Goal: Task Accomplishment & Management: Use online tool/utility

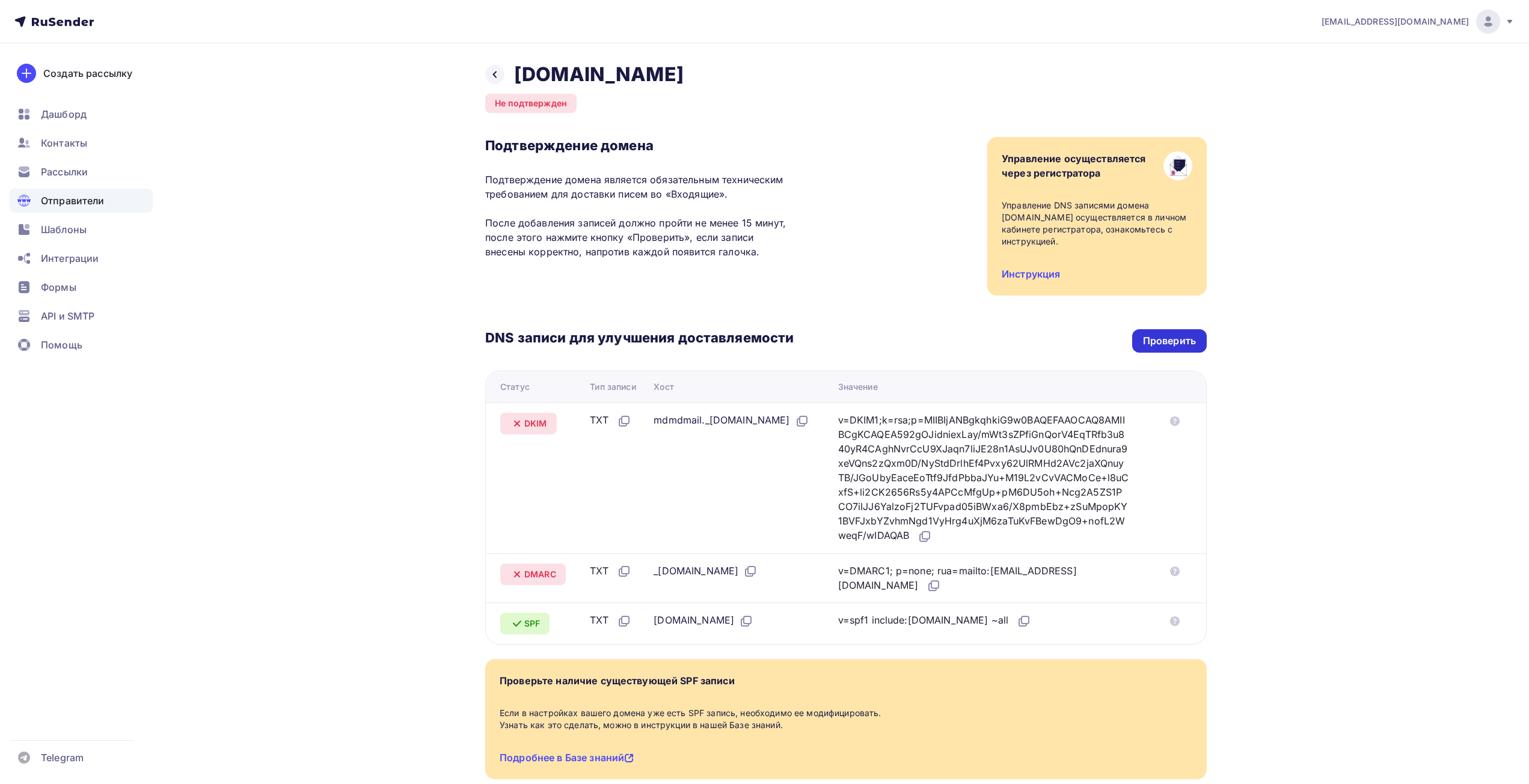
click at [1179, 340] on div "Проверить" at bounding box center [1169, 341] width 53 height 14
click at [1168, 338] on div "Проверить" at bounding box center [1169, 341] width 53 height 14
click at [1166, 339] on div "Проверить" at bounding box center [1169, 341] width 53 height 14
click at [1162, 348] on div "Проверить" at bounding box center [1169, 341] width 53 height 14
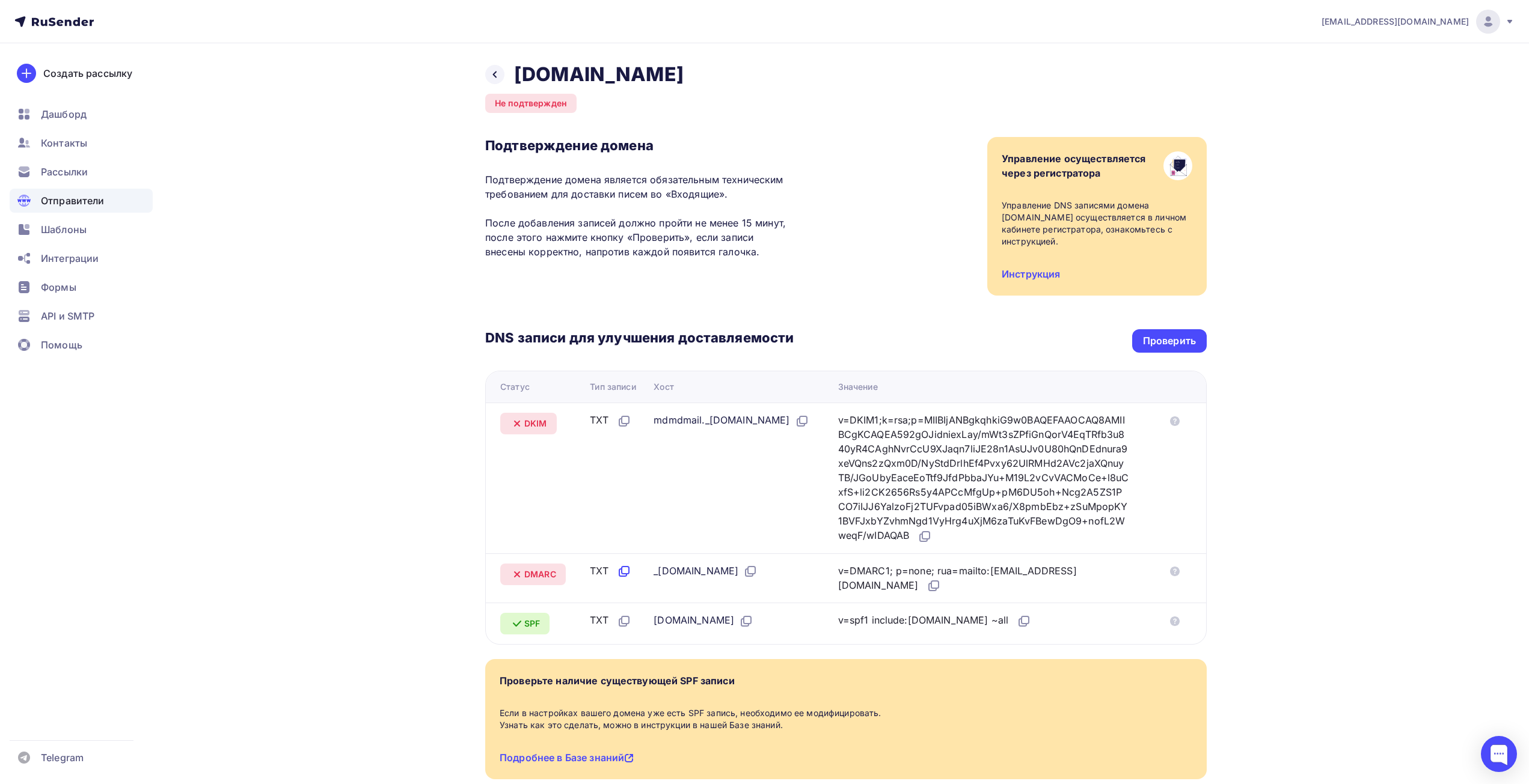
click at [621, 576] on icon at bounding box center [623, 571] width 14 height 14
click at [1156, 335] on div "Проверить" at bounding box center [1169, 341] width 53 height 14
click at [1159, 335] on div "Проверить" at bounding box center [1169, 341] width 53 height 14
click at [1187, 345] on div "Проверить" at bounding box center [1169, 341] width 53 height 14
click at [69, 172] on span "Рассылки" at bounding box center [64, 171] width 47 height 14
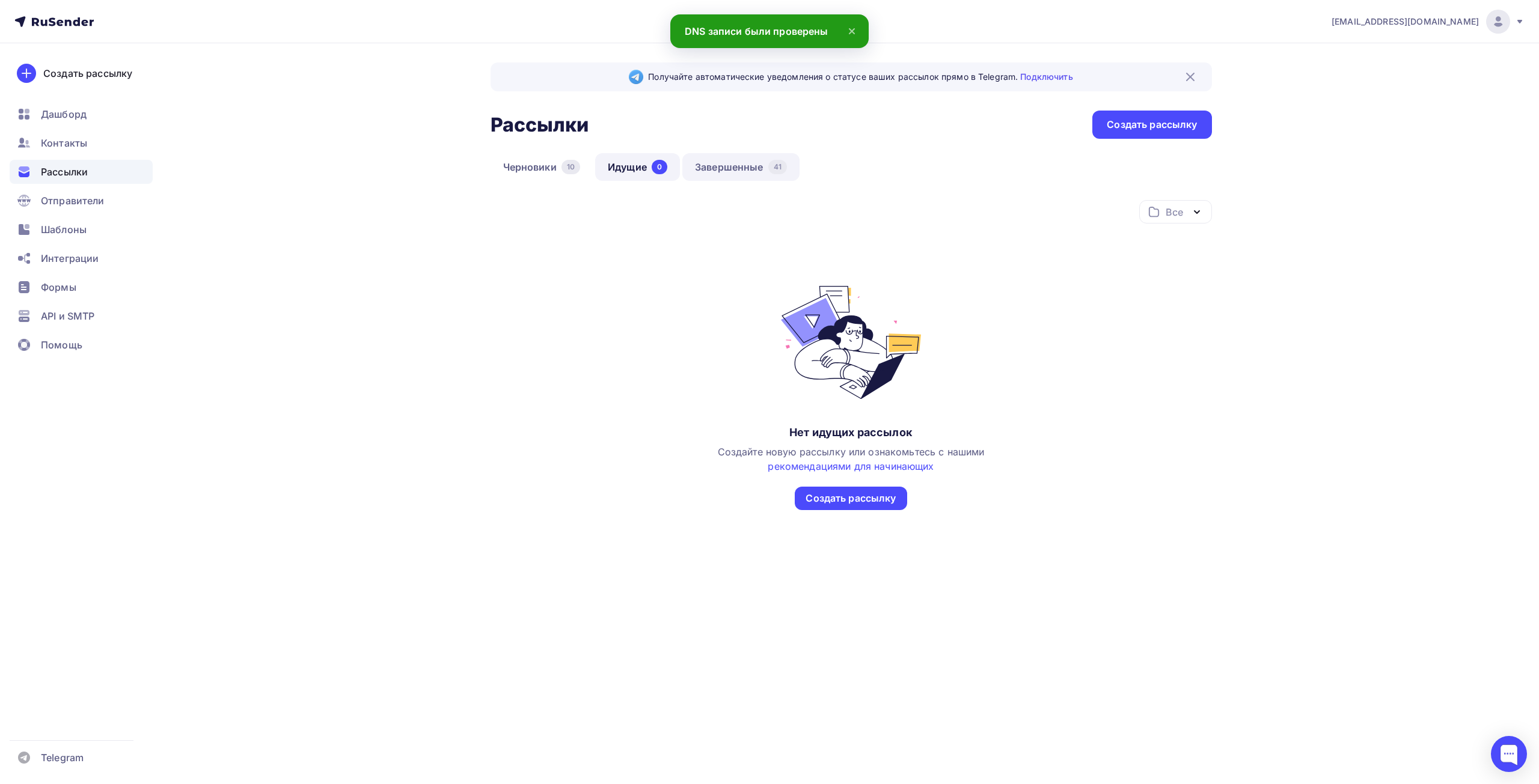
click at [745, 166] on link "Завершенные 41" at bounding box center [741, 167] width 117 height 28
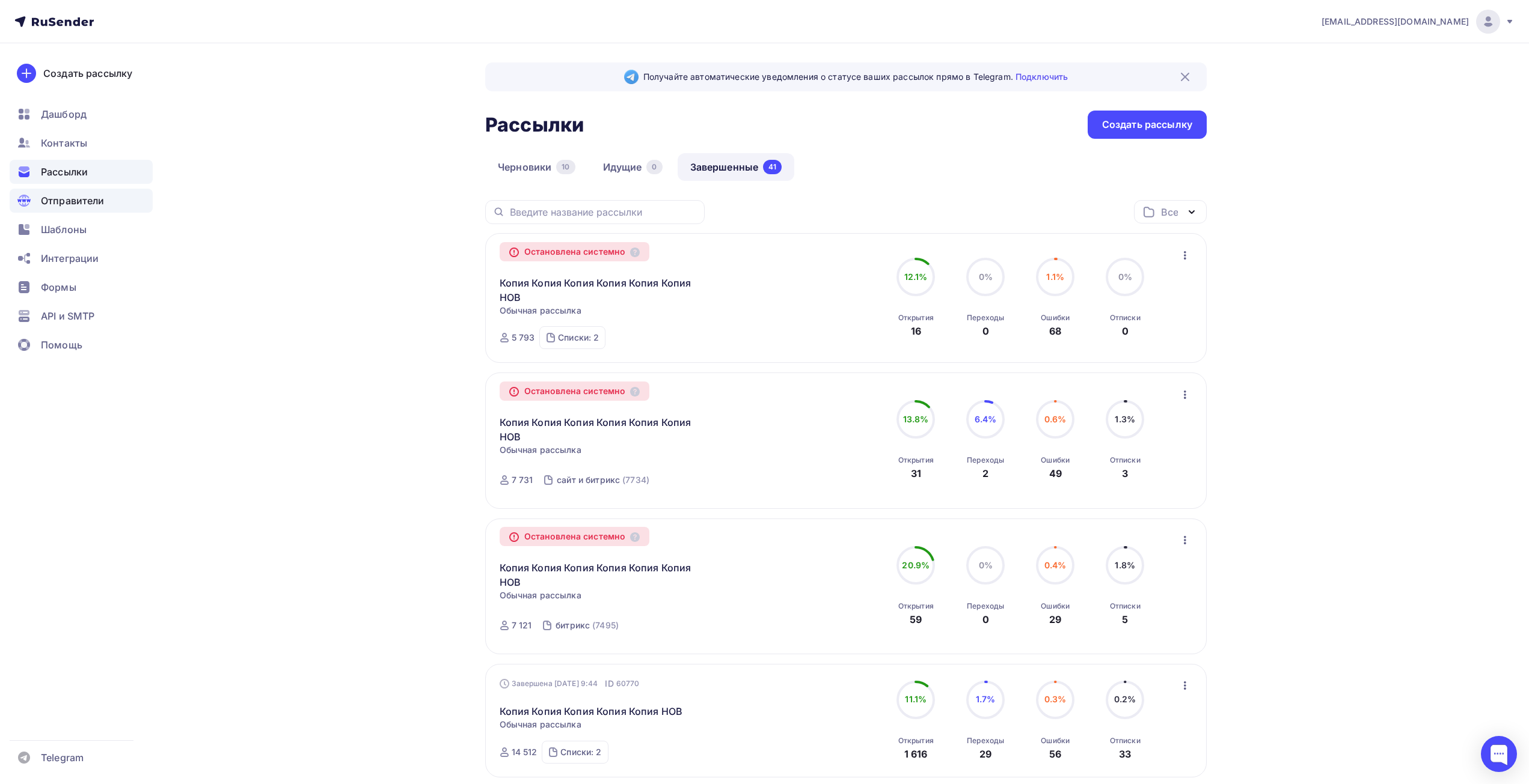
click at [68, 199] on span "Отправители" at bounding box center [73, 200] width 64 height 14
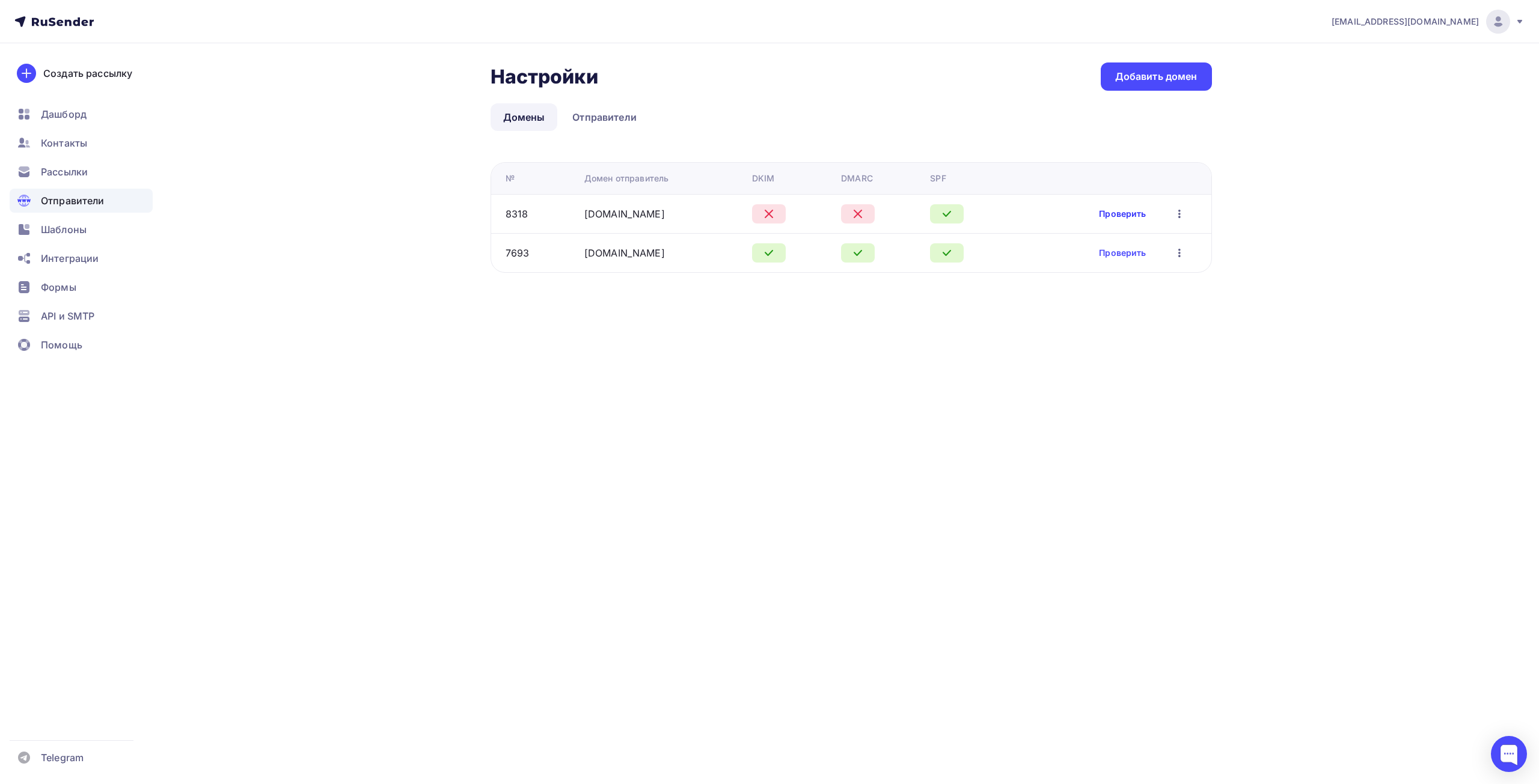
click at [1120, 211] on link "Проверить" at bounding box center [1123, 214] width 47 height 12
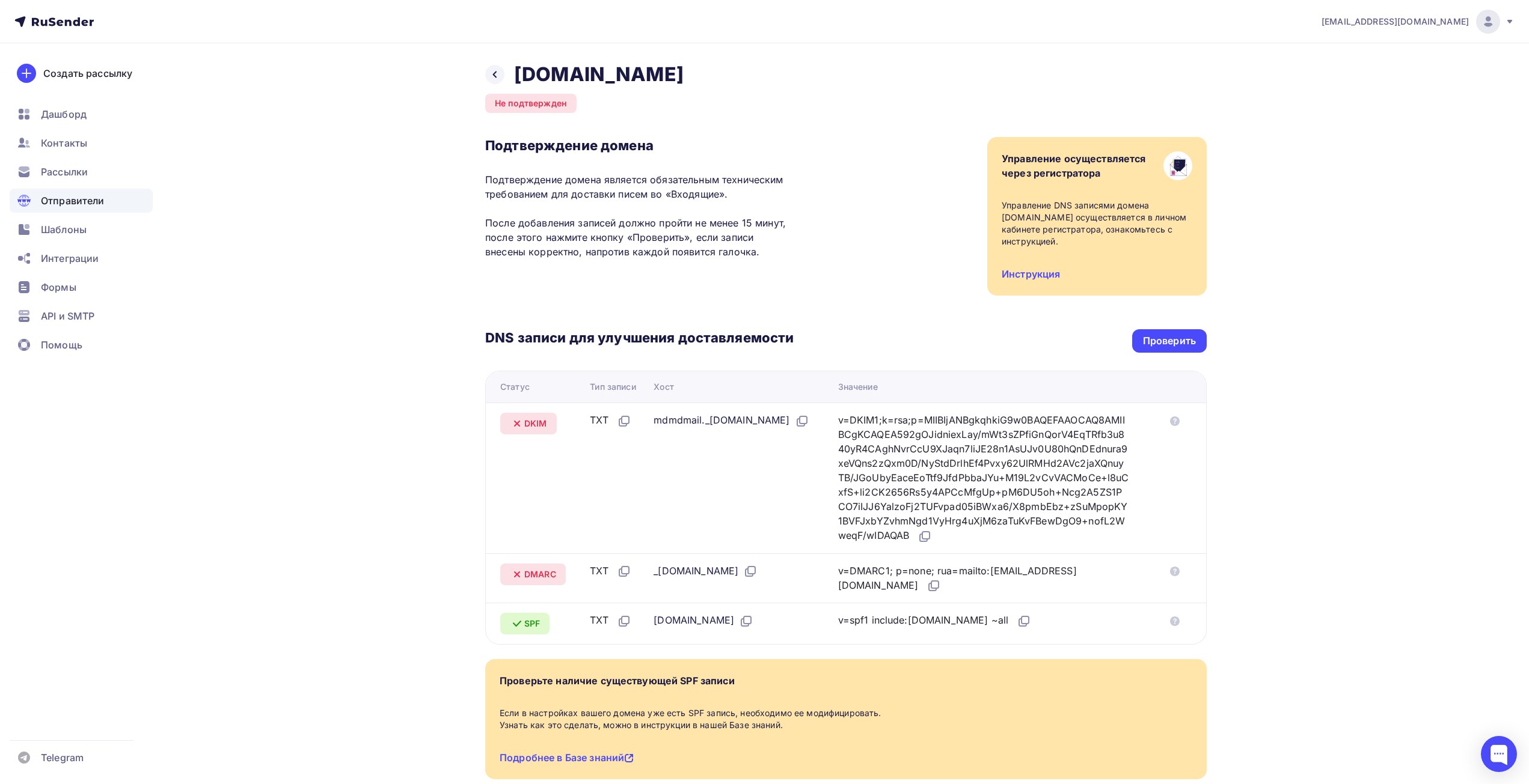
click at [1197, 356] on div "DNS записи для улучшения доставляемости Проверить Статус Тип записи Хост Значен…" at bounding box center [846, 470] width 722 height 349
click at [1185, 340] on div "Проверить" at bounding box center [1169, 341] width 53 height 14
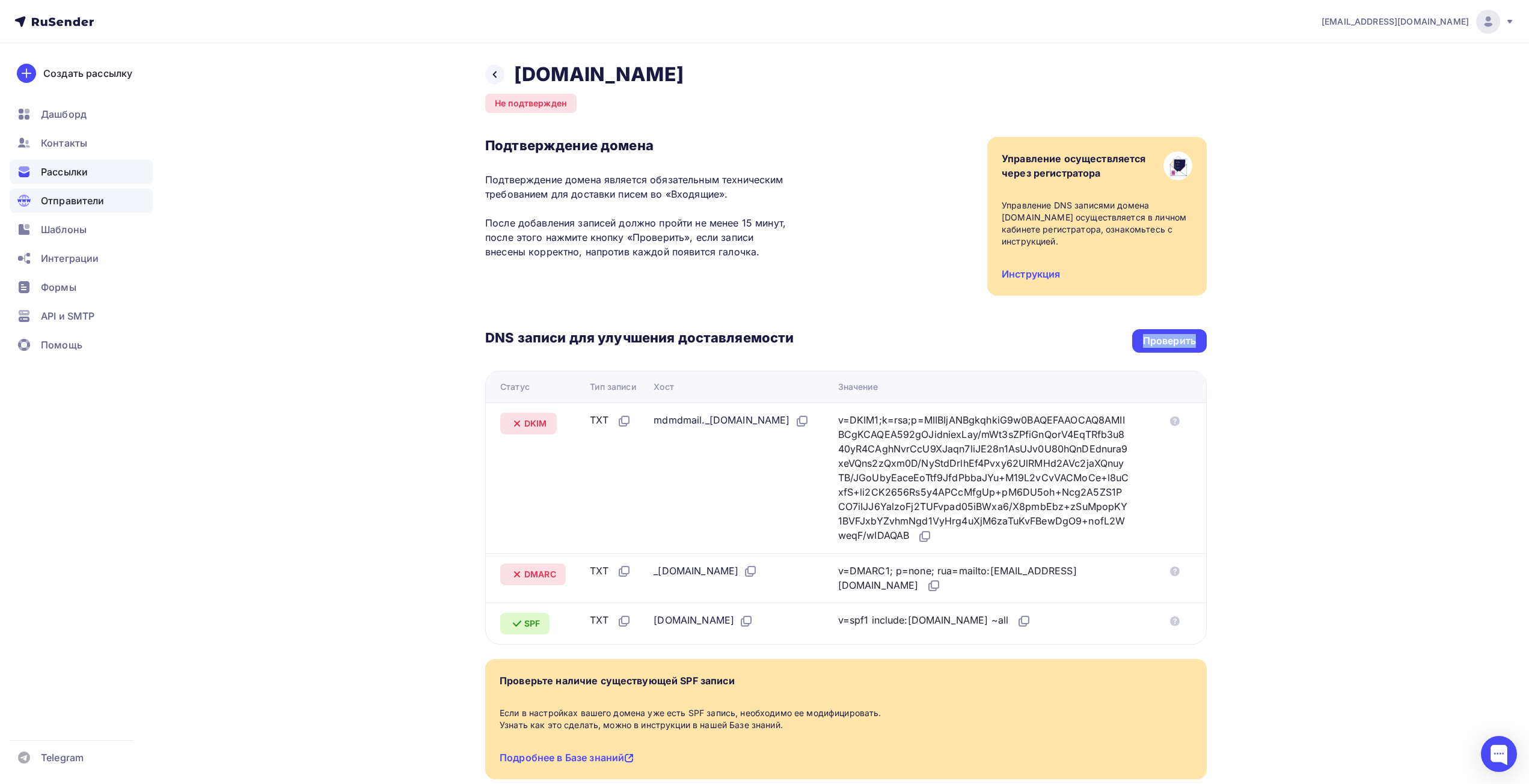
click at [68, 175] on span "Рассылки" at bounding box center [64, 171] width 47 height 14
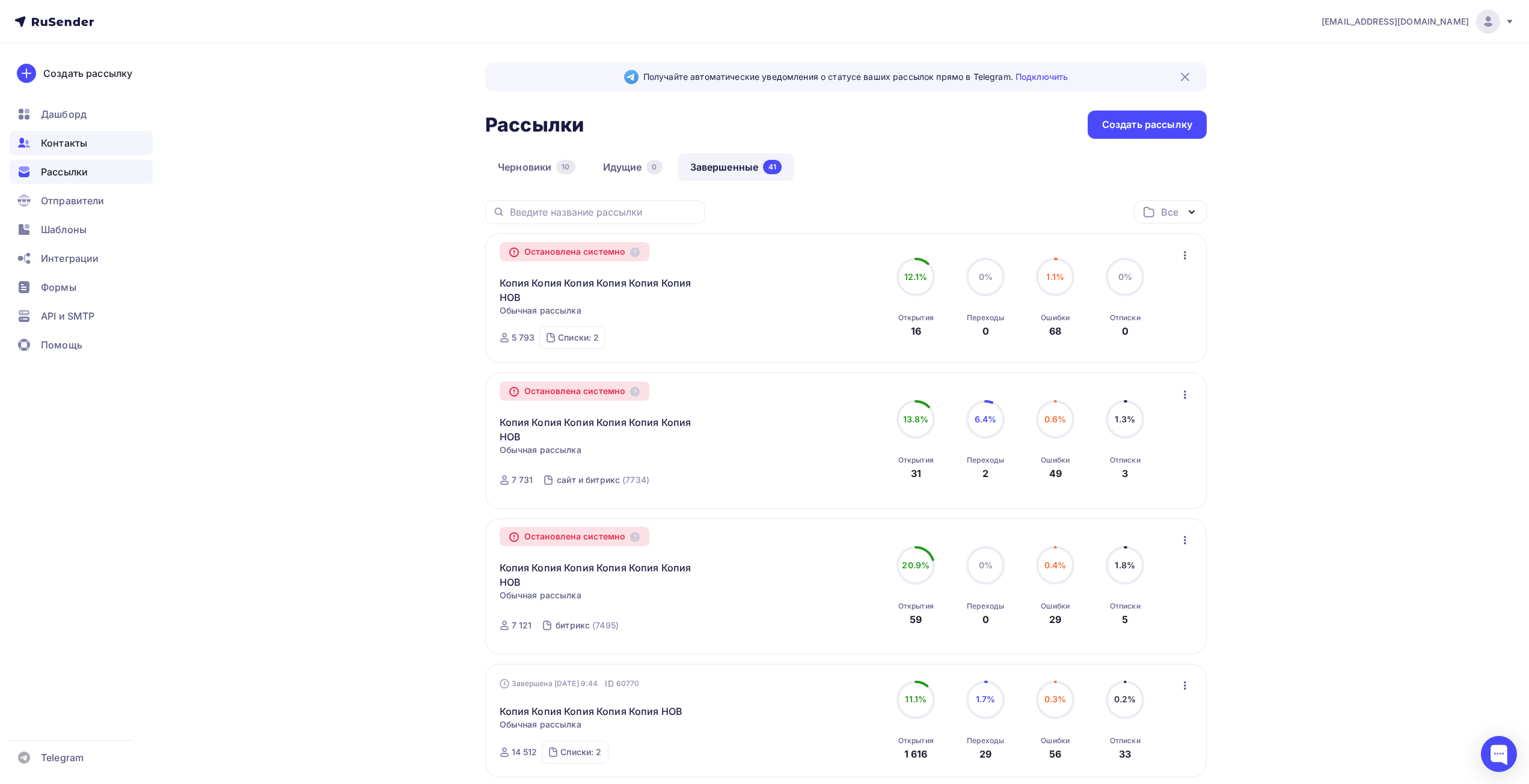
click at [81, 139] on span "Контакты" at bounding box center [64, 142] width 47 height 14
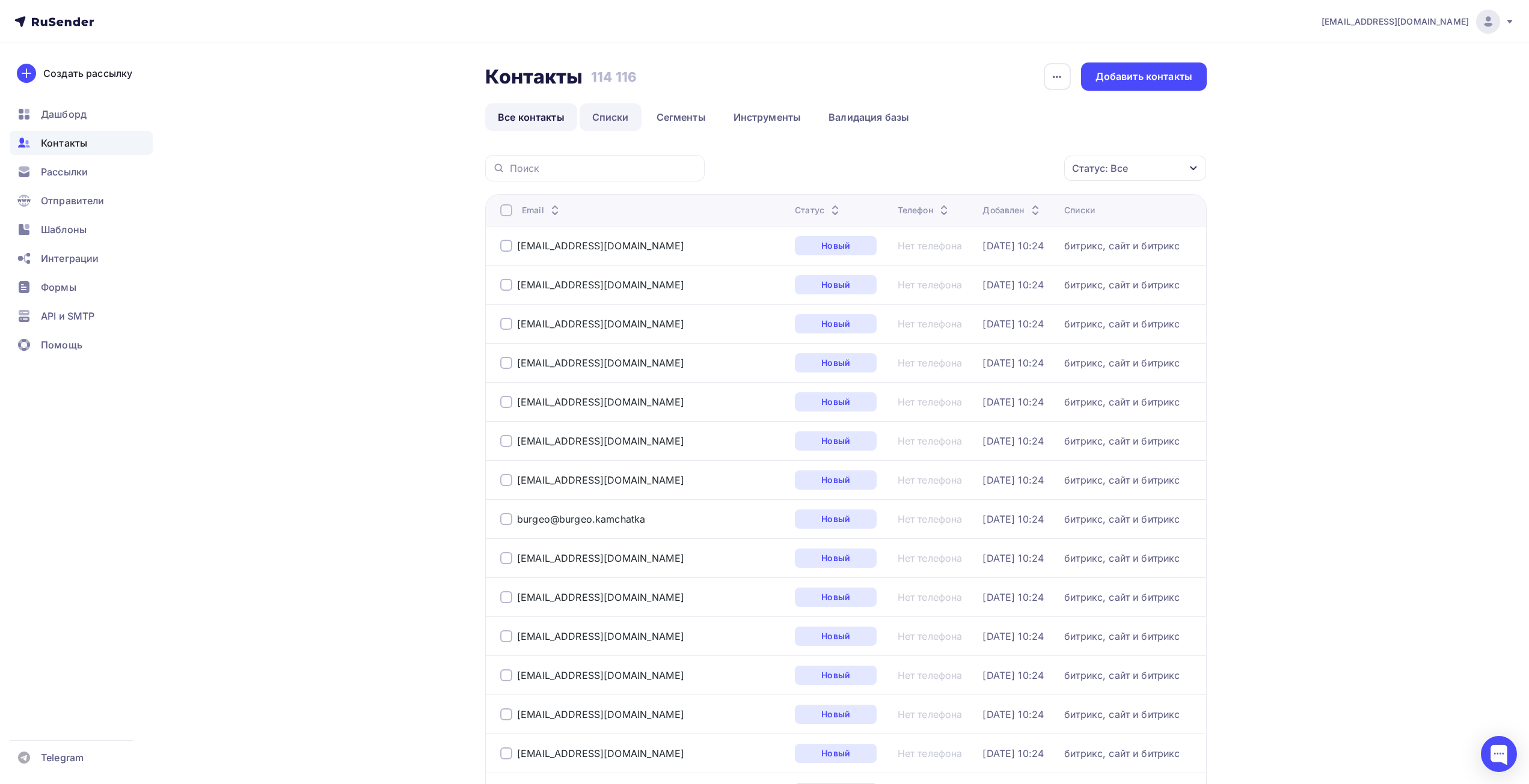
click at [609, 119] on link "Списки" at bounding box center [610, 118] width 62 height 28
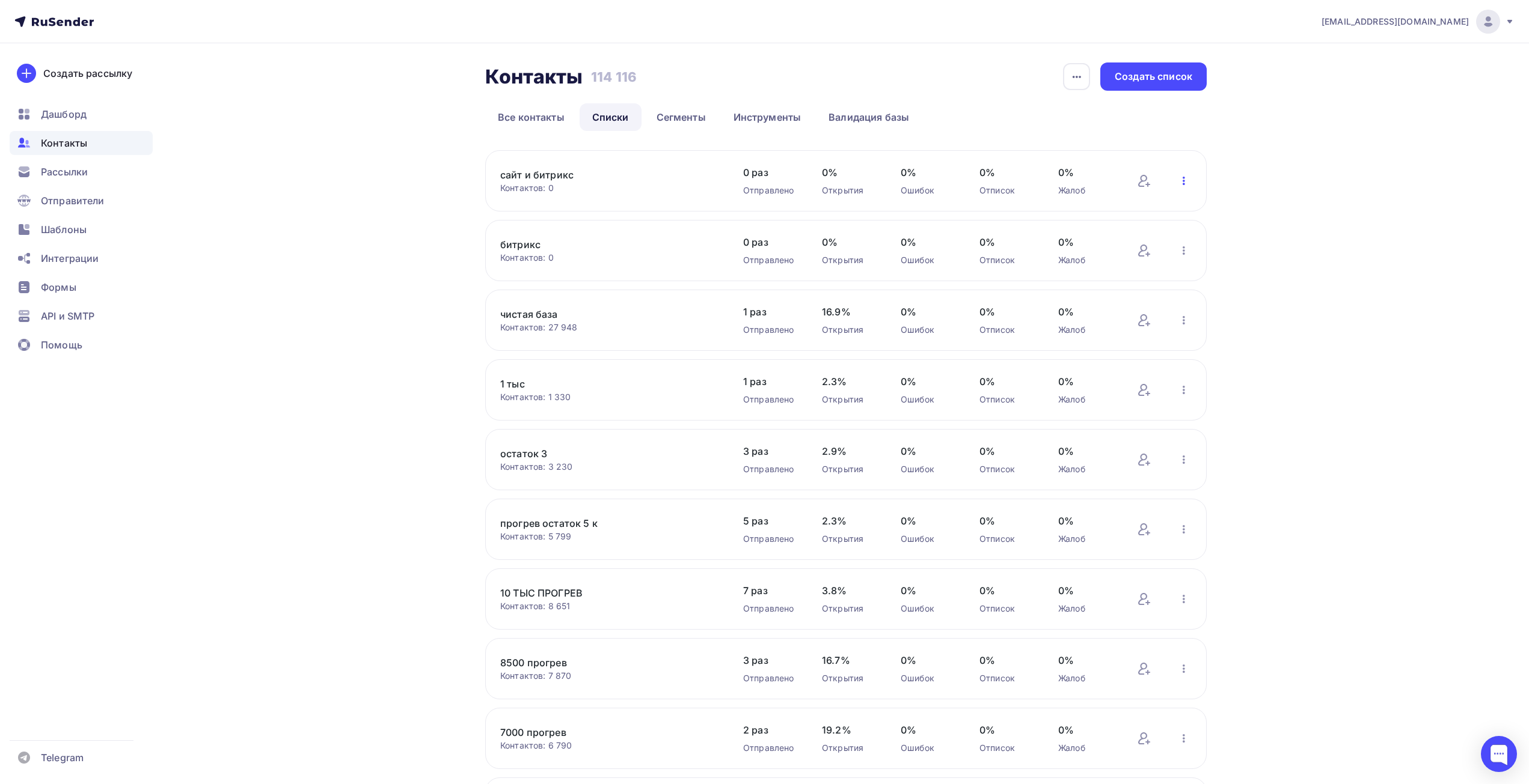
click at [1181, 182] on icon "button" at bounding box center [1183, 180] width 14 height 14
click at [1088, 336] on div "Актуализация контактов" at bounding box center [1105, 330] width 168 height 20
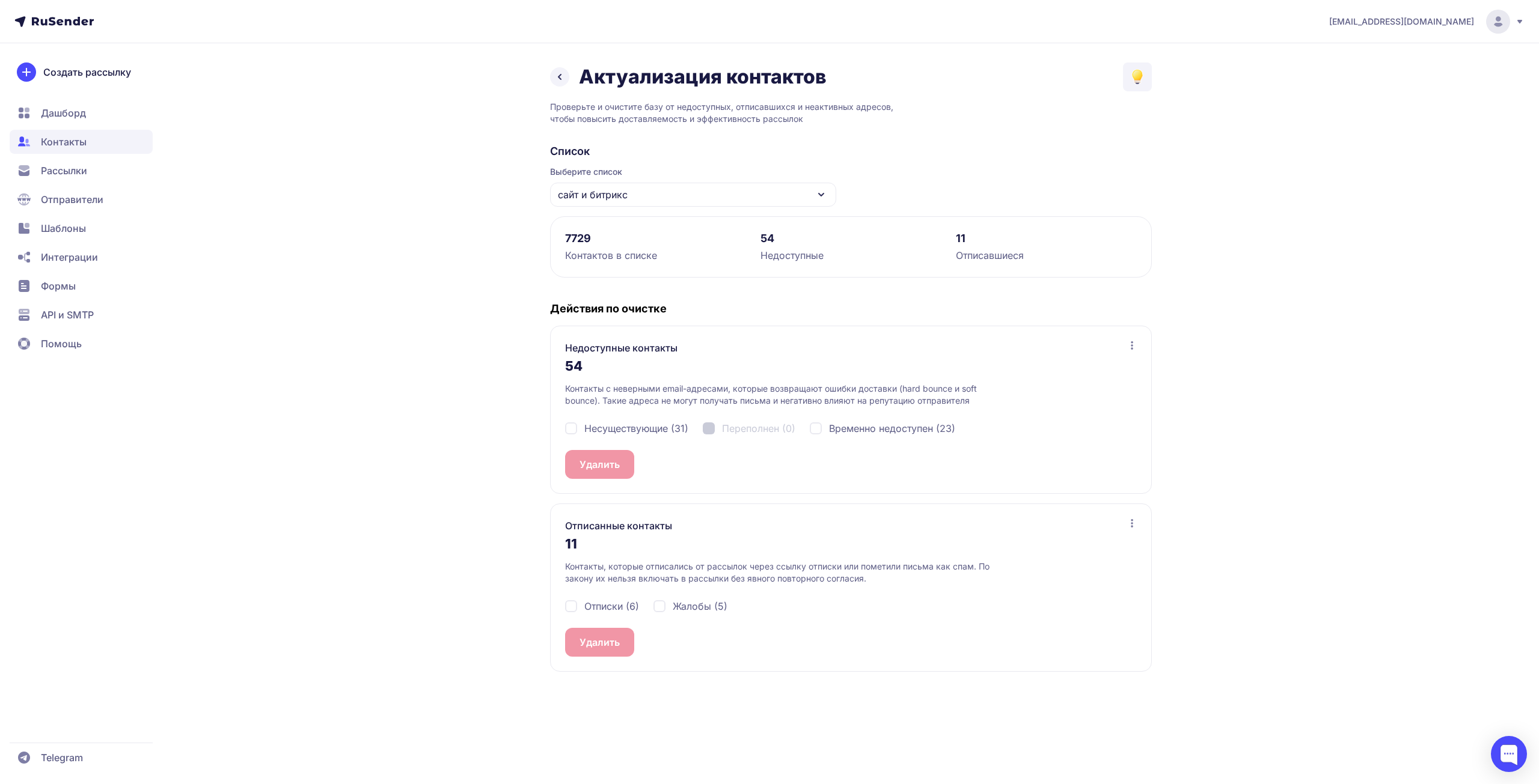
click at [590, 425] on span "Несуществующие (31)" at bounding box center [636, 428] width 104 height 14
checkbox input "true"
click at [900, 428] on span "Временно недоступен (23)" at bounding box center [892, 428] width 126 height 14
checkbox input "true"
click at [618, 470] on button "Удалить 54" at bounding box center [606, 464] width 81 height 29
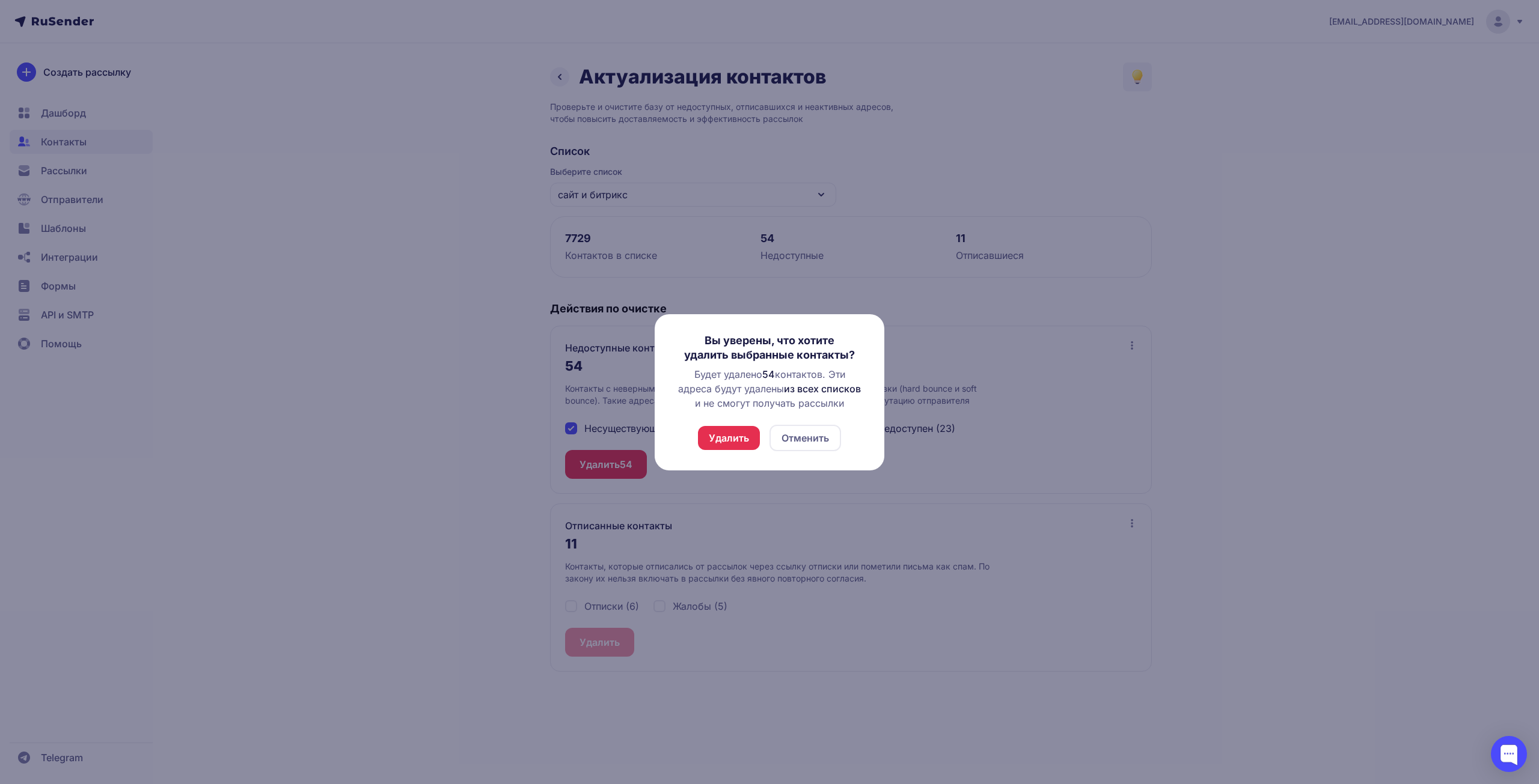
click at [733, 443] on button "Удалить" at bounding box center [729, 438] width 62 height 24
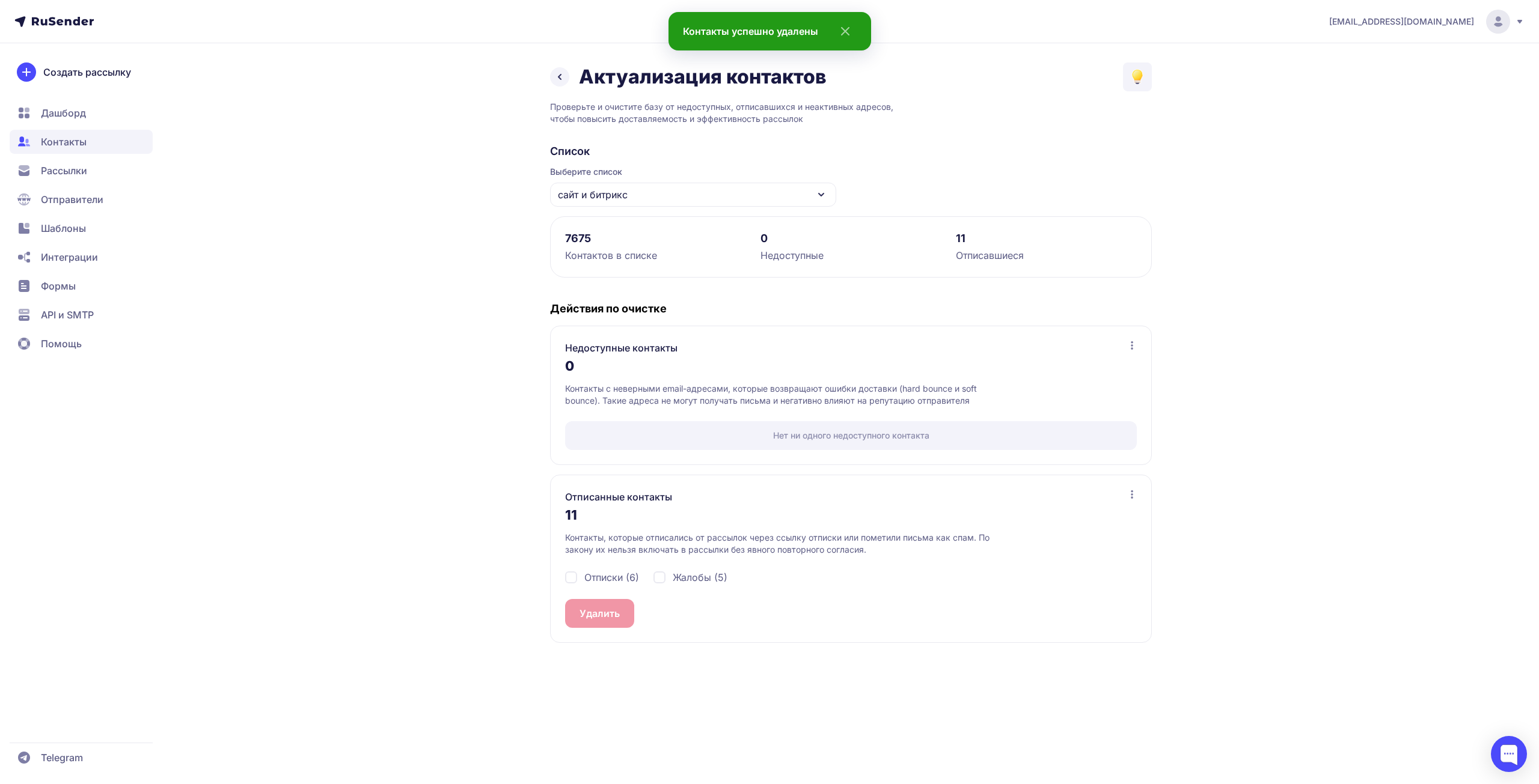
drag, startPoint x: 699, startPoint y: 581, endPoint x: 651, endPoint y: 581, distance: 48.0
click at [698, 581] on span "Жалобы (5)" at bounding box center [700, 577] width 55 height 14
checkbox input "true"
click at [584, 580] on div "Отписки (6)" at bounding box center [602, 577] width 74 height 14
checkbox input "true"
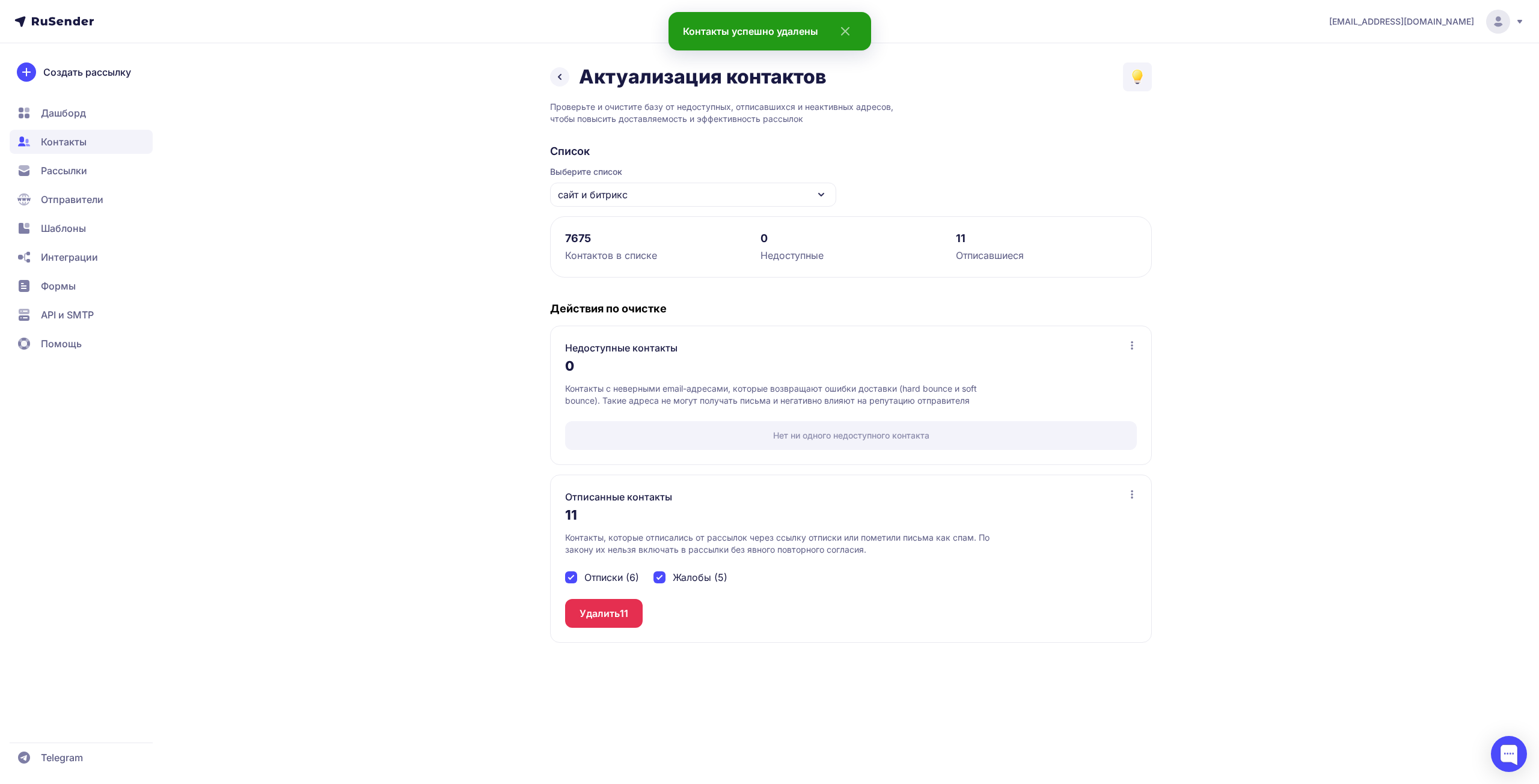
click at [595, 608] on button "Удалить 11" at bounding box center [604, 613] width 78 height 29
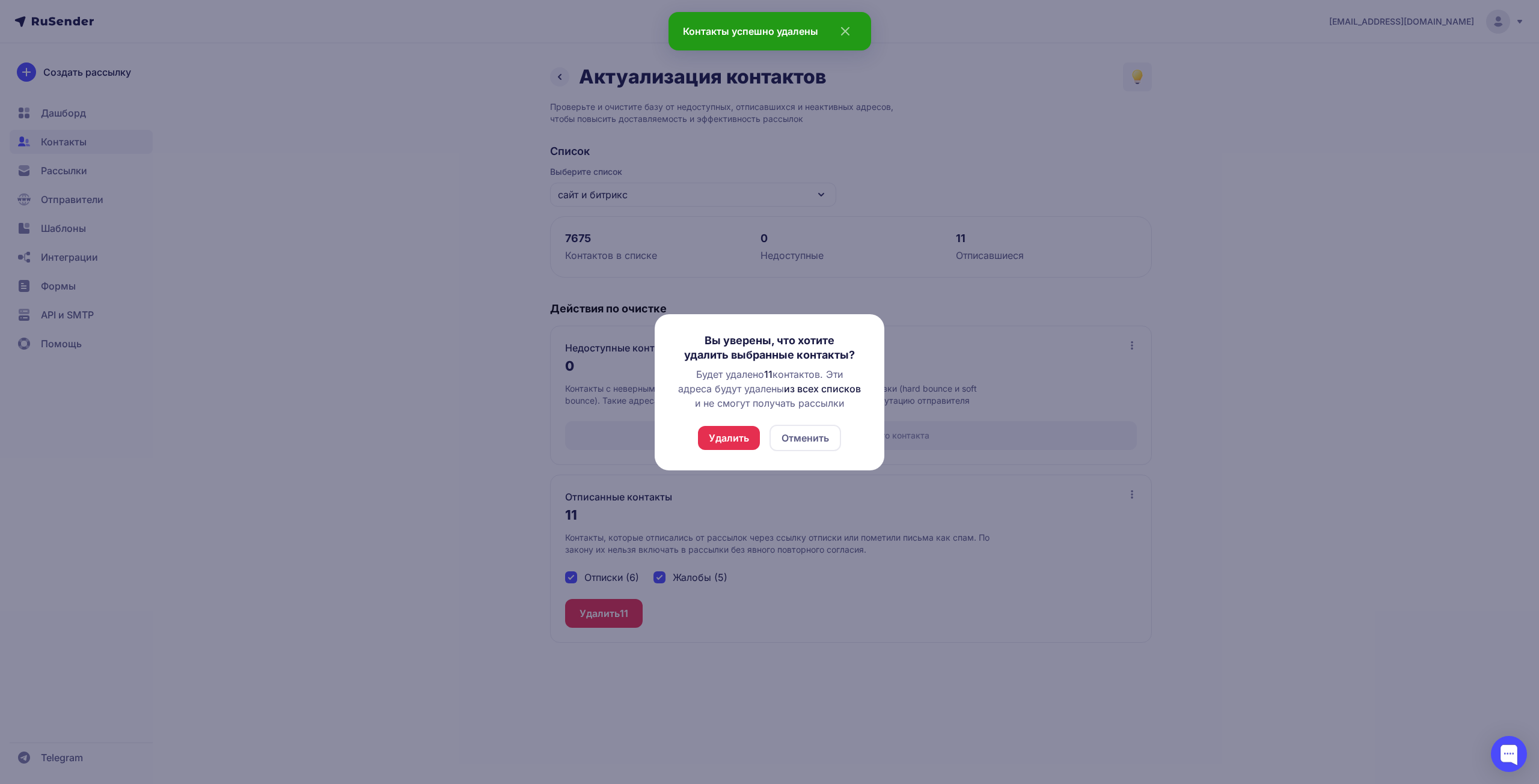
click at [738, 440] on button "Удалить" at bounding box center [729, 438] width 62 height 24
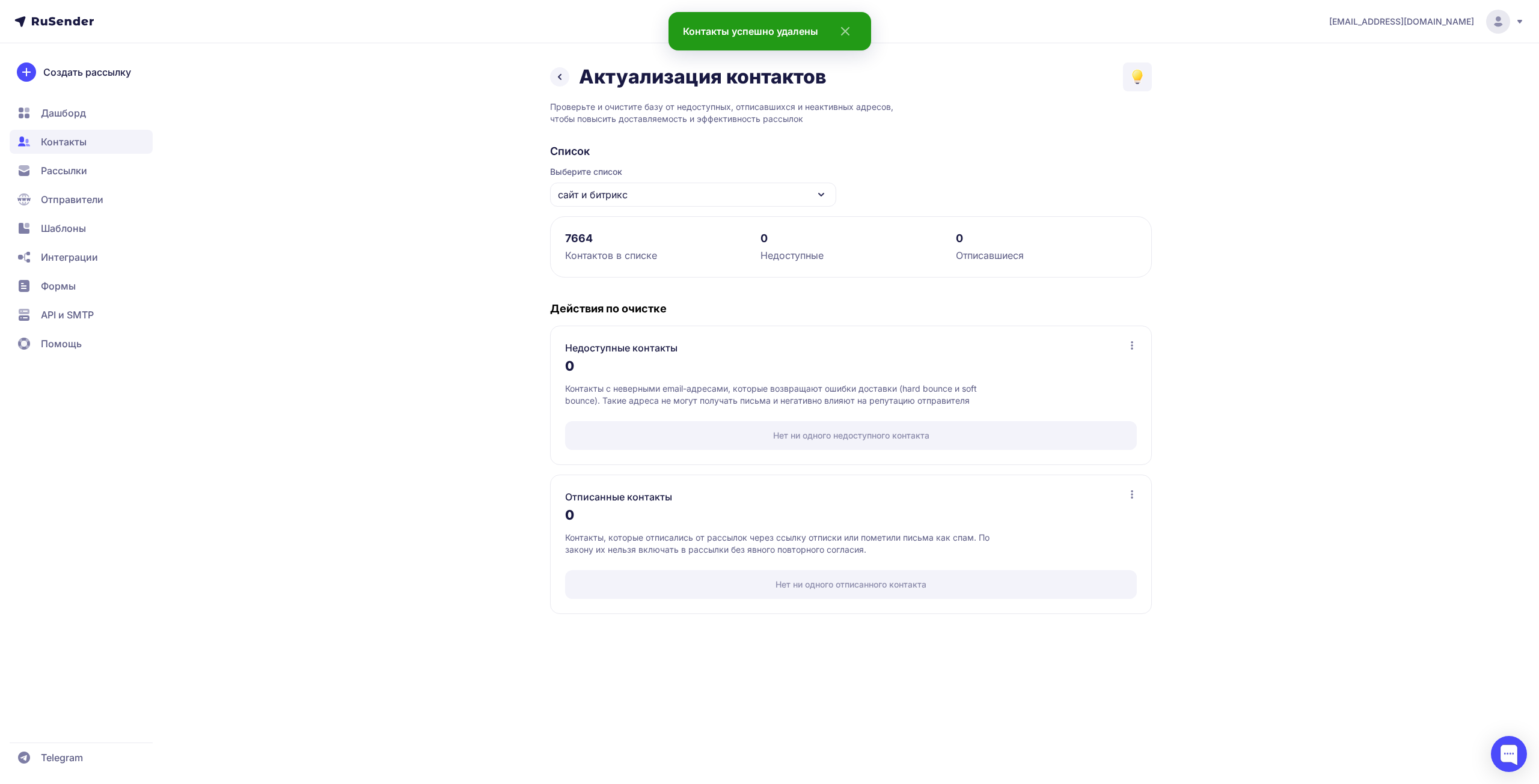
click at [561, 73] on icon at bounding box center [559, 77] width 14 height 14
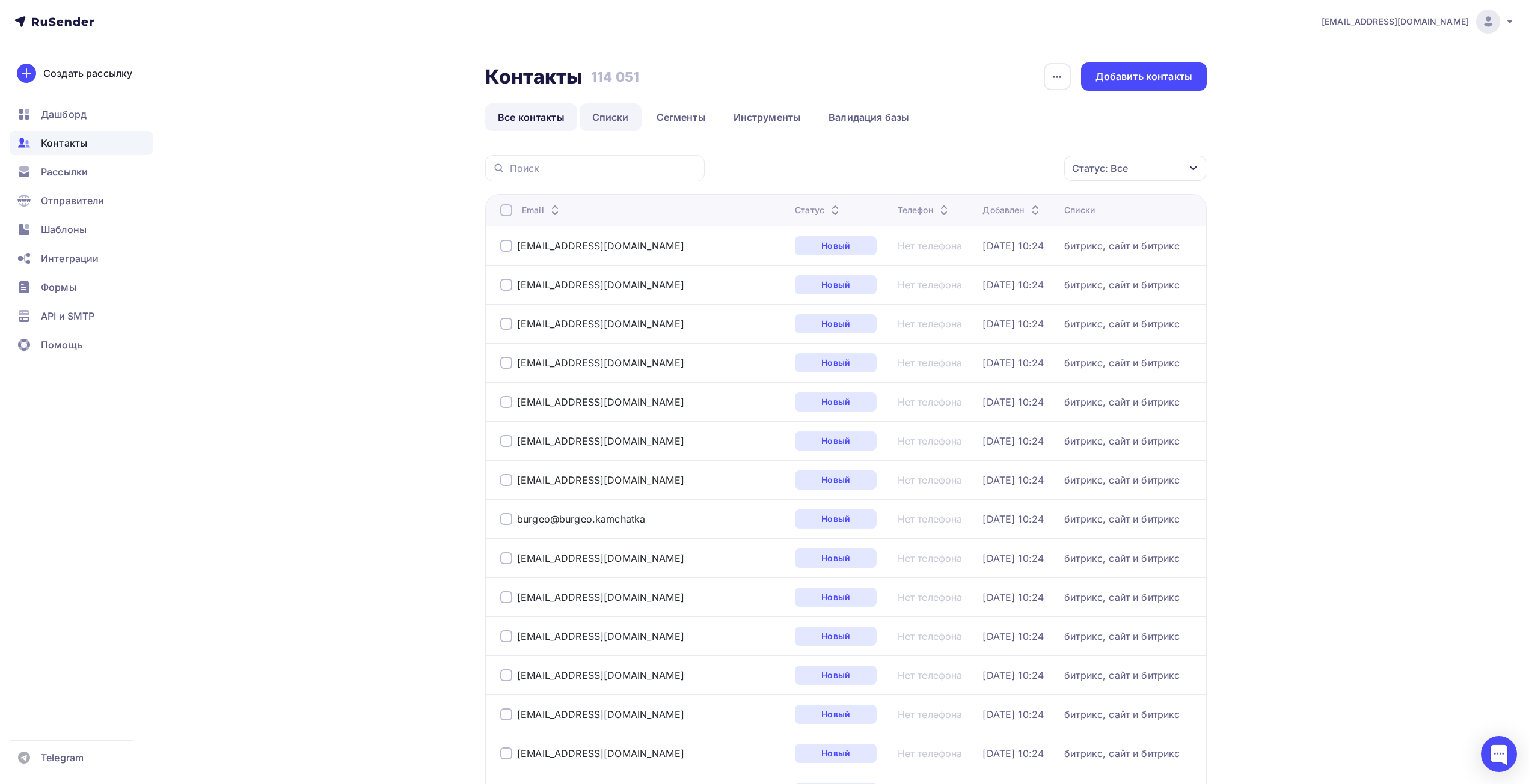
click at [609, 121] on link "Списки" at bounding box center [610, 118] width 62 height 28
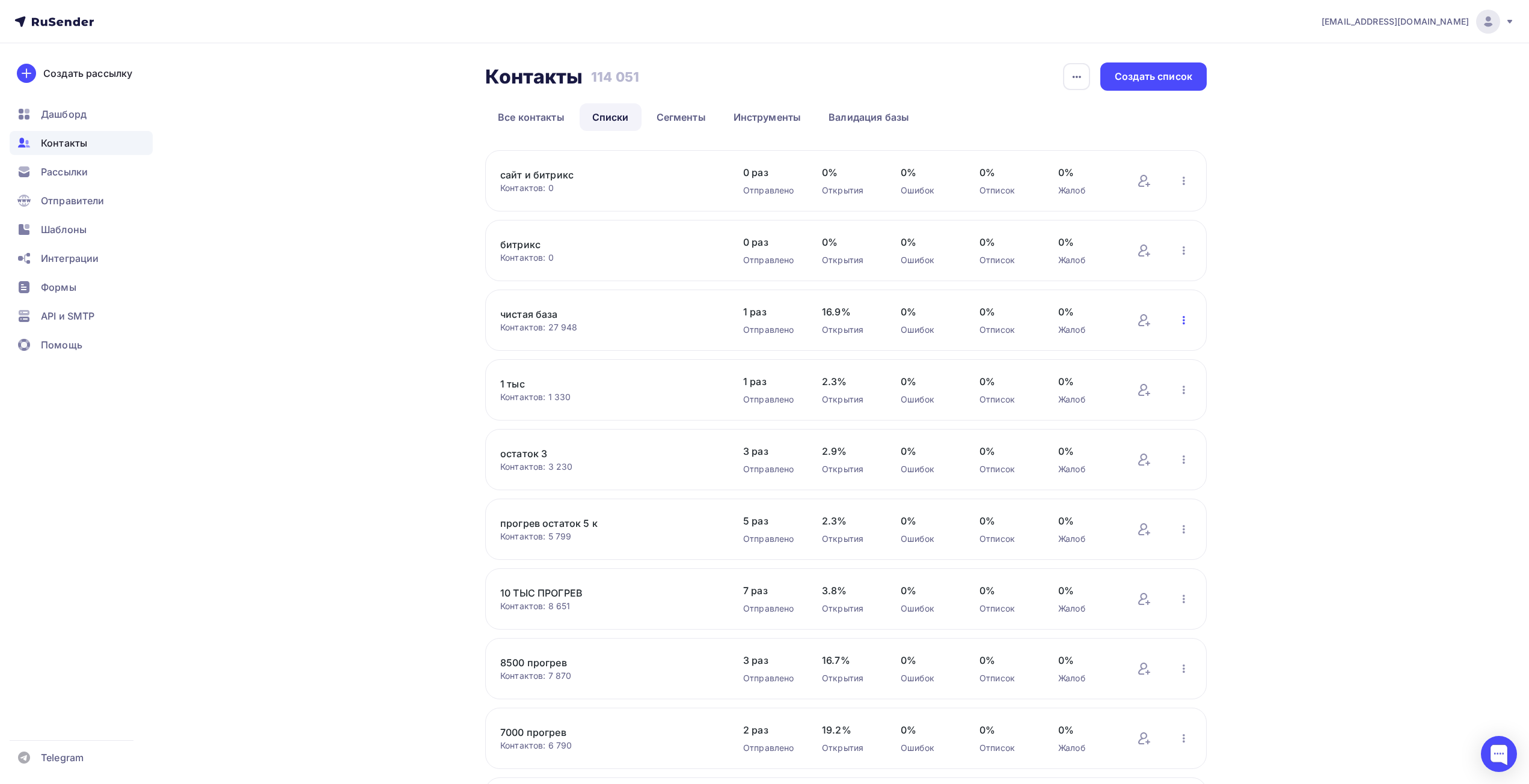
click at [1185, 321] on icon "button" at bounding box center [1183, 320] width 14 height 14
click at [1101, 466] on div "Актуализация контактов" at bounding box center [1105, 469] width 168 height 20
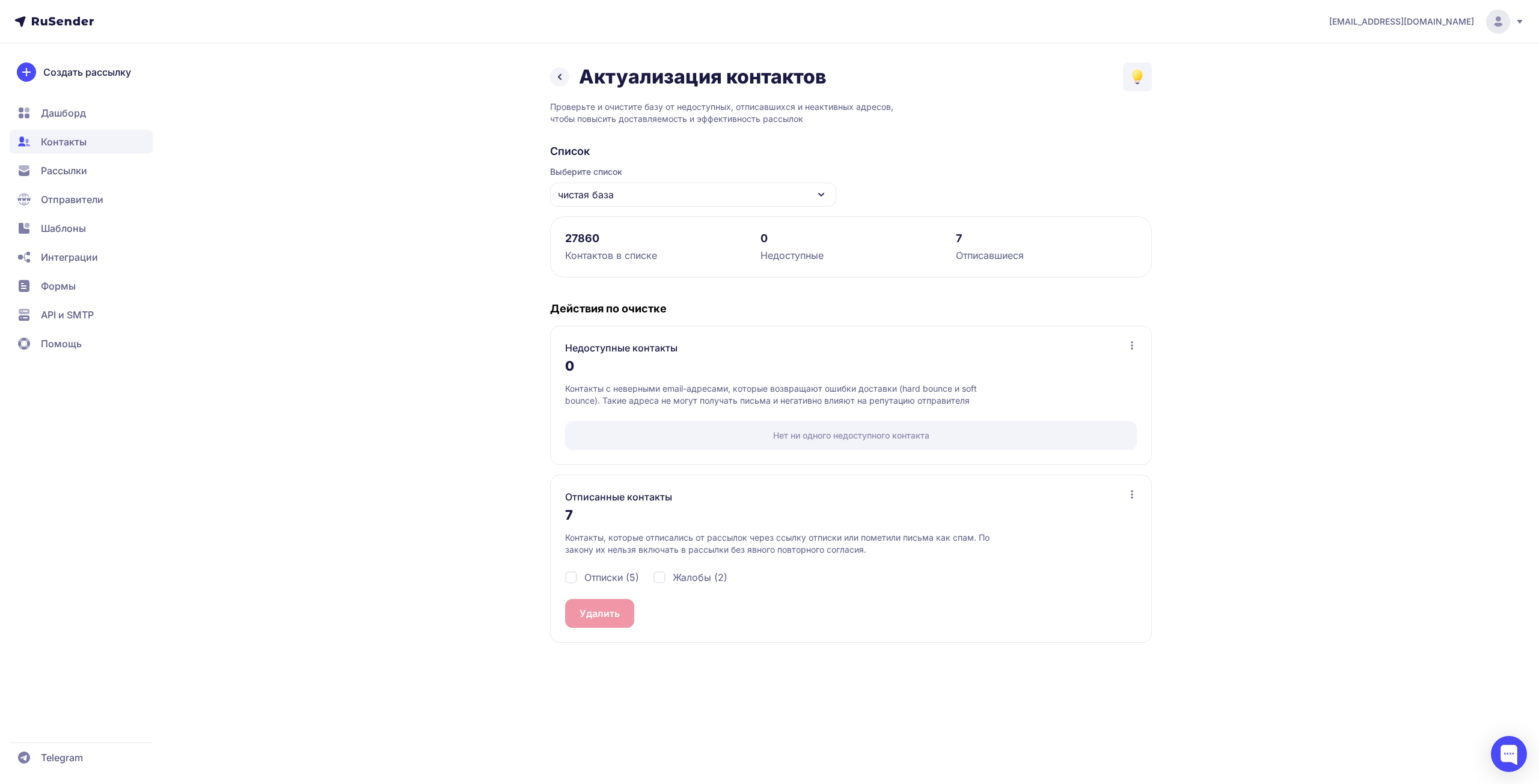
click at [585, 575] on span "Отписки (5)" at bounding box center [611, 577] width 55 height 14
checkbox input "true"
click at [693, 581] on span "Жалобы (2)" at bounding box center [700, 577] width 55 height 14
checkbox input "true"
click at [623, 611] on span "7" at bounding box center [623, 613] width 6 height 14
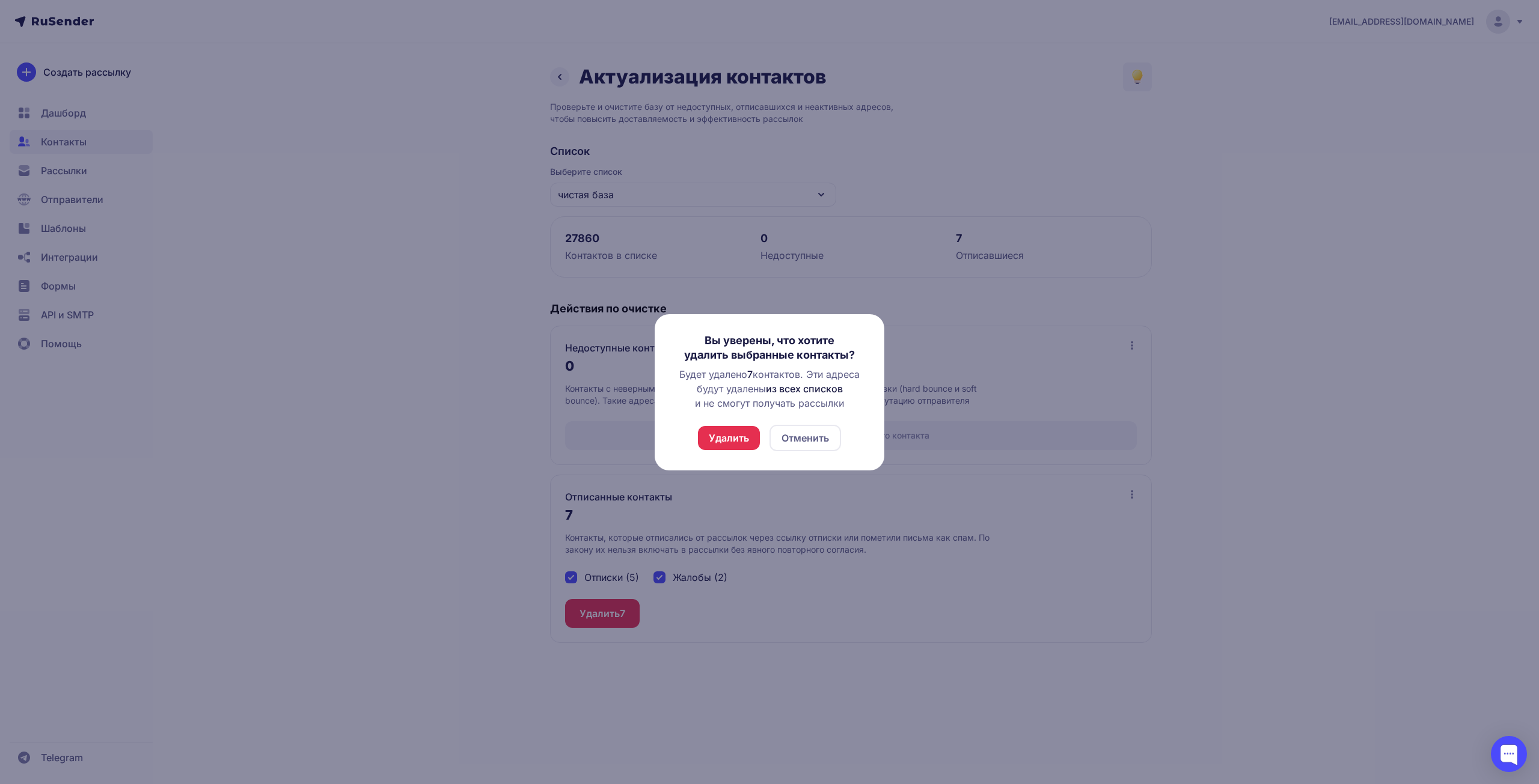
click at [745, 444] on button "Удалить" at bounding box center [729, 438] width 62 height 24
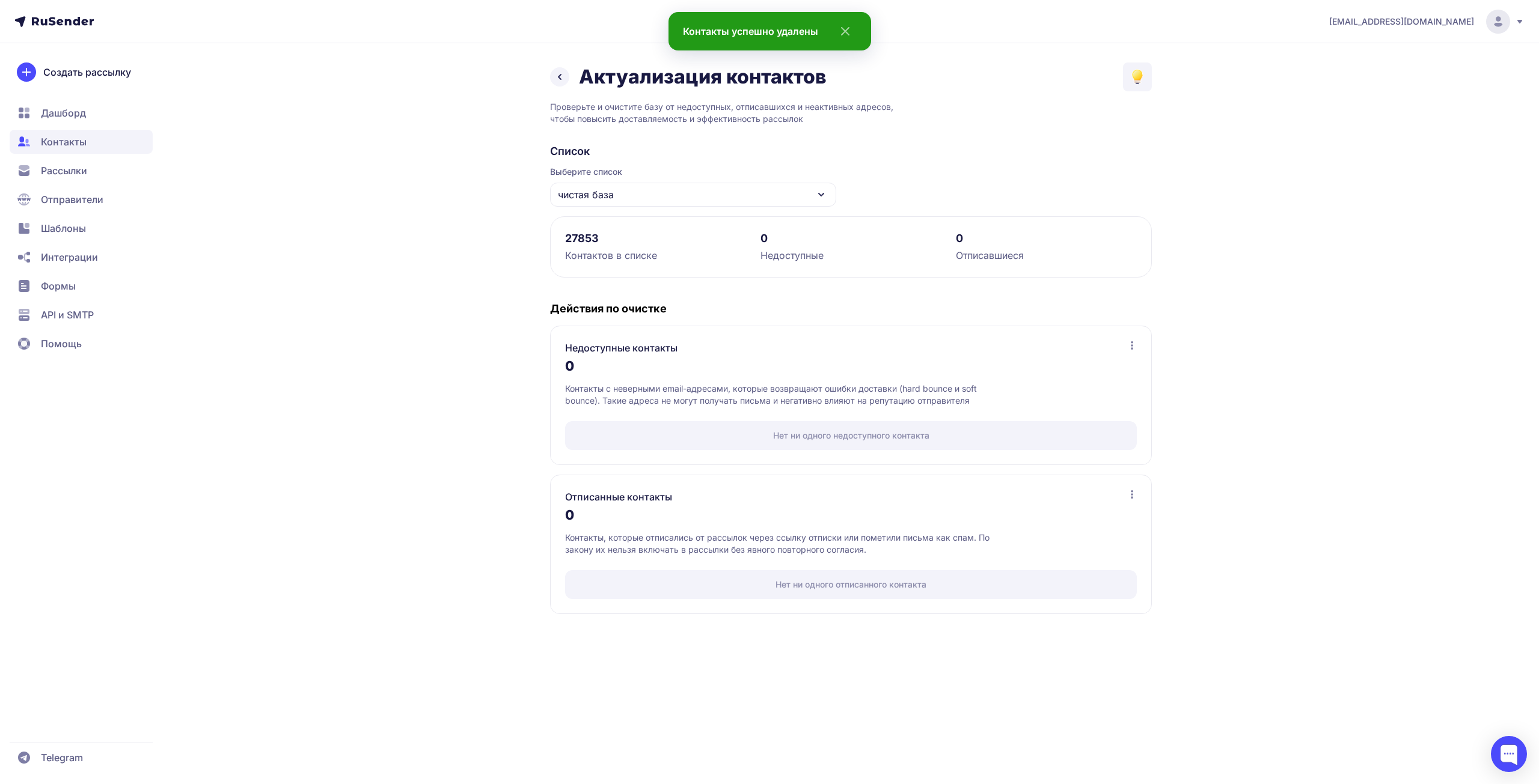
click at [565, 82] on icon at bounding box center [559, 77] width 14 height 14
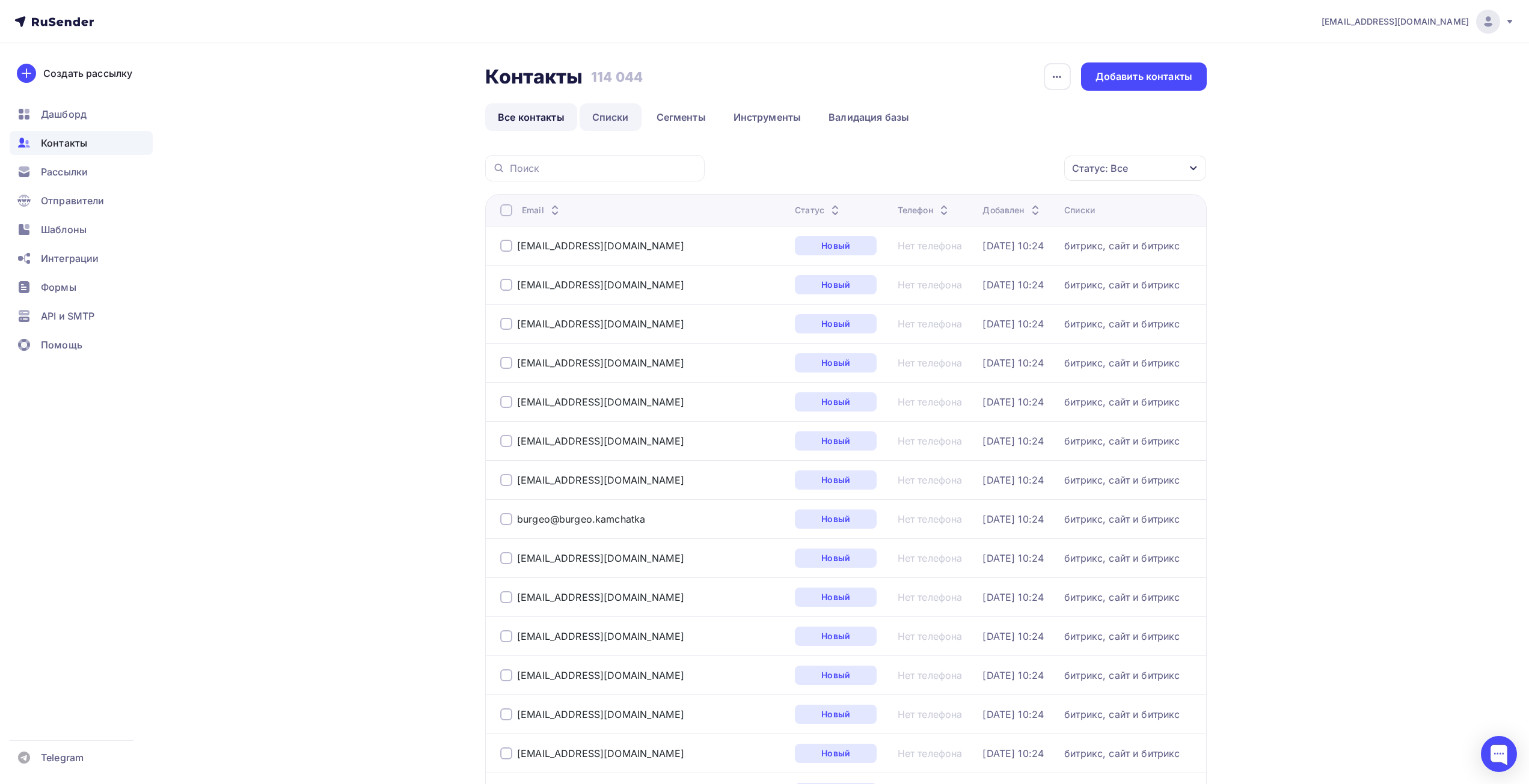
click at [608, 114] on link "Списки" at bounding box center [610, 118] width 62 height 28
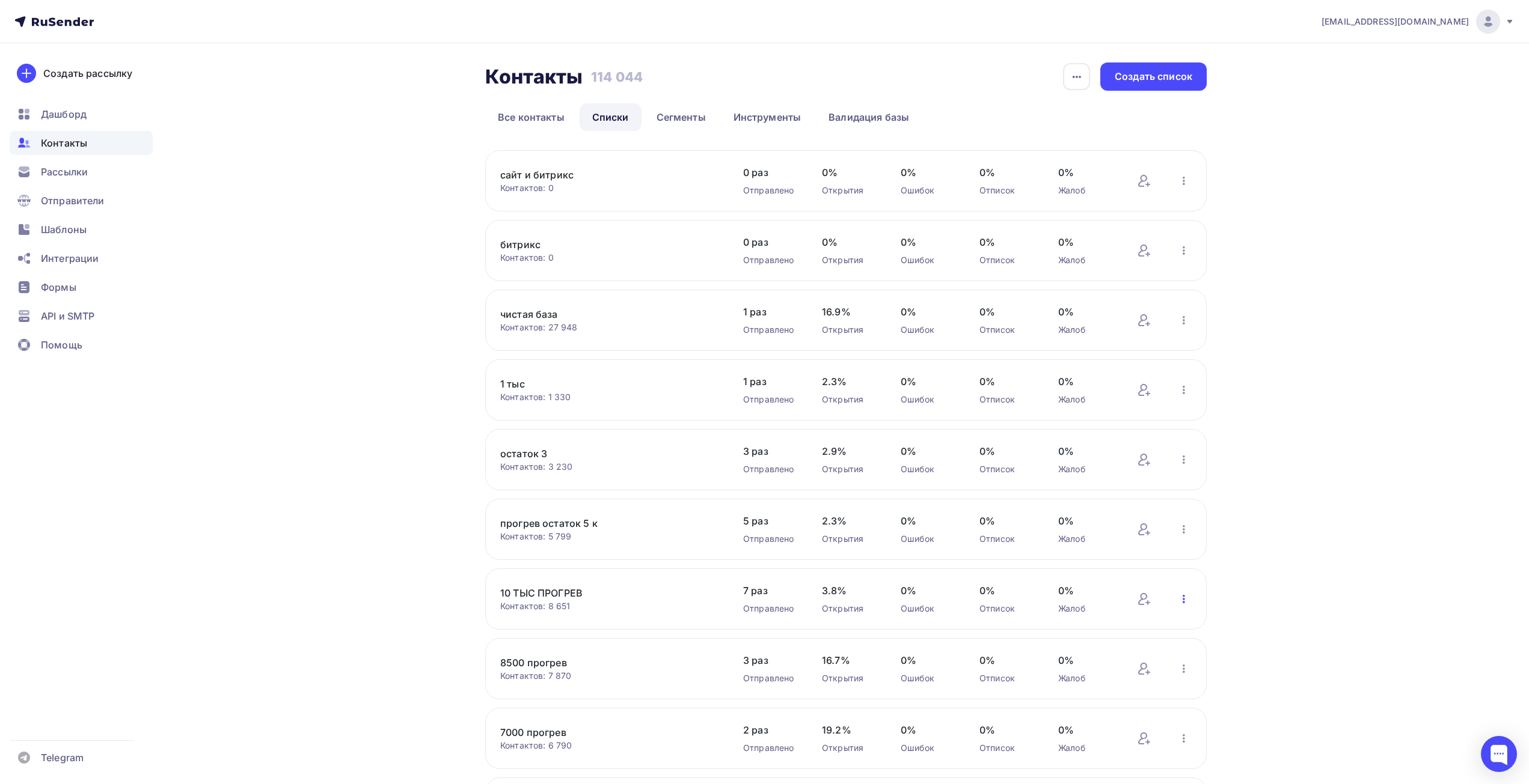
click at [1183, 601] on icon "button" at bounding box center [1183, 599] width 14 height 14
click at [1086, 523] on div "Актуализация контактов" at bounding box center [1105, 527] width 168 height 20
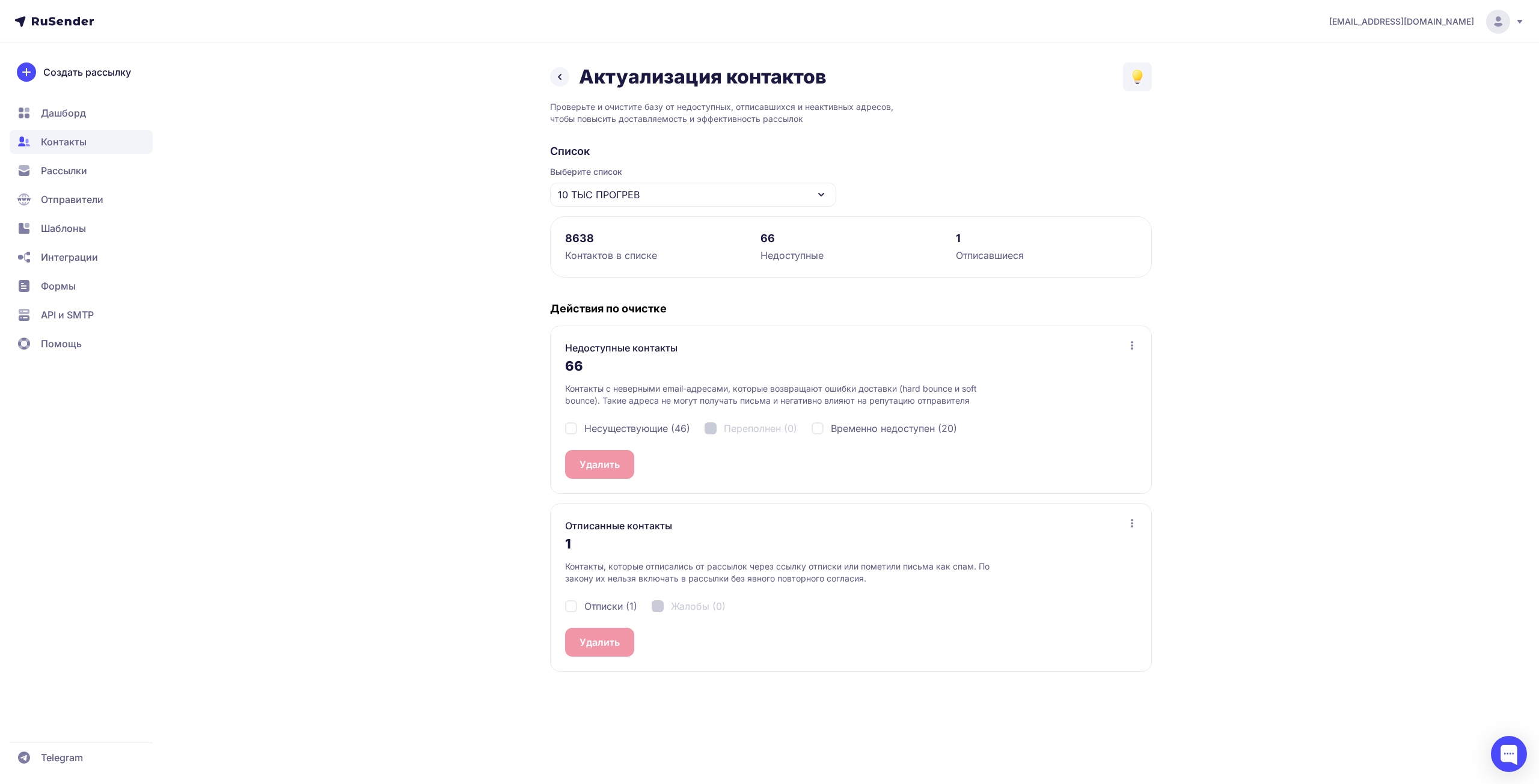
click at [613, 425] on span "Несуществующие (46)" at bounding box center [637, 428] width 106 height 14
checkbox input "true"
click at [859, 433] on span "Временно недоступен (20)" at bounding box center [894, 428] width 126 height 14
checkbox input "true"
click at [584, 464] on button "Удалить 66" at bounding box center [606, 464] width 81 height 29
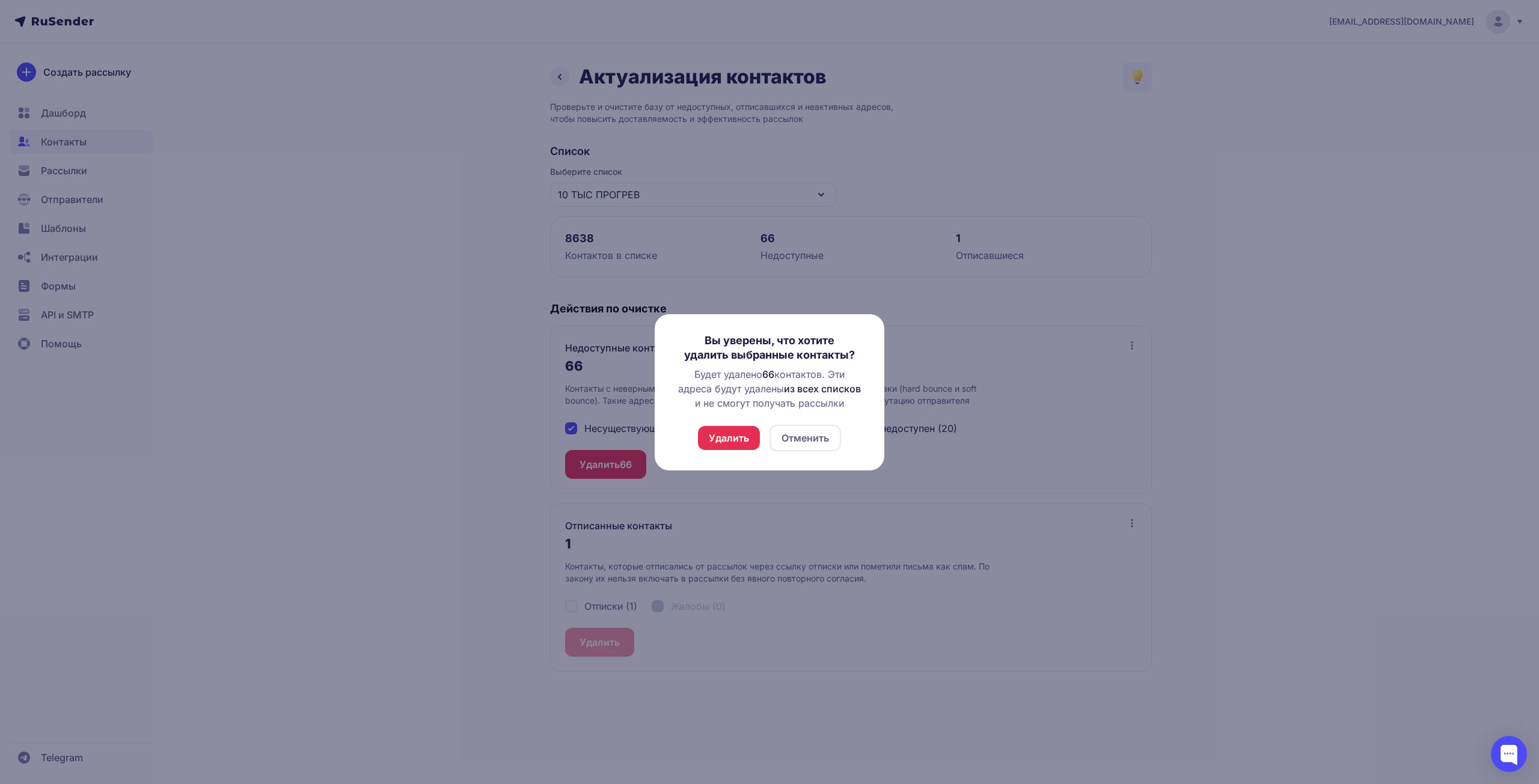
click at [727, 442] on button "Удалить" at bounding box center [729, 438] width 62 height 24
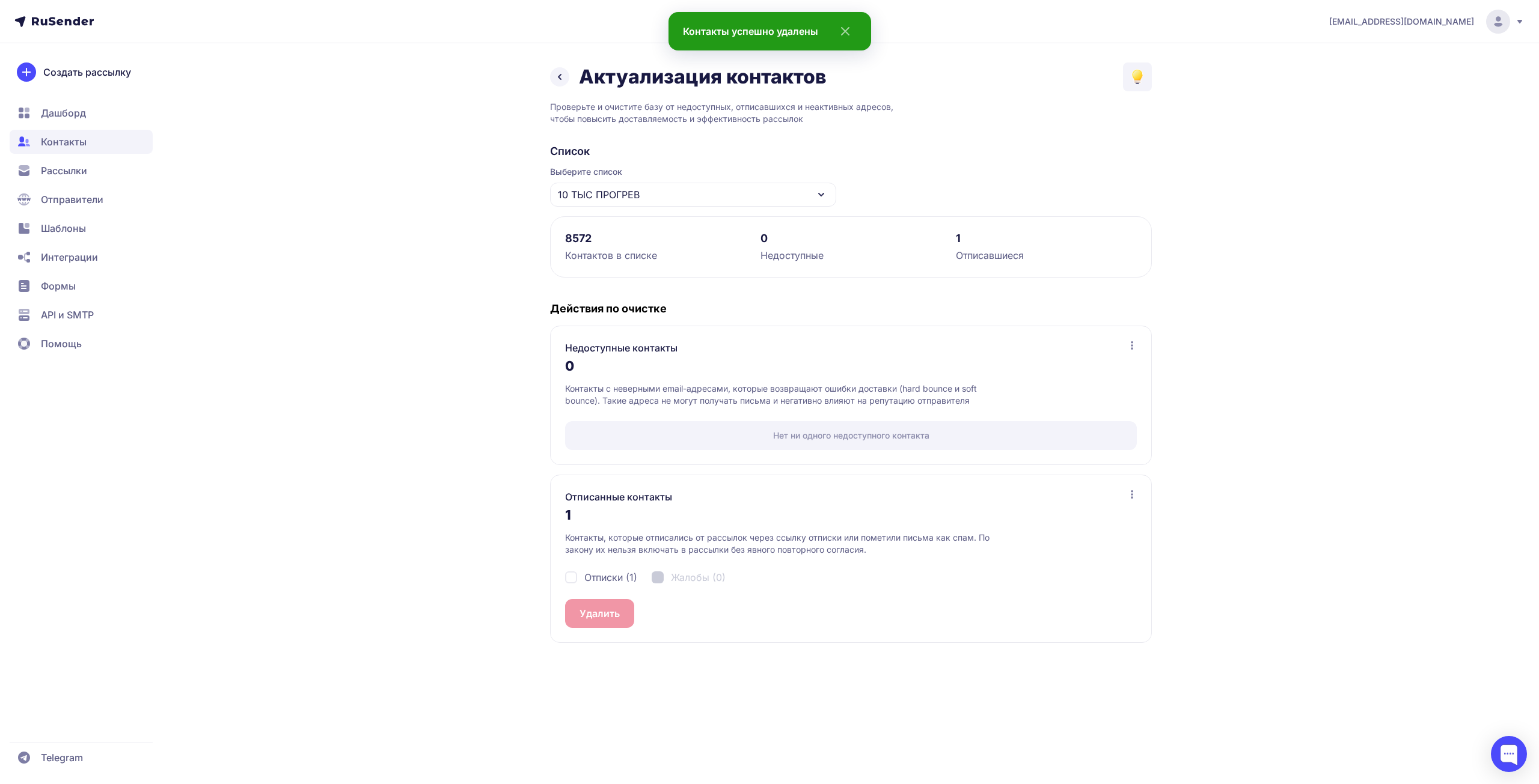
click at [593, 565] on div "Отписки (1) Жалобы (0)" at bounding box center [852, 577] width 572 height 43
click at [593, 575] on span "Отписки (1)" at bounding box center [611, 577] width 53 height 14
checkbox input "true"
click at [604, 613] on button "Удалить 1" at bounding box center [602, 613] width 73 height 29
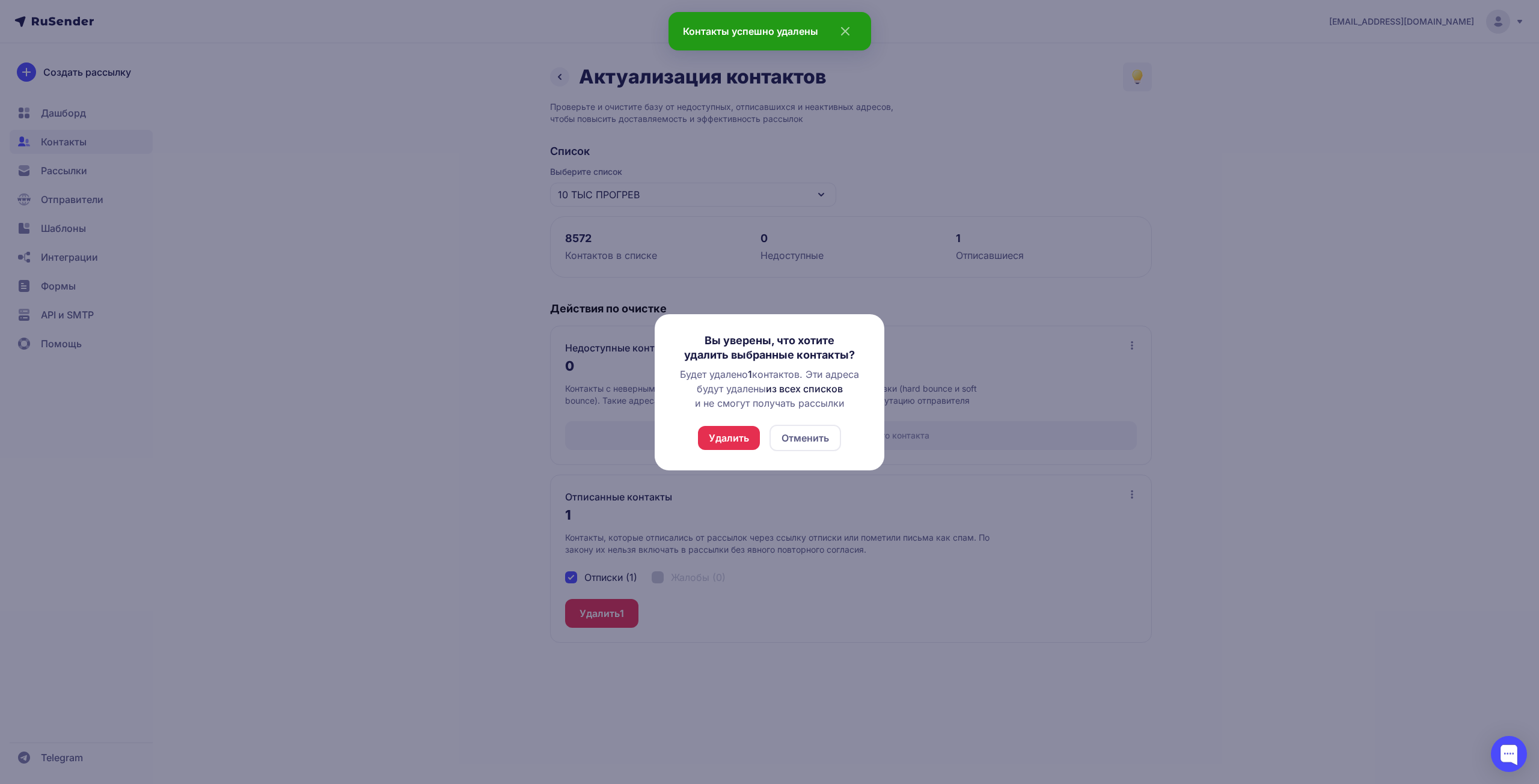
click at [743, 437] on button "Удалить" at bounding box center [729, 438] width 62 height 24
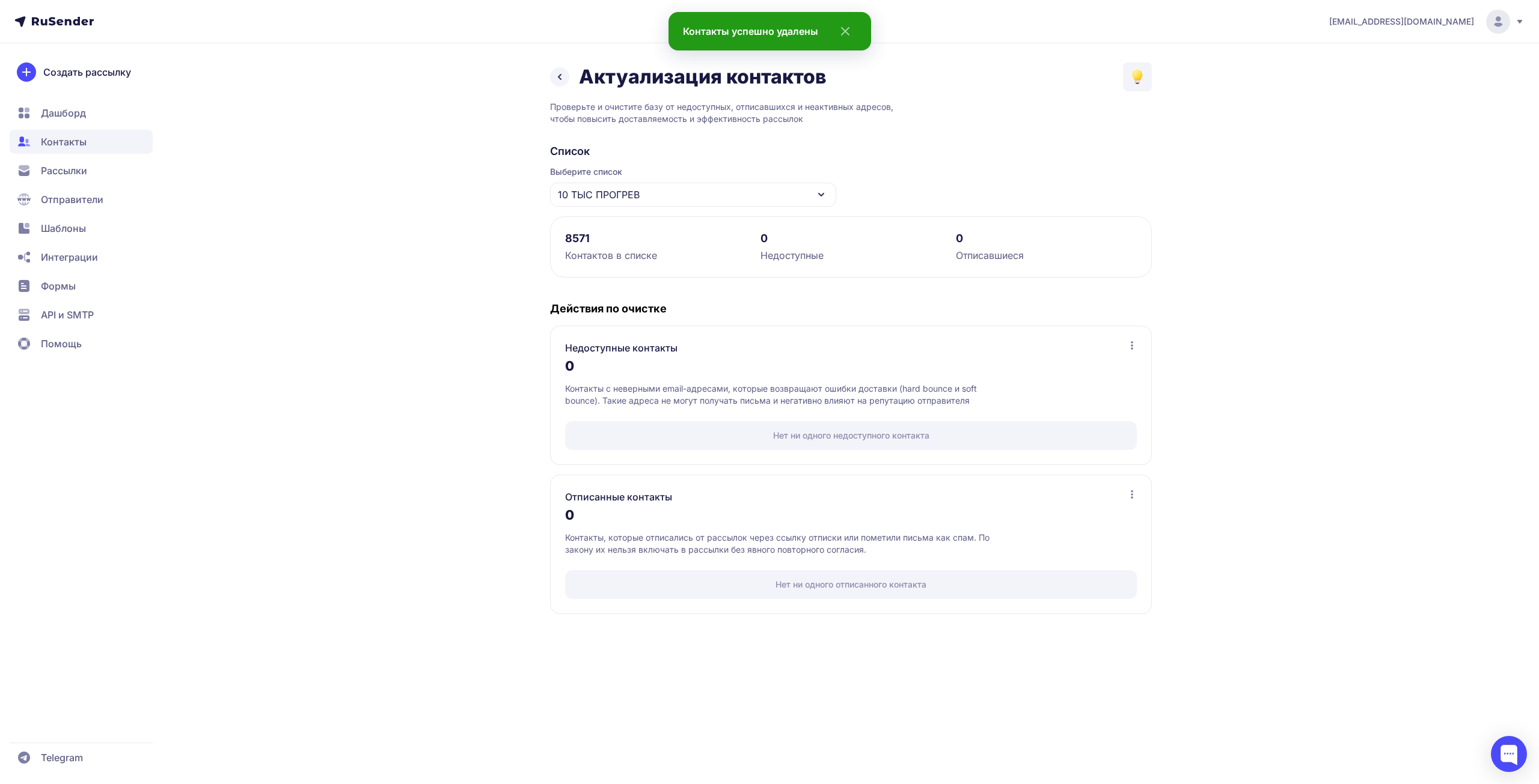
click at [564, 77] on icon at bounding box center [559, 77] width 14 height 14
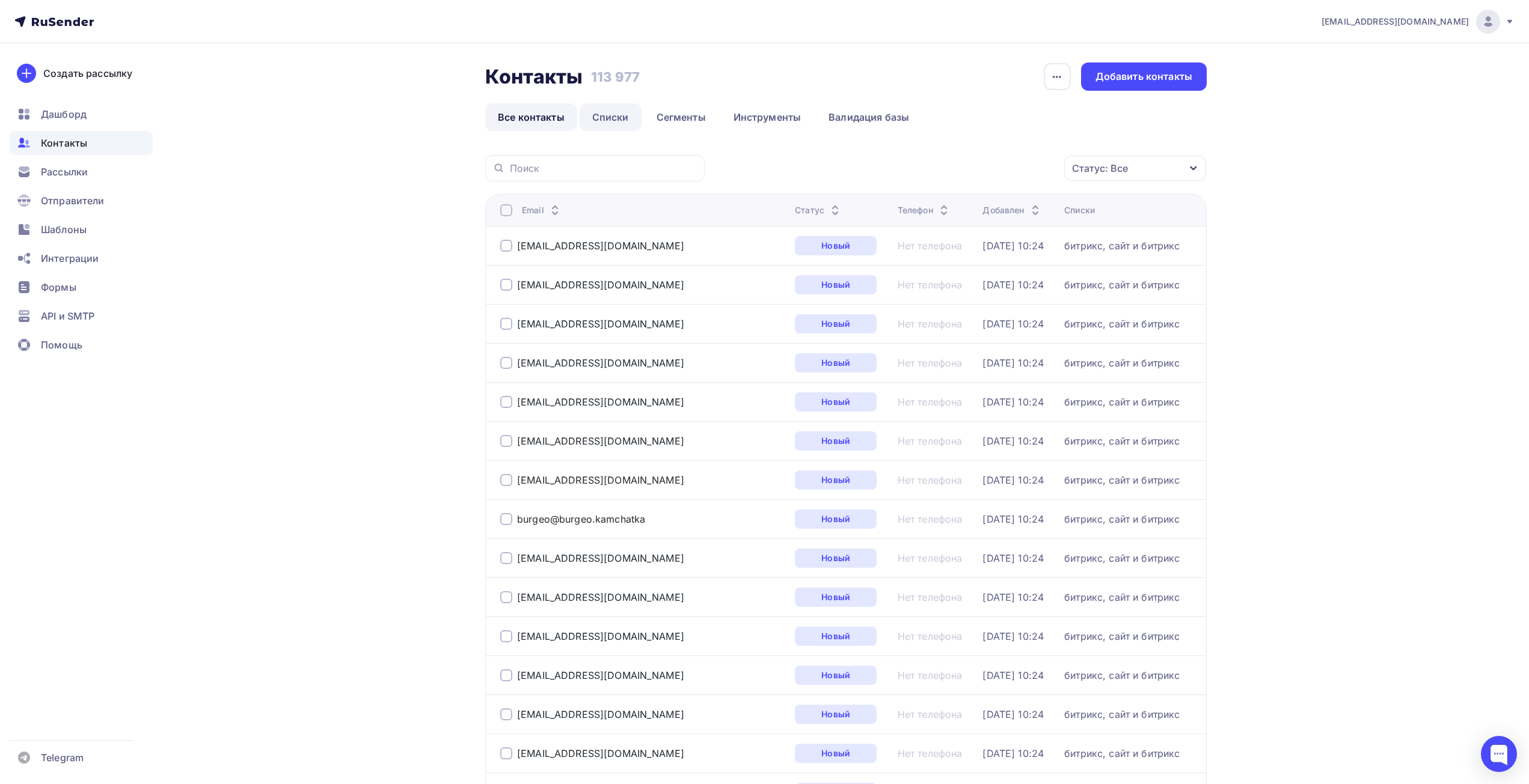
click at [625, 120] on link "Списки" at bounding box center [610, 118] width 62 height 28
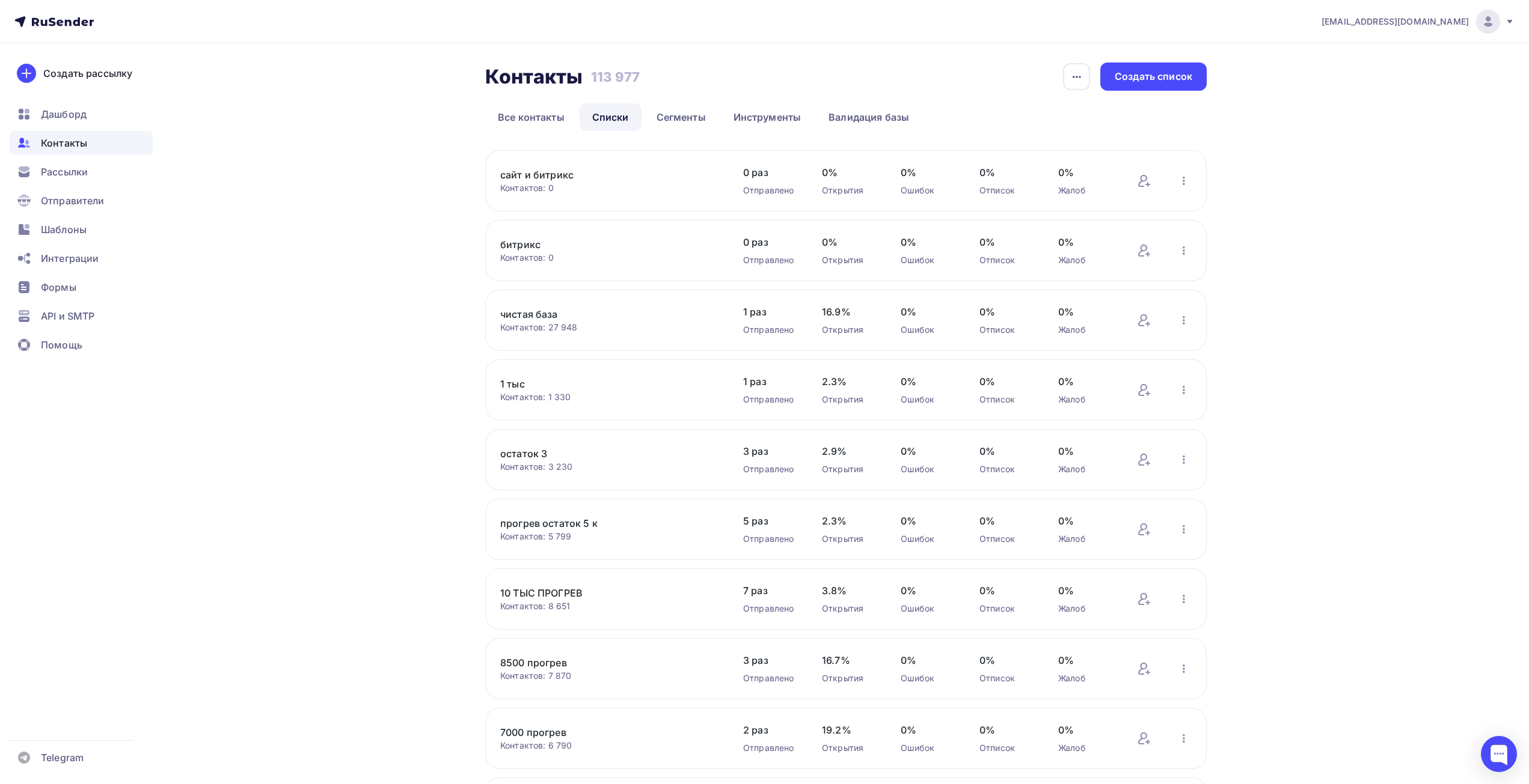
click at [1185, 521] on div "прогрев остаток 5 к Контактов: 5 799 Добавить контакты Переименовать список Ска…" at bounding box center [846, 530] width 722 height 62
click at [1180, 529] on icon "button" at bounding box center [1183, 529] width 14 height 14
click at [1057, 676] on div "Актуализация контактов" at bounding box center [1105, 678] width 168 height 20
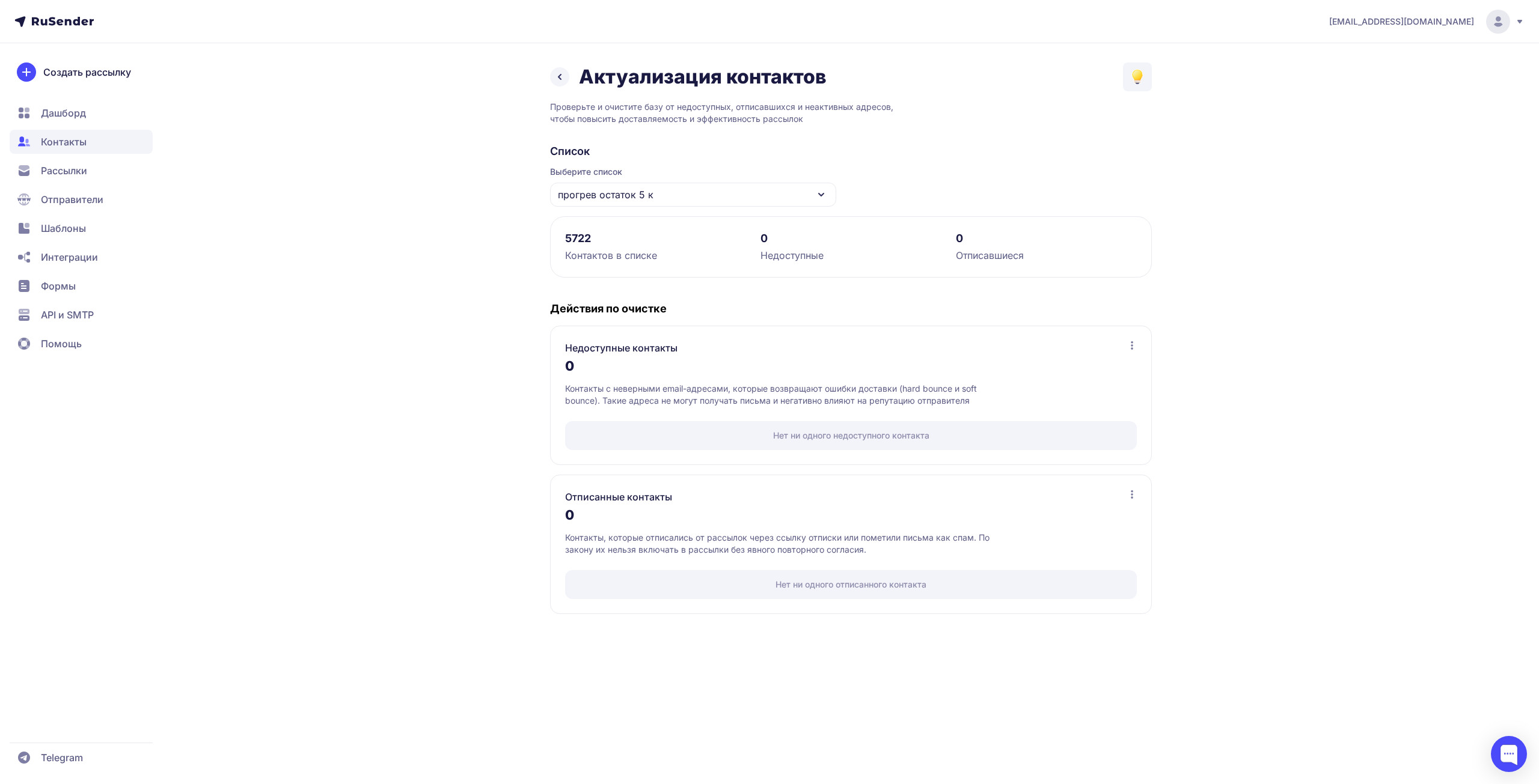
click at [555, 66] on div "Актуализация контактов" at bounding box center [688, 77] width 277 height 24
click at [557, 72] on icon at bounding box center [559, 77] width 14 height 14
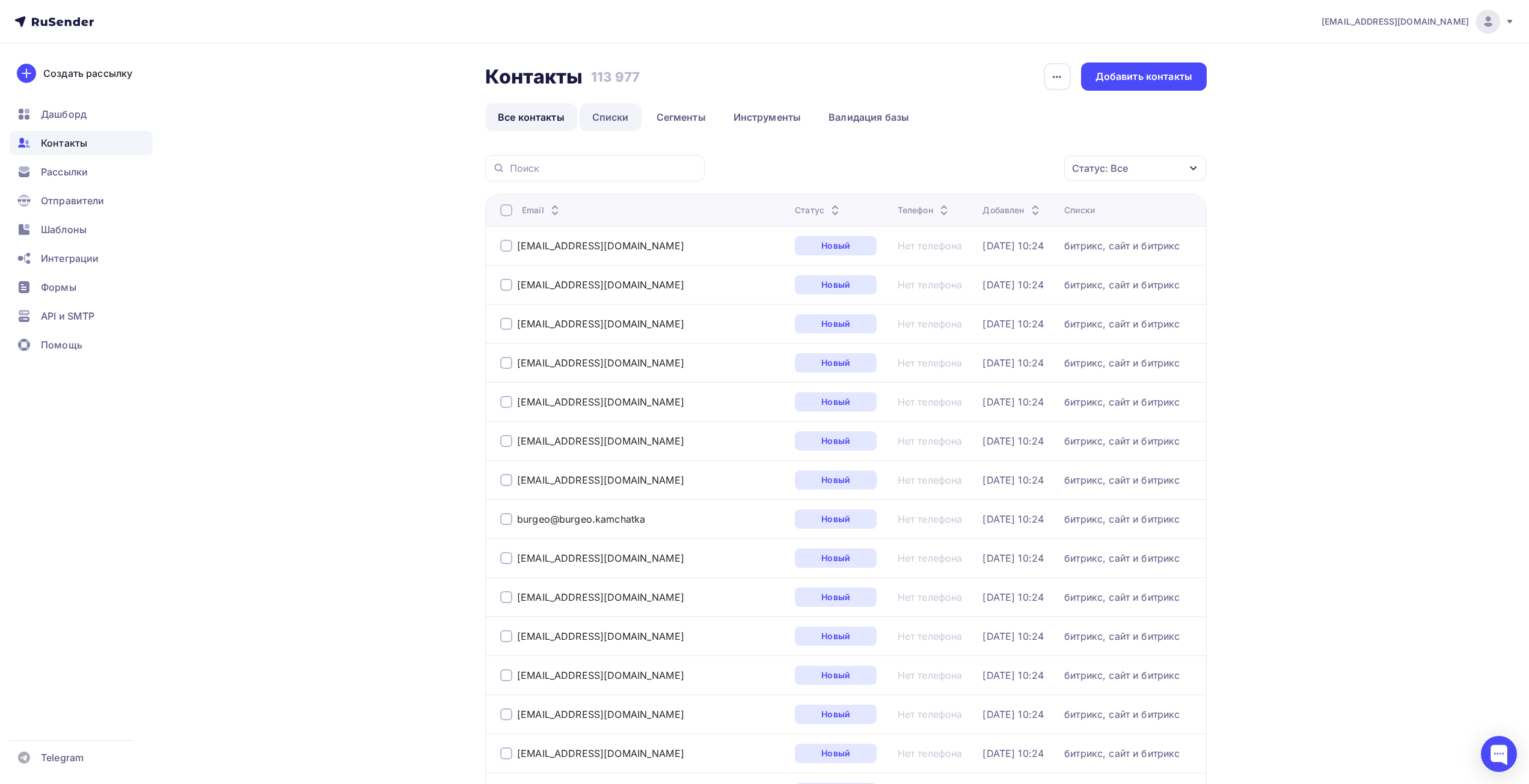
click at [612, 125] on link "Списки" at bounding box center [610, 118] width 62 height 28
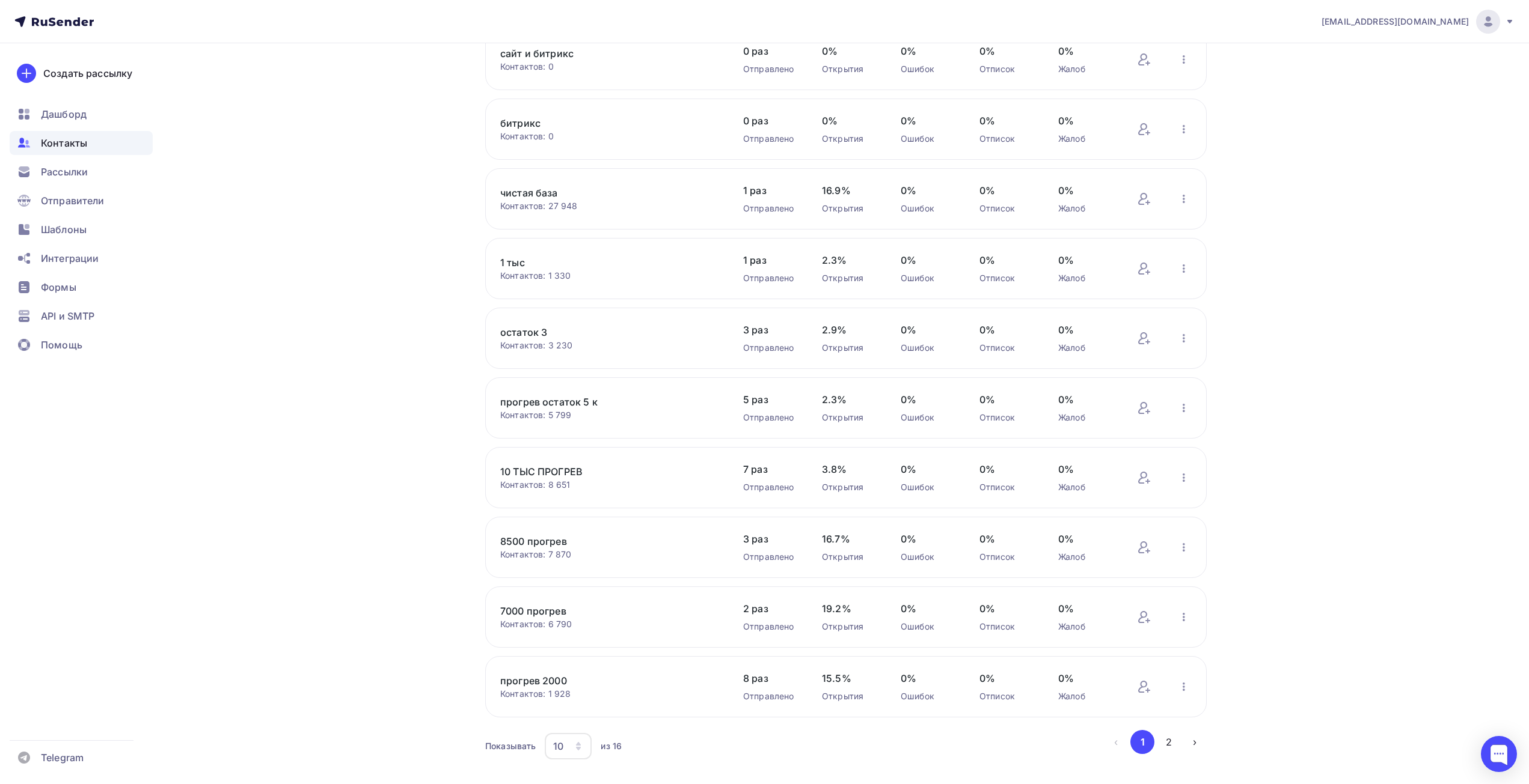
scroll to position [148, 0]
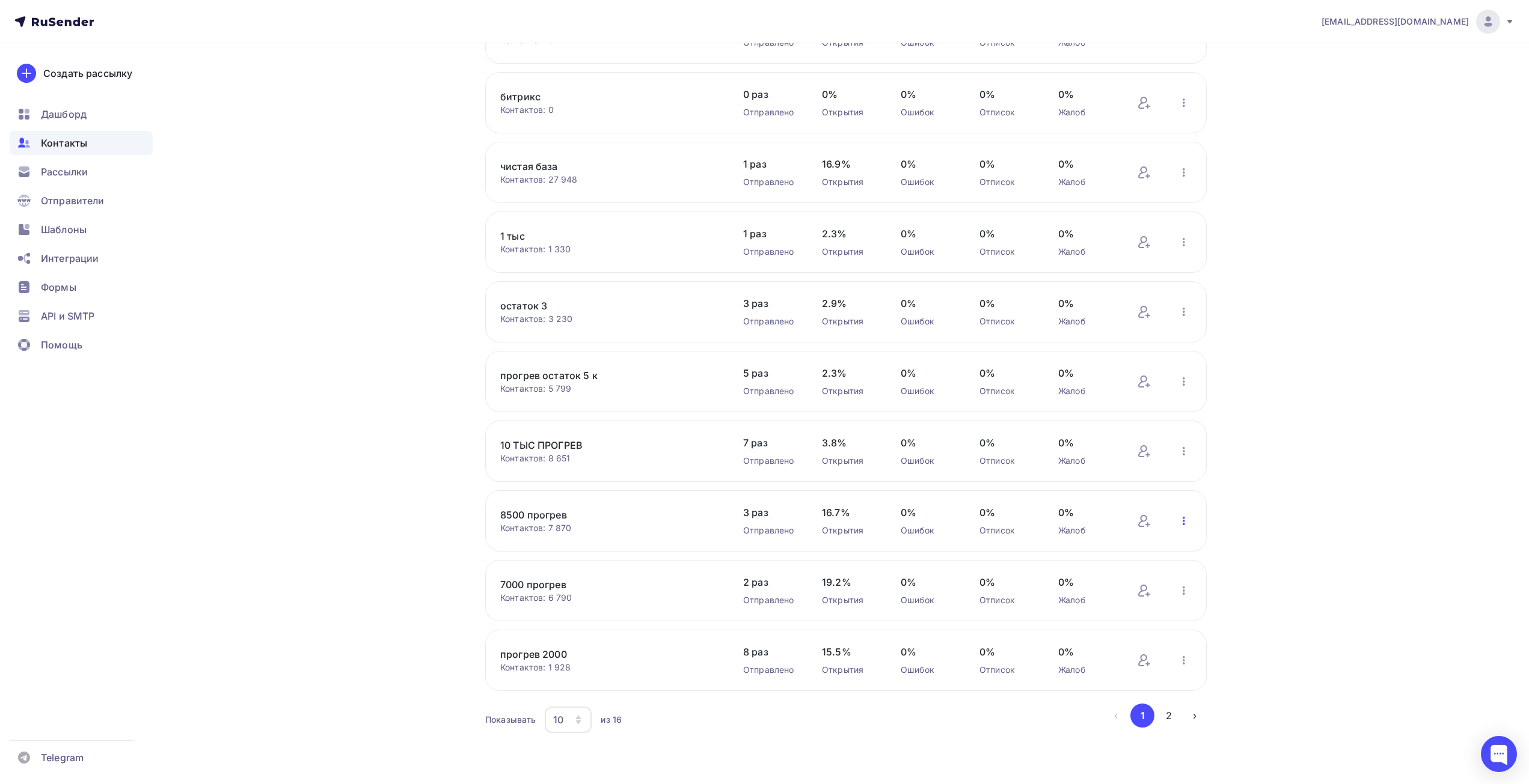
click at [1188, 523] on icon "button" at bounding box center [1183, 520] width 14 height 14
click at [1076, 668] on div "Актуализация контактов" at bounding box center [1105, 670] width 168 height 20
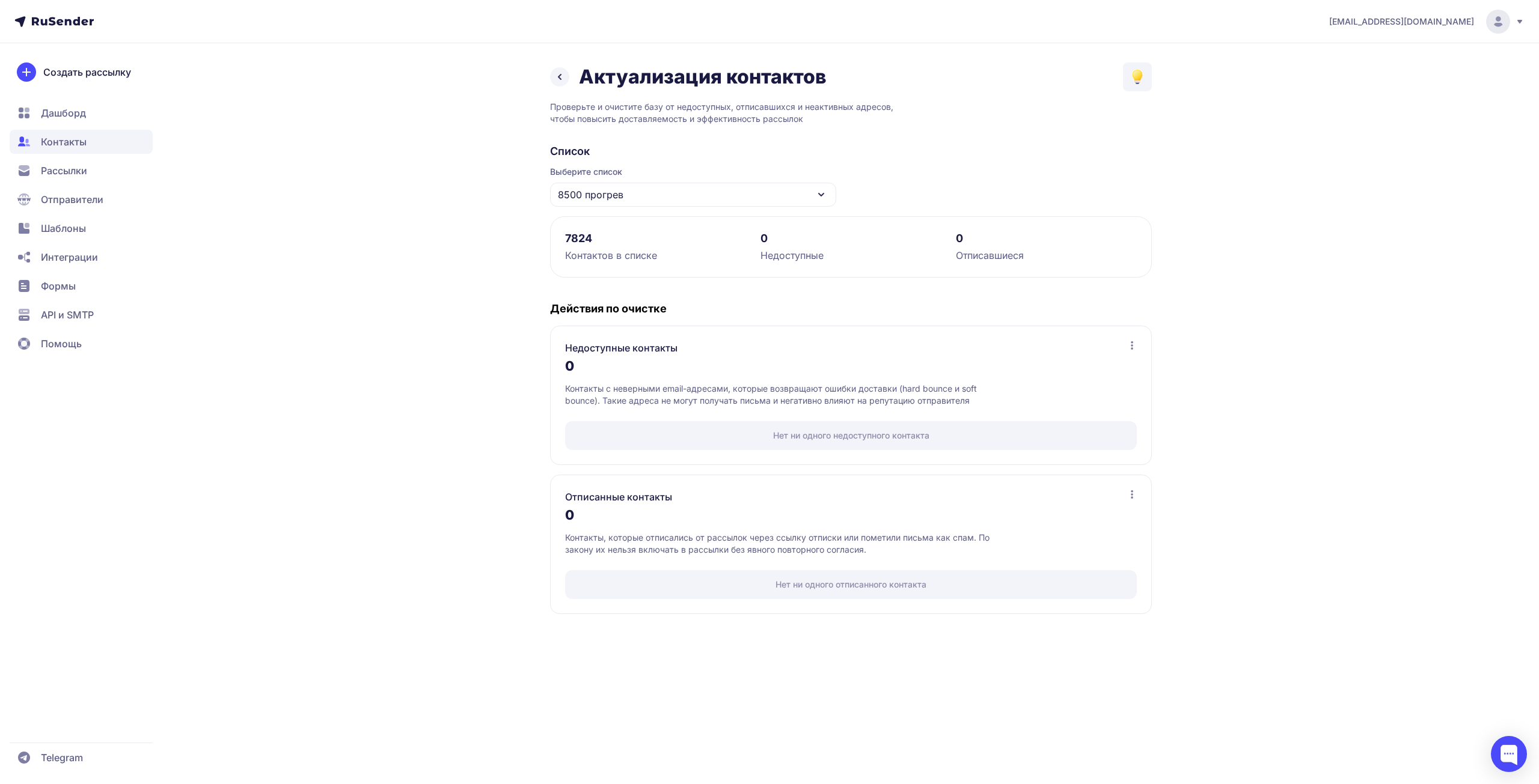
click at [564, 77] on icon at bounding box center [559, 77] width 14 height 14
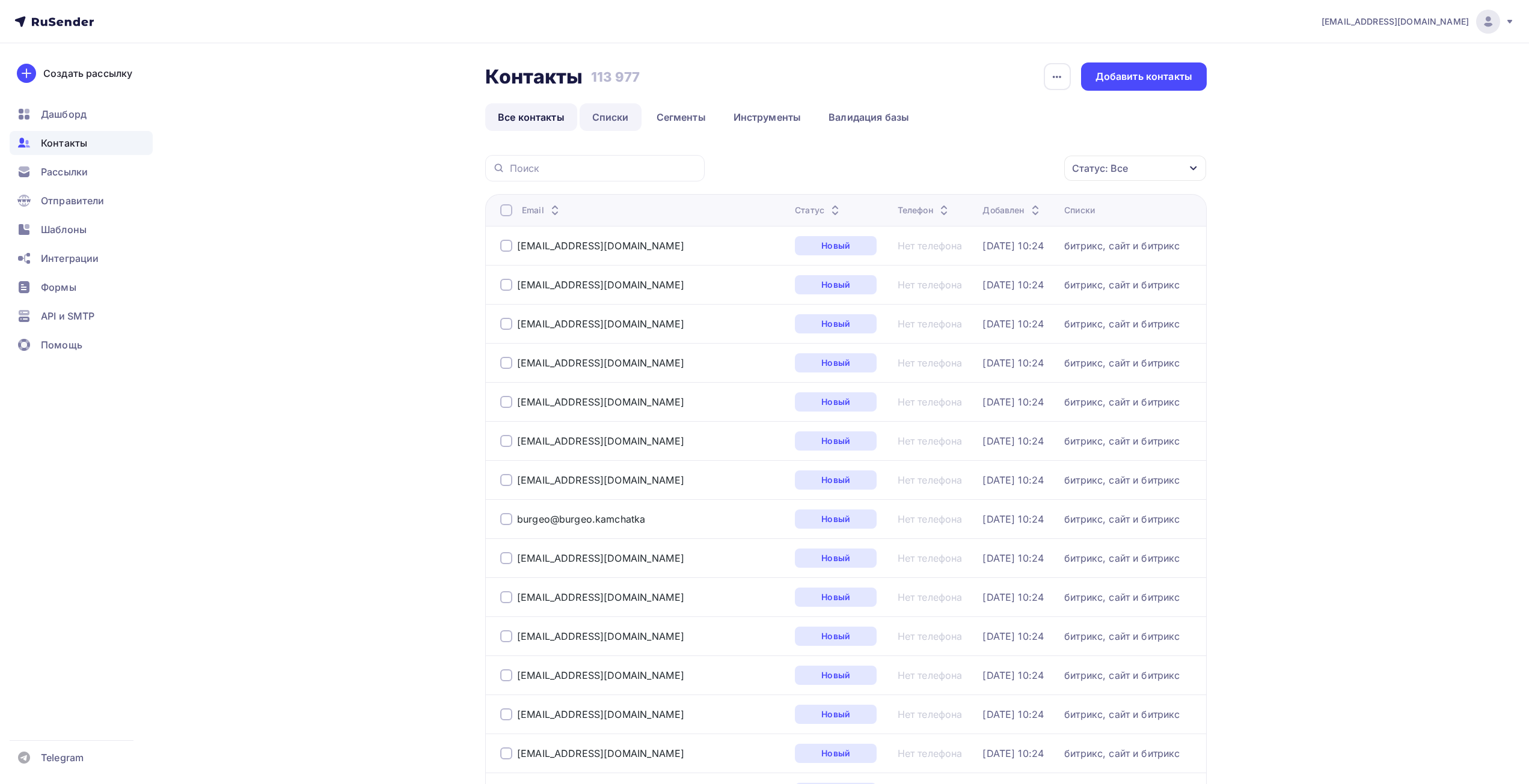
click at [606, 112] on link "Списки" at bounding box center [610, 118] width 62 height 28
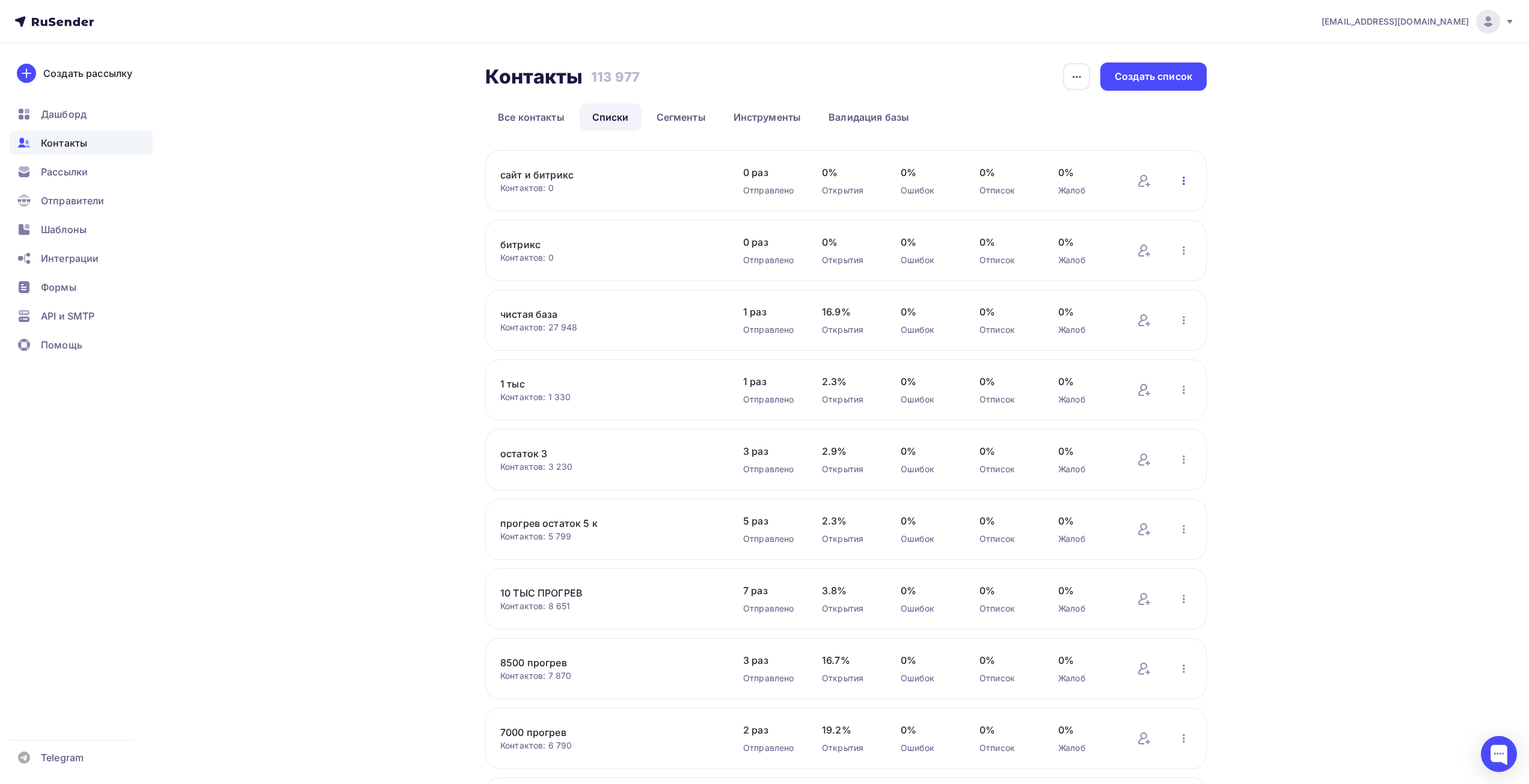
click at [1185, 179] on icon "button" at bounding box center [1183, 180] width 14 height 14
click at [1134, 331] on div "Актуализация контактов" at bounding box center [1105, 330] width 168 height 20
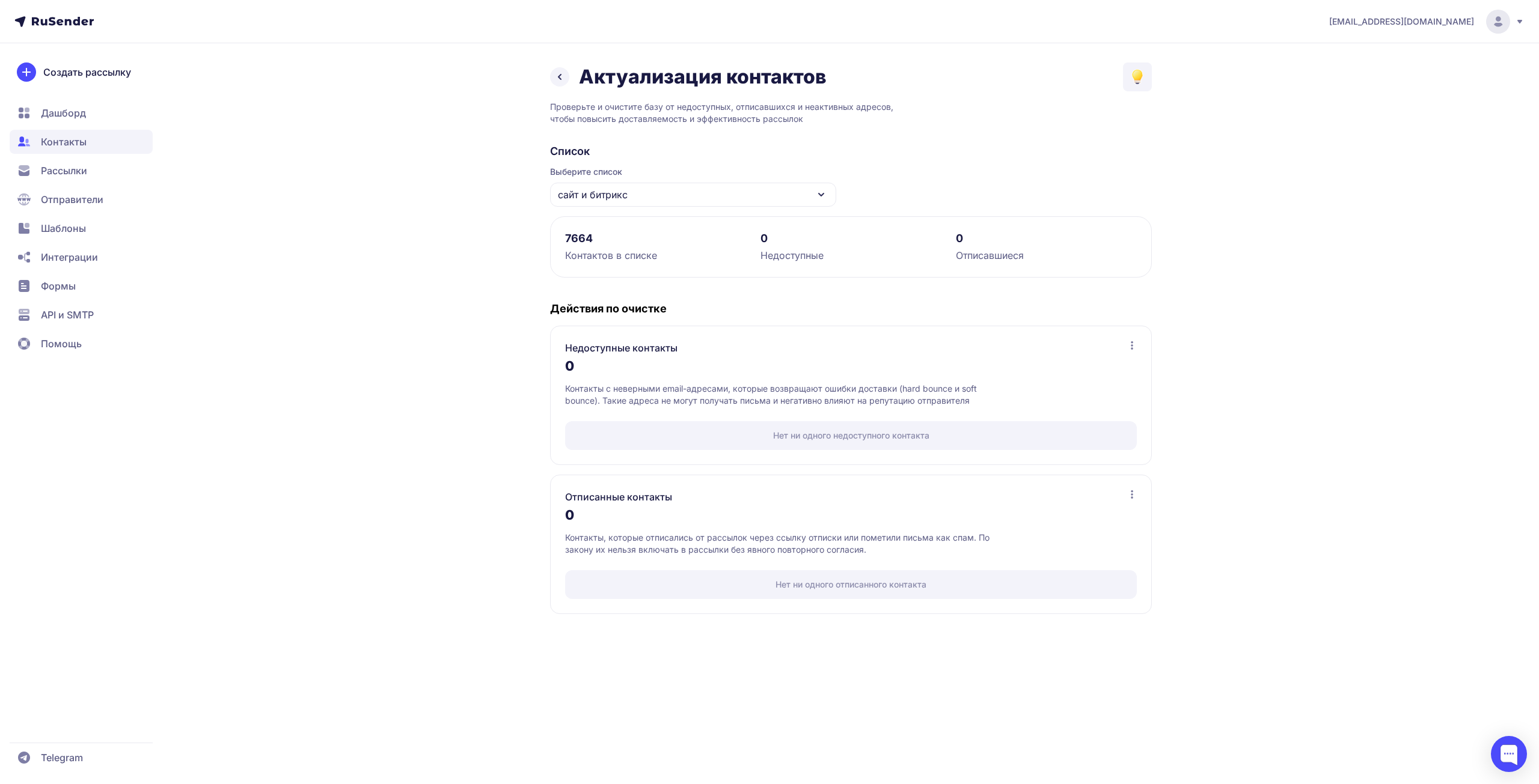
click at [558, 81] on icon at bounding box center [559, 77] width 14 height 14
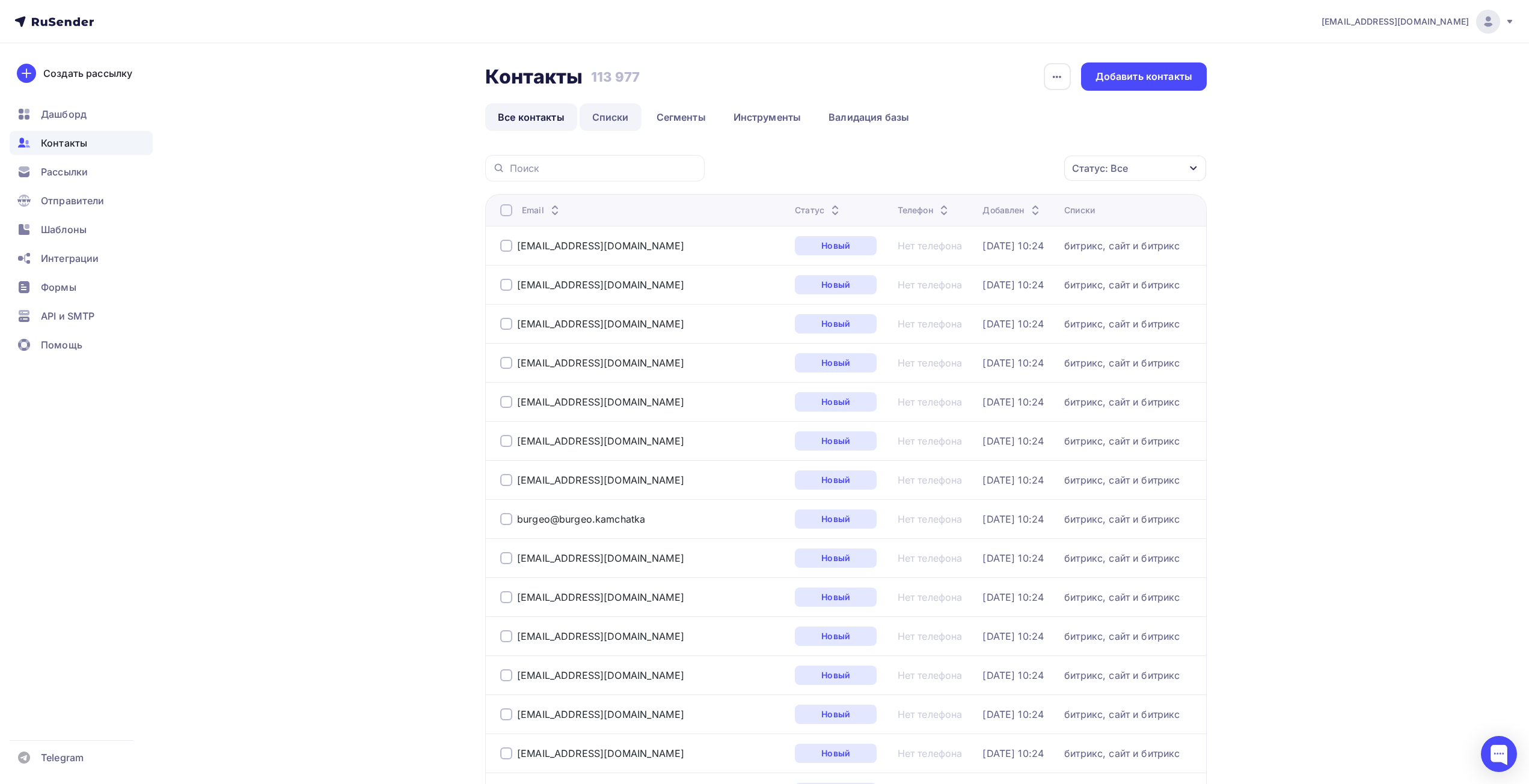
click at [611, 121] on link "Списки" at bounding box center [610, 118] width 62 height 28
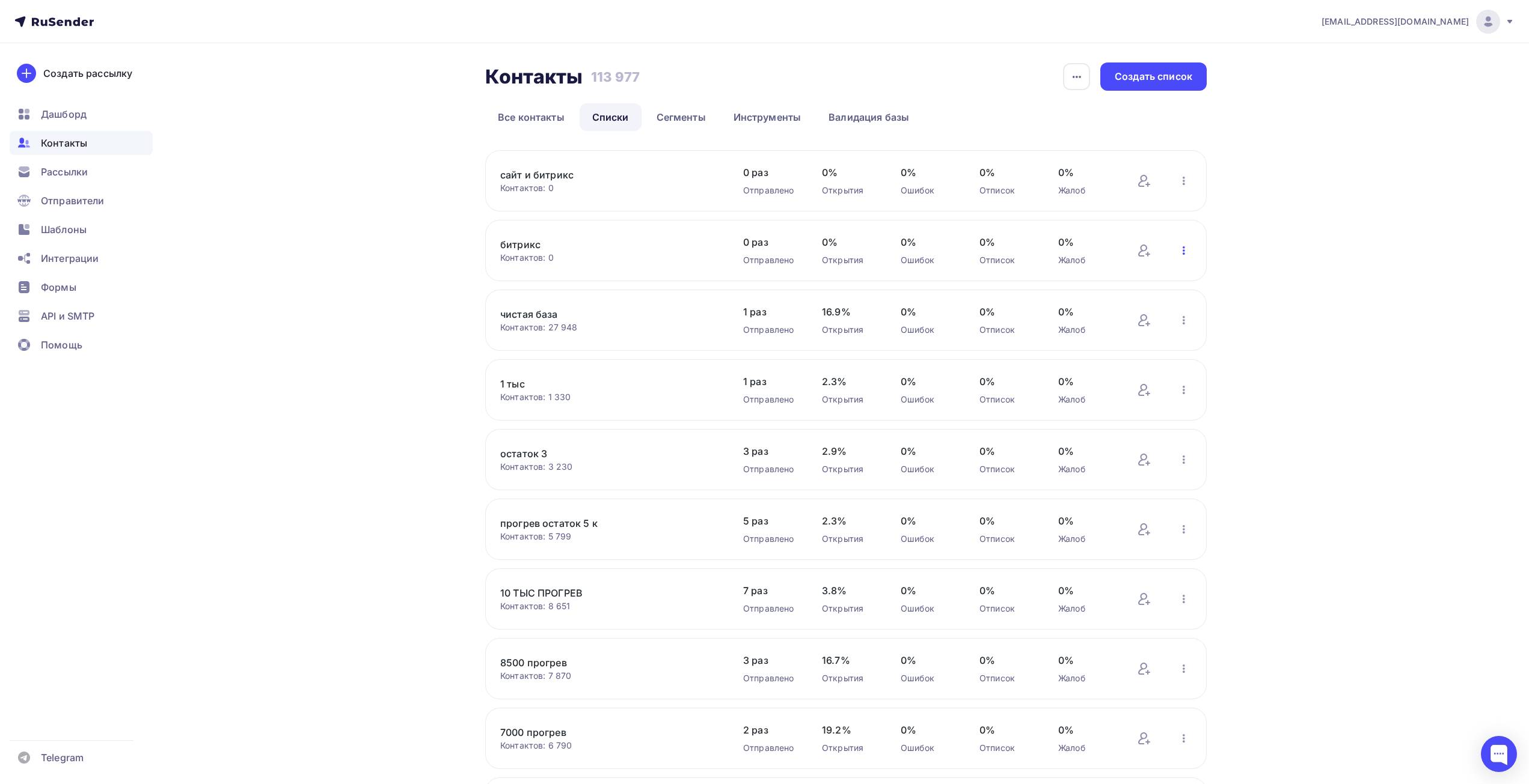
click at [1180, 250] on icon "button" at bounding box center [1183, 249] width 14 height 14
click at [1097, 392] on div "Актуализация контактов" at bounding box center [1105, 399] width 168 height 20
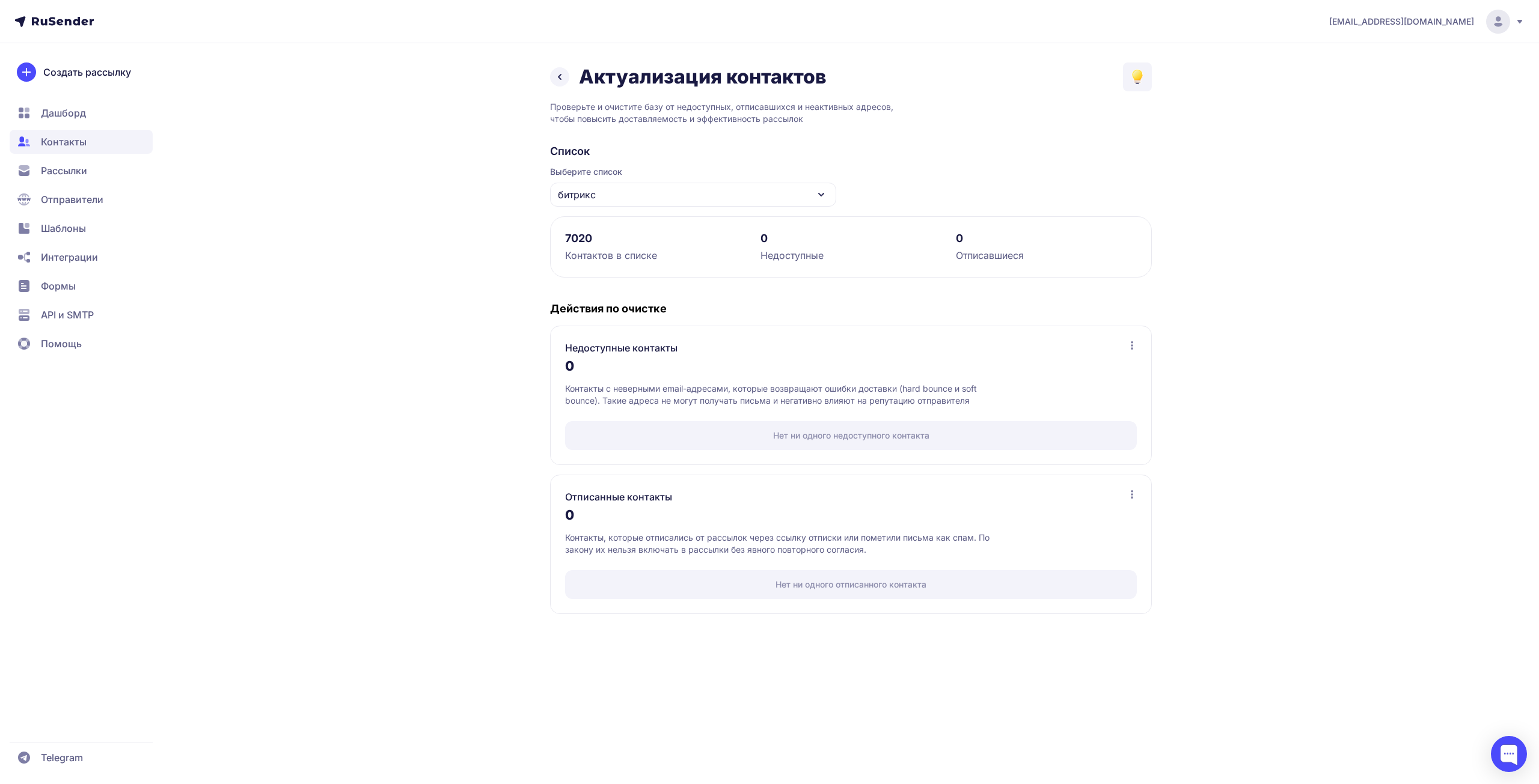
click at [556, 73] on icon at bounding box center [559, 77] width 14 height 14
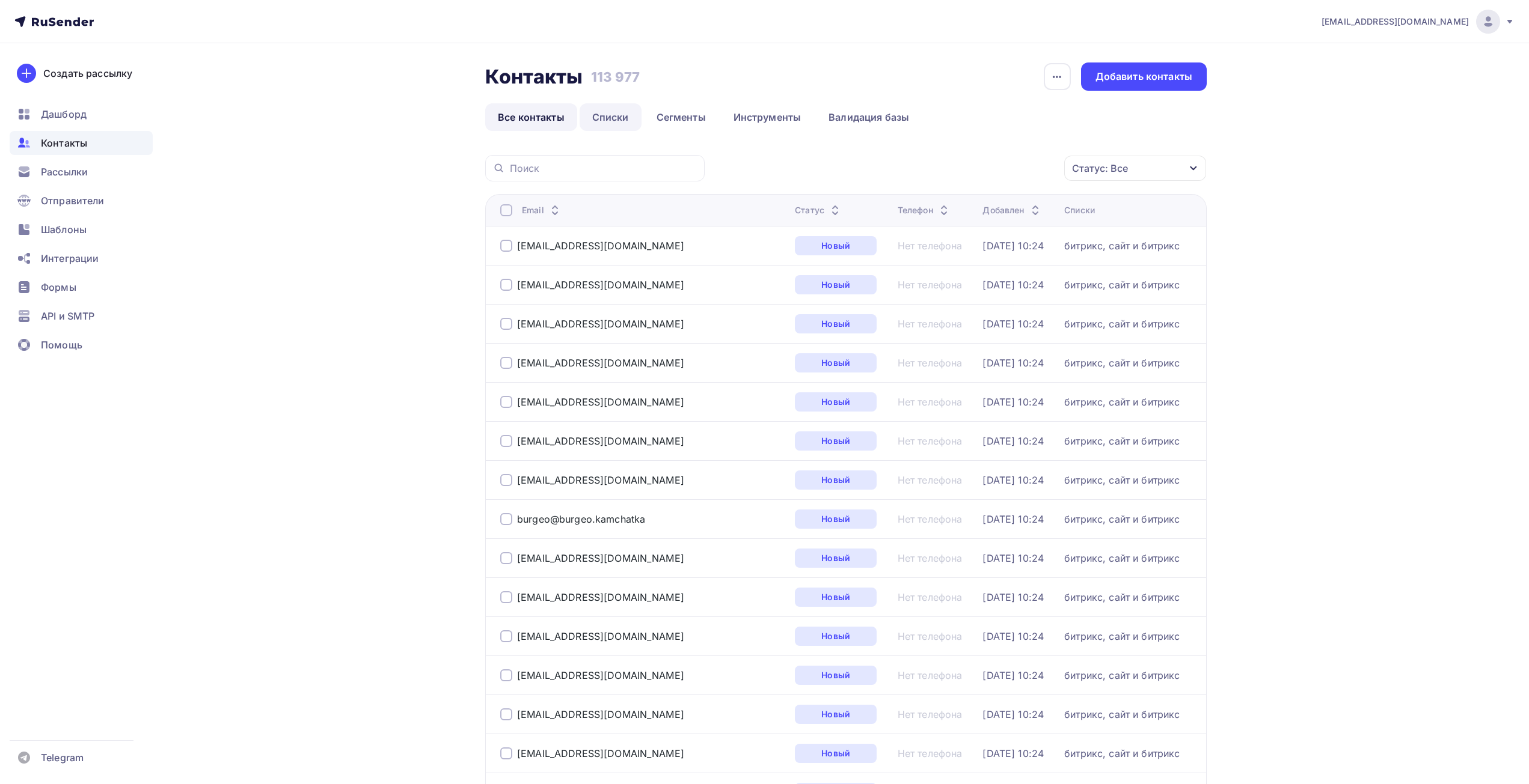
click at [616, 121] on link "Списки" at bounding box center [610, 118] width 62 height 28
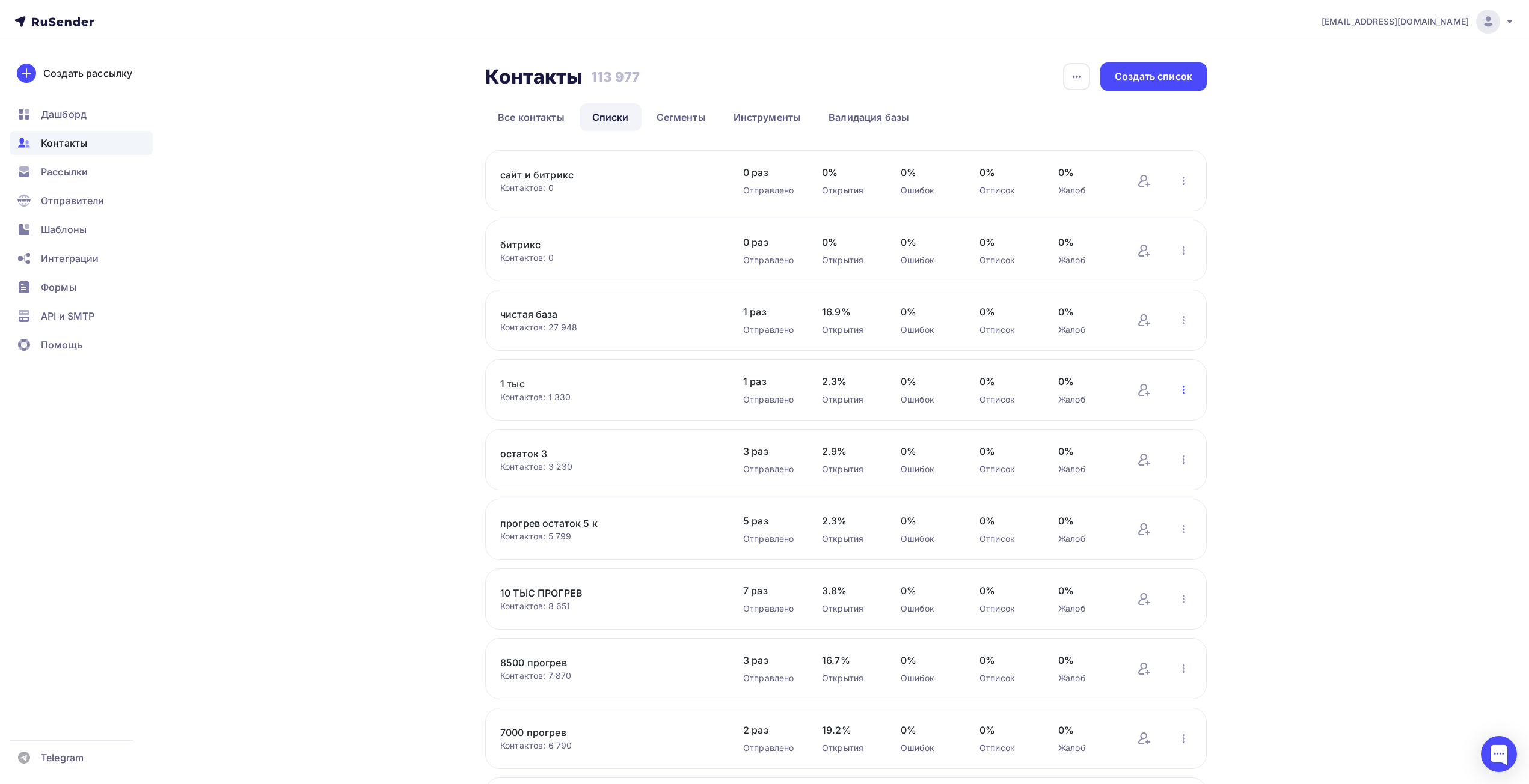
click at [1181, 389] on icon "button" at bounding box center [1183, 390] width 14 height 14
click at [400, 491] on div "Контакты Контакты 113 977 113 977 История импорта Создать список Все контакты С…" at bounding box center [764, 487] width 985 height 889
click at [73, 171] on span "Рассылки" at bounding box center [64, 171] width 47 height 14
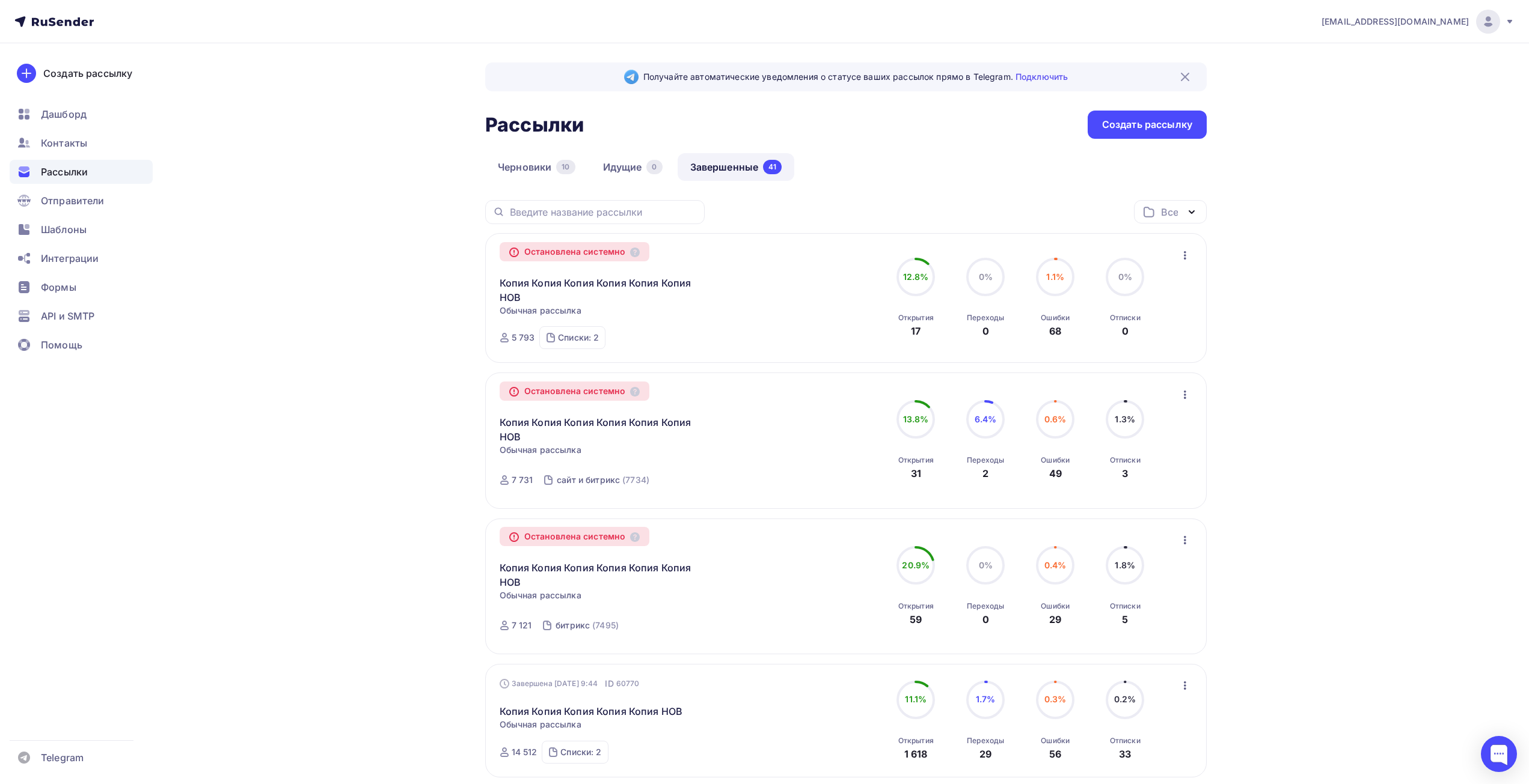
click at [1185, 253] on icon "button" at bounding box center [1184, 255] width 14 height 14
click at [1175, 287] on div "Копировать в новую" at bounding box center [1130, 286] width 123 height 14
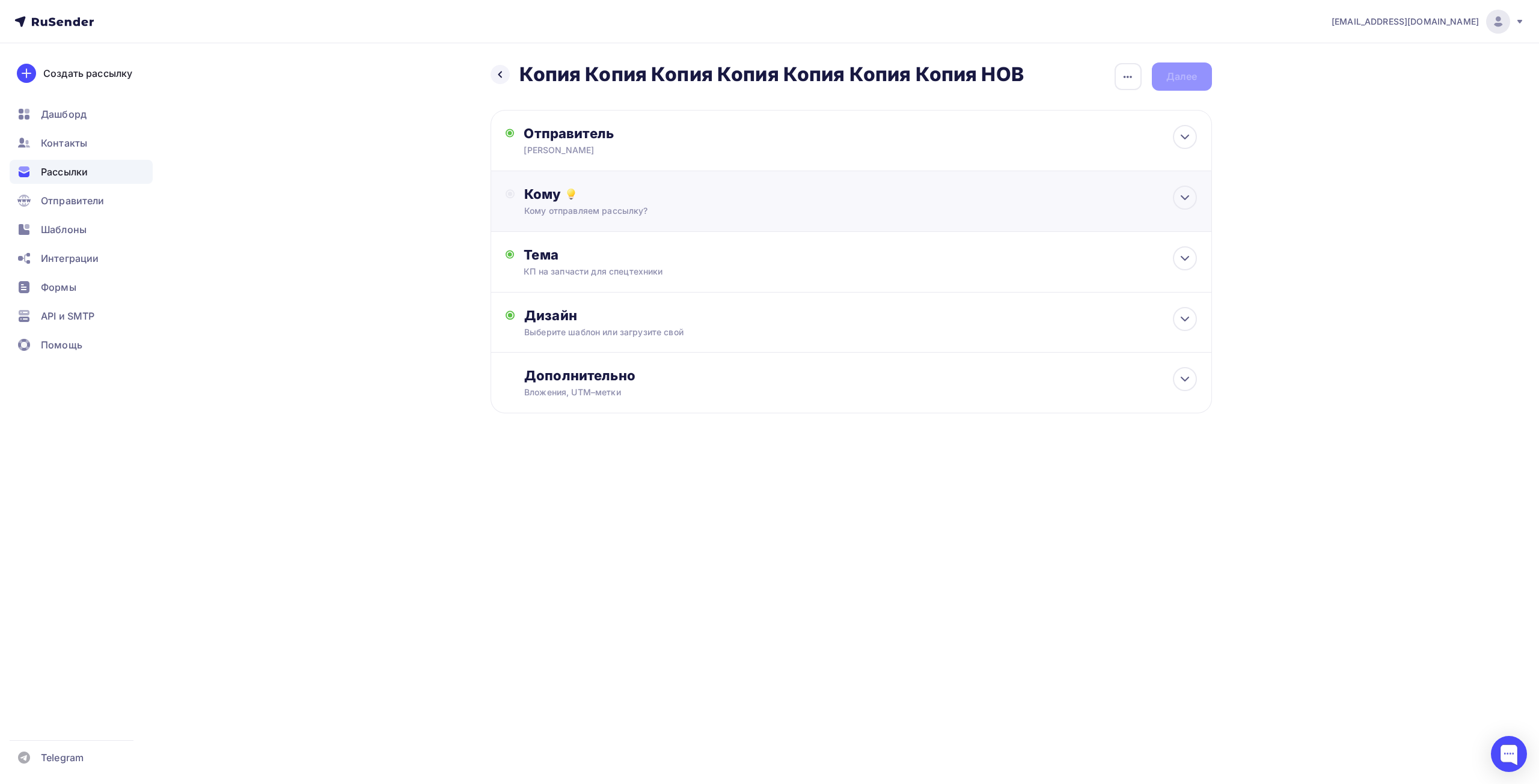
click at [616, 198] on div "Кому" at bounding box center [860, 194] width 672 height 17
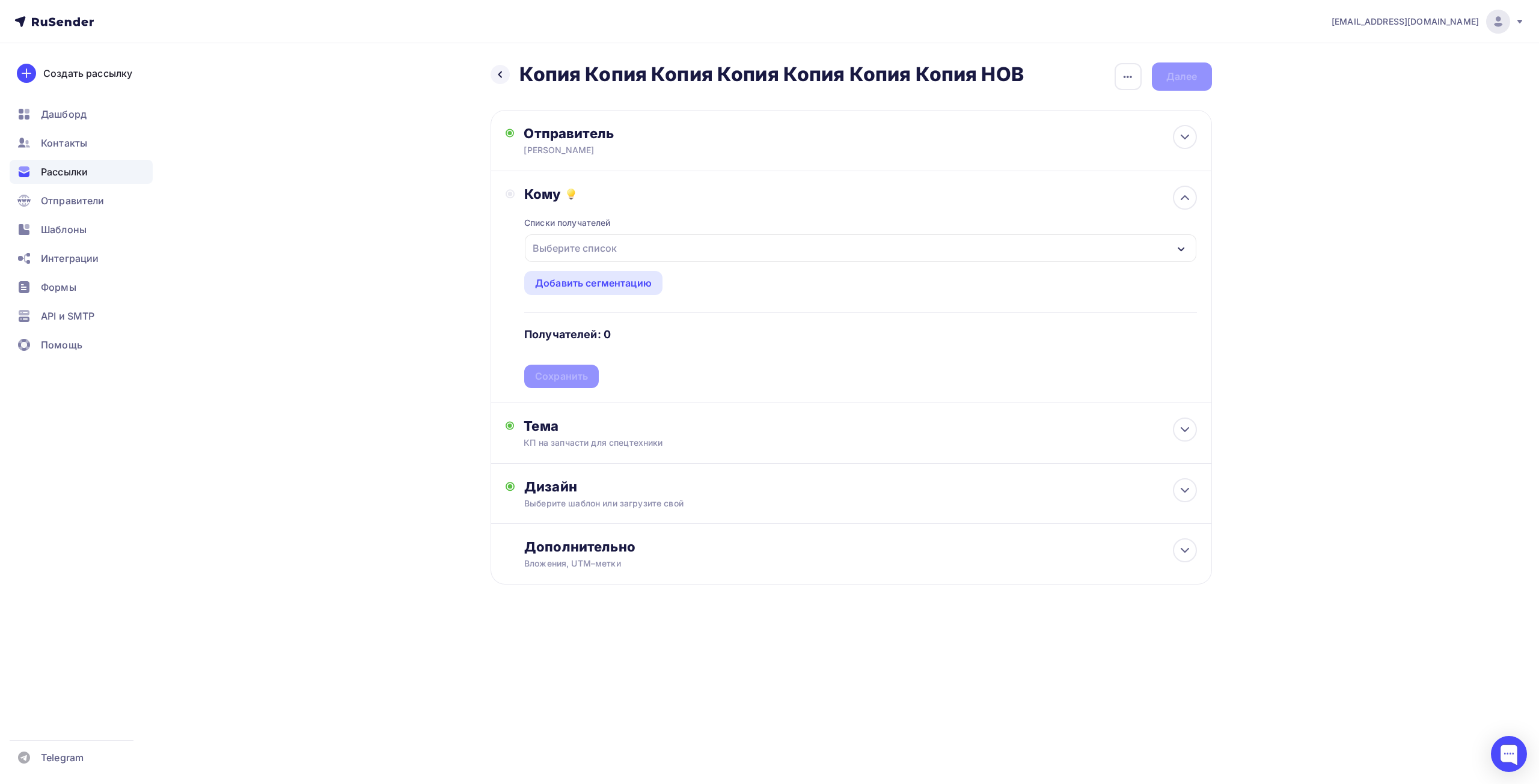
click at [601, 251] on div "Выберите список" at bounding box center [575, 248] width 93 height 21
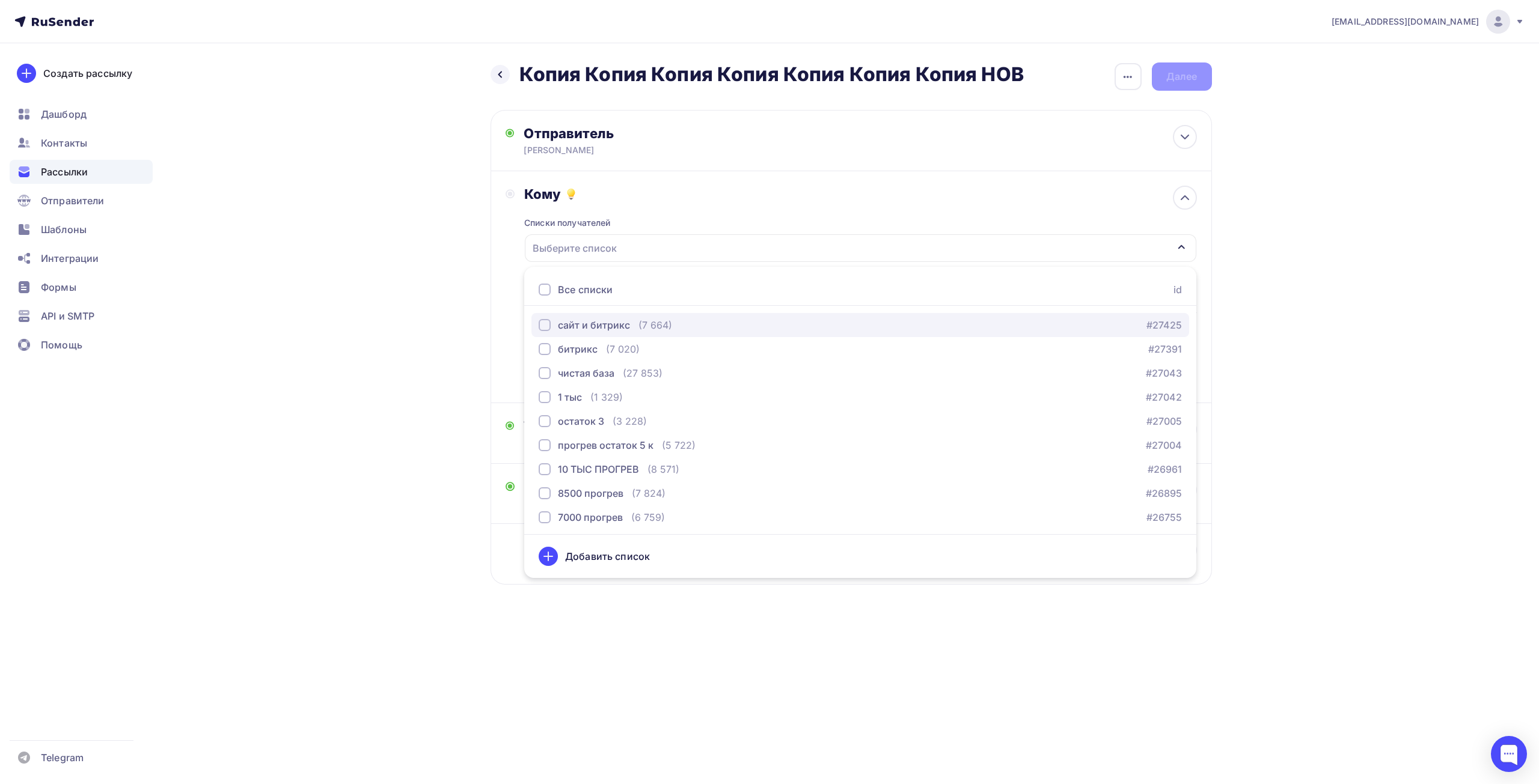
click at [595, 320] on div "сайт и битрикс" at bounding box center [594, 324] width 72 height 14
click at [388, 299] on div "Назад Копия Копия Копия Копия Копия Копия Копия НОВ Копия Копия Копия Копия Коп…" at bounding box center [770, 352] width 985 height 619
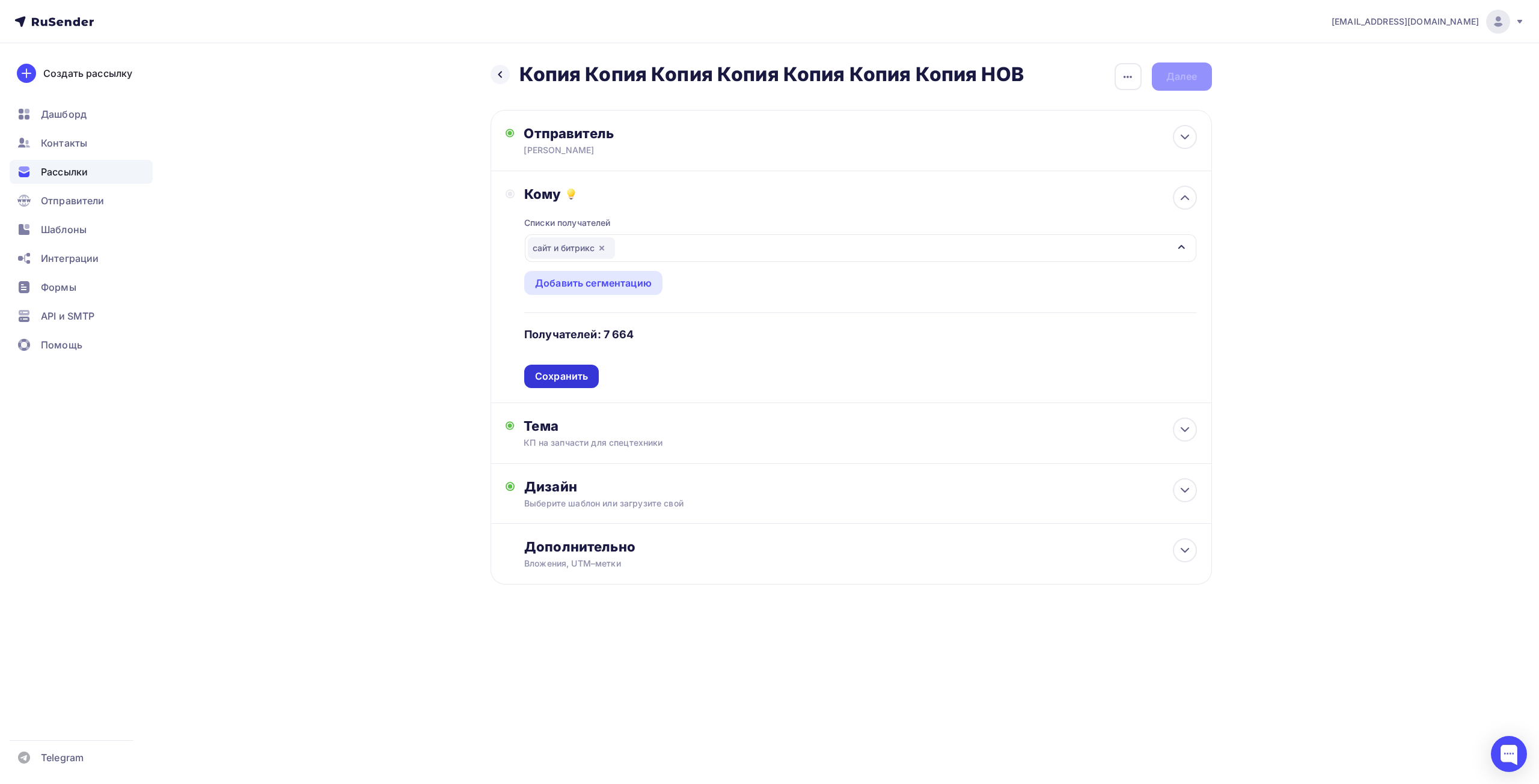
click at [589, 369] on div "Сохранить" at bounding box center [562, 376] width 75 height 23
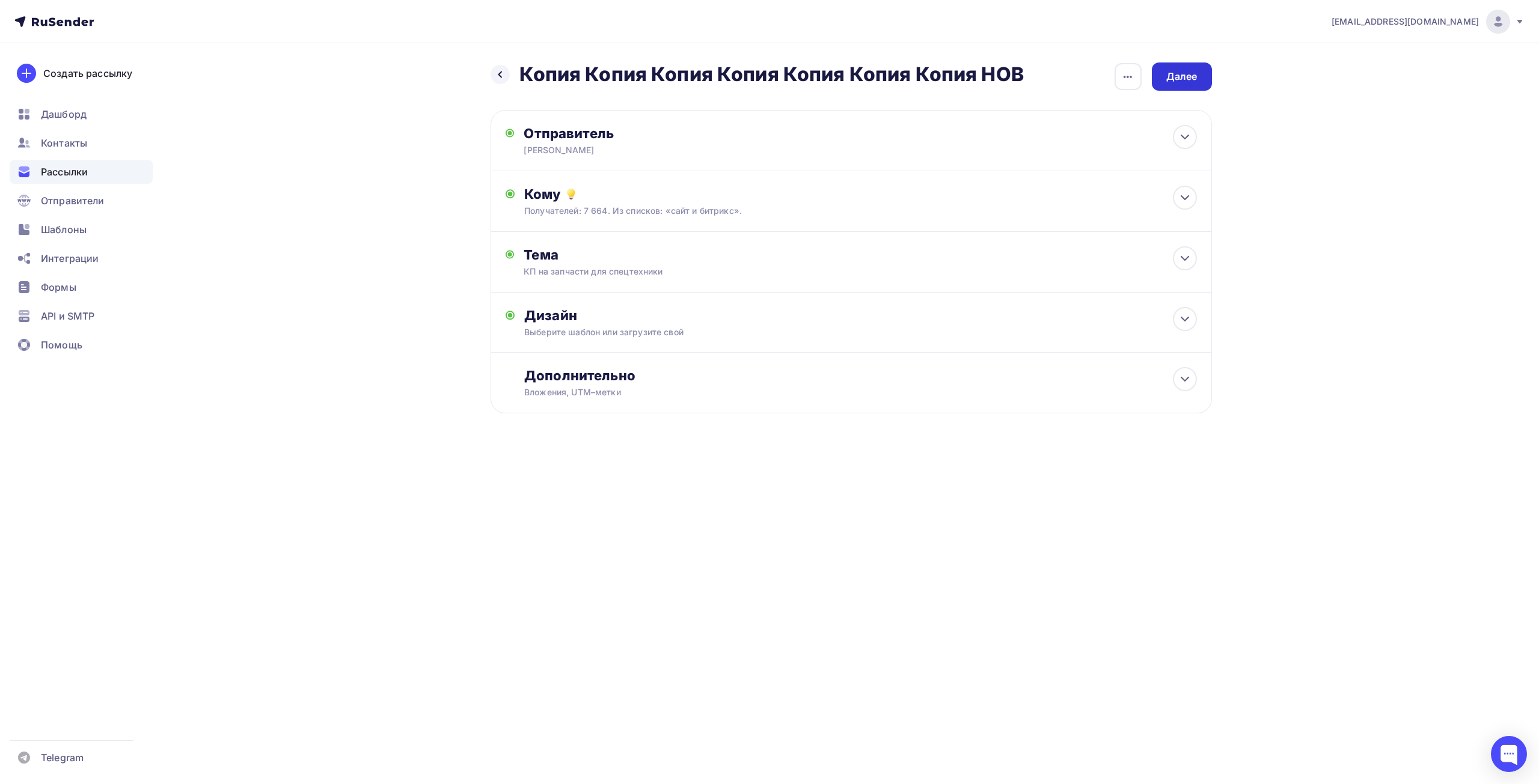
click at [1179, 73] on div "Далее" at bounding box center [1182, 77] width 31 height 14
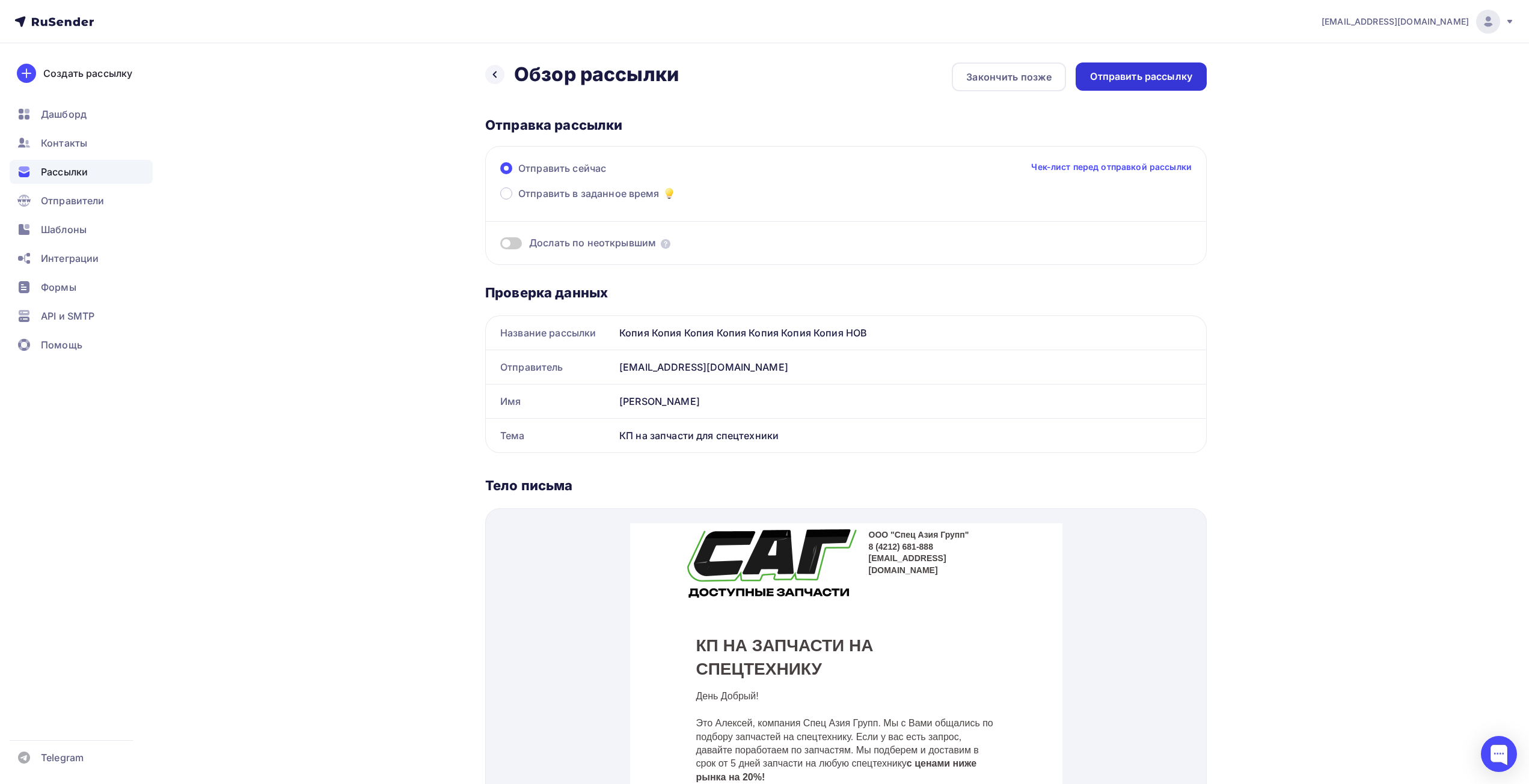
click at [1173, 82] on div "Отправить рассылку" at bounding box center [1140, 77] width 102 height 14
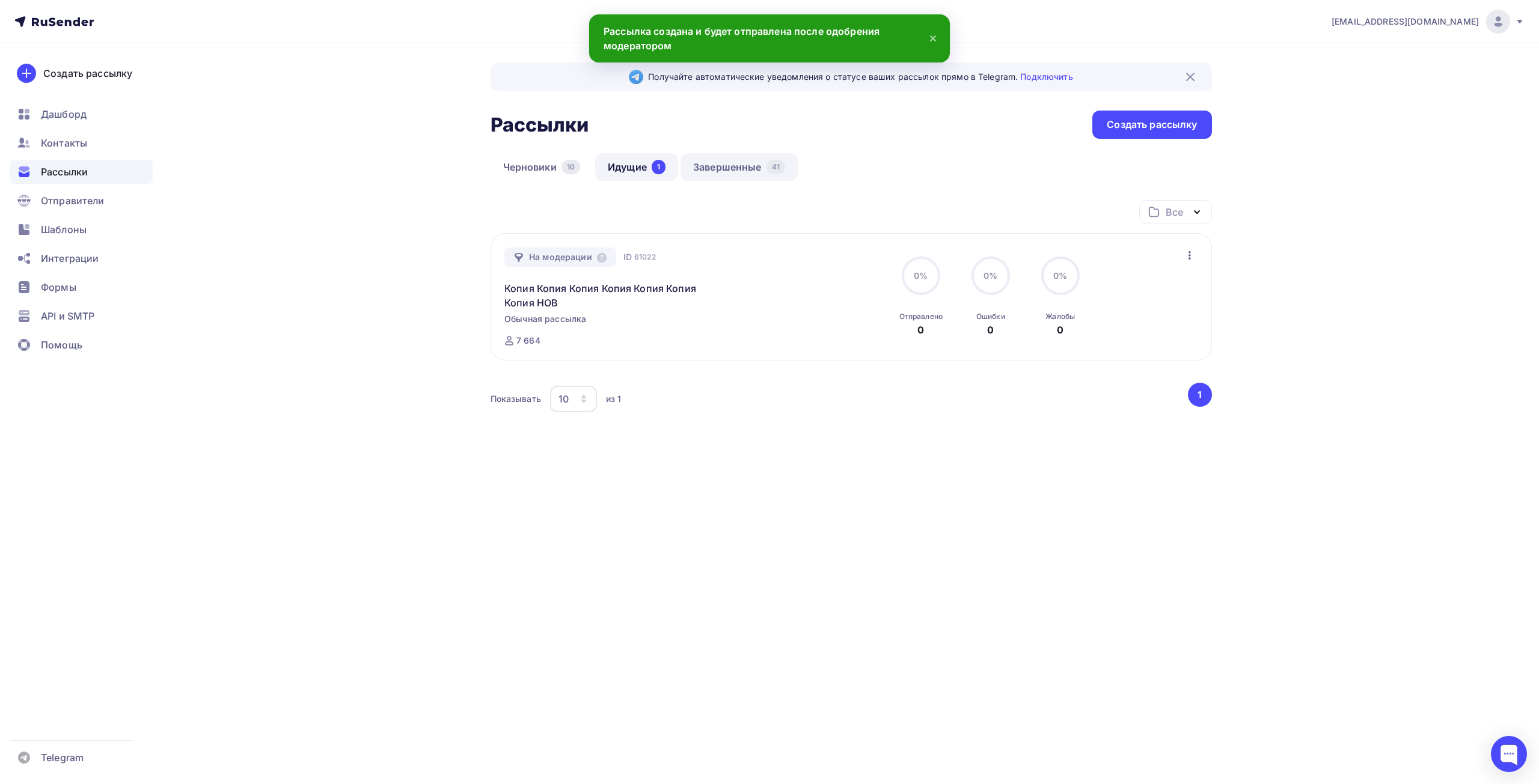
click at [738, 161] on link "Завершенные 41" at bounding box center [739, 167] width 117 height 28
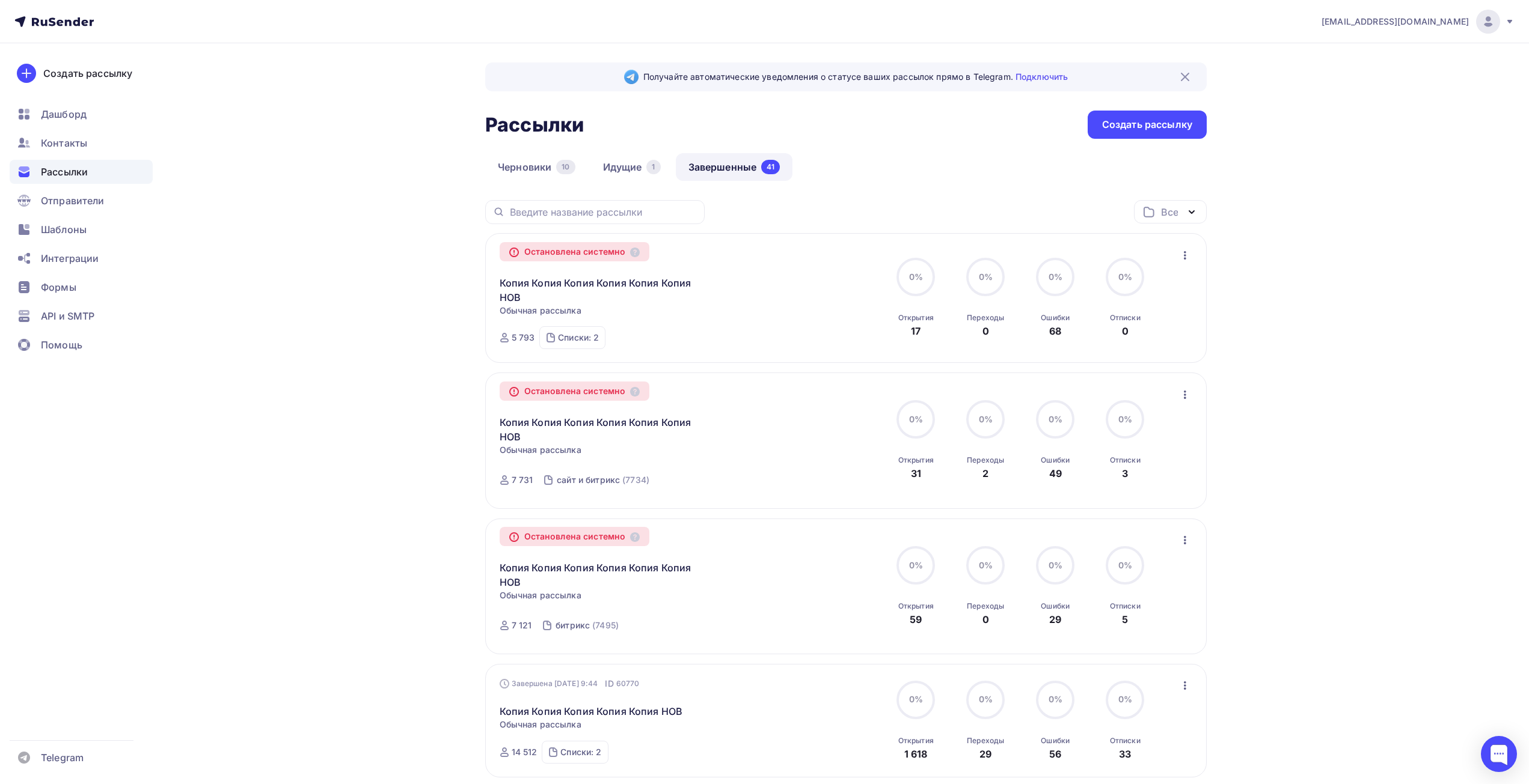
click at [1187, 257] on icon "button" at bounding box center [1184, 255] width 14 height 14
click at [1165, 291] on div "Копировать в новую" at bounding box center [1130, 286] width 123 height 14
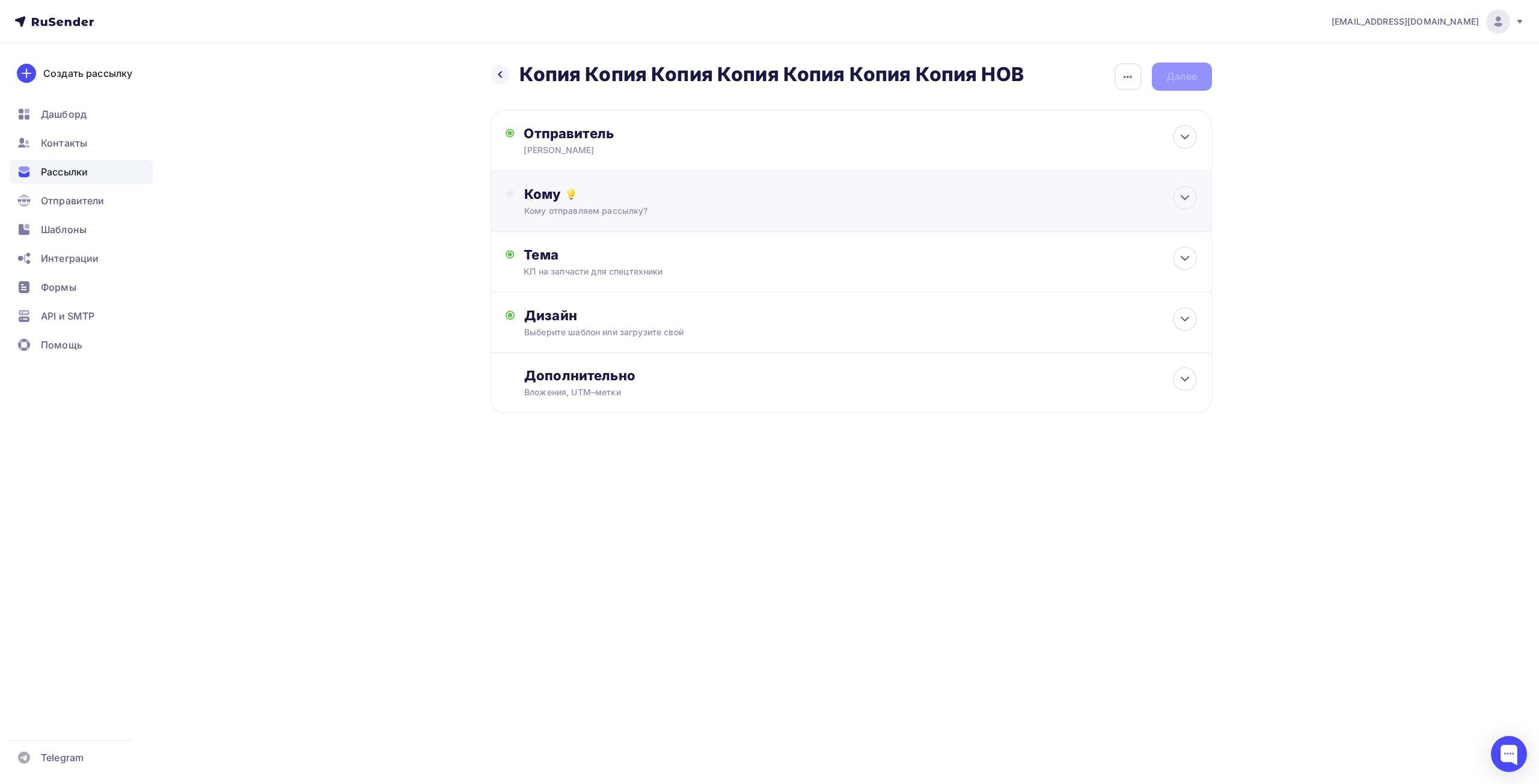
click at [1123, 195] on div "Кому" at bounding box center [860, 194] width 672 height 17
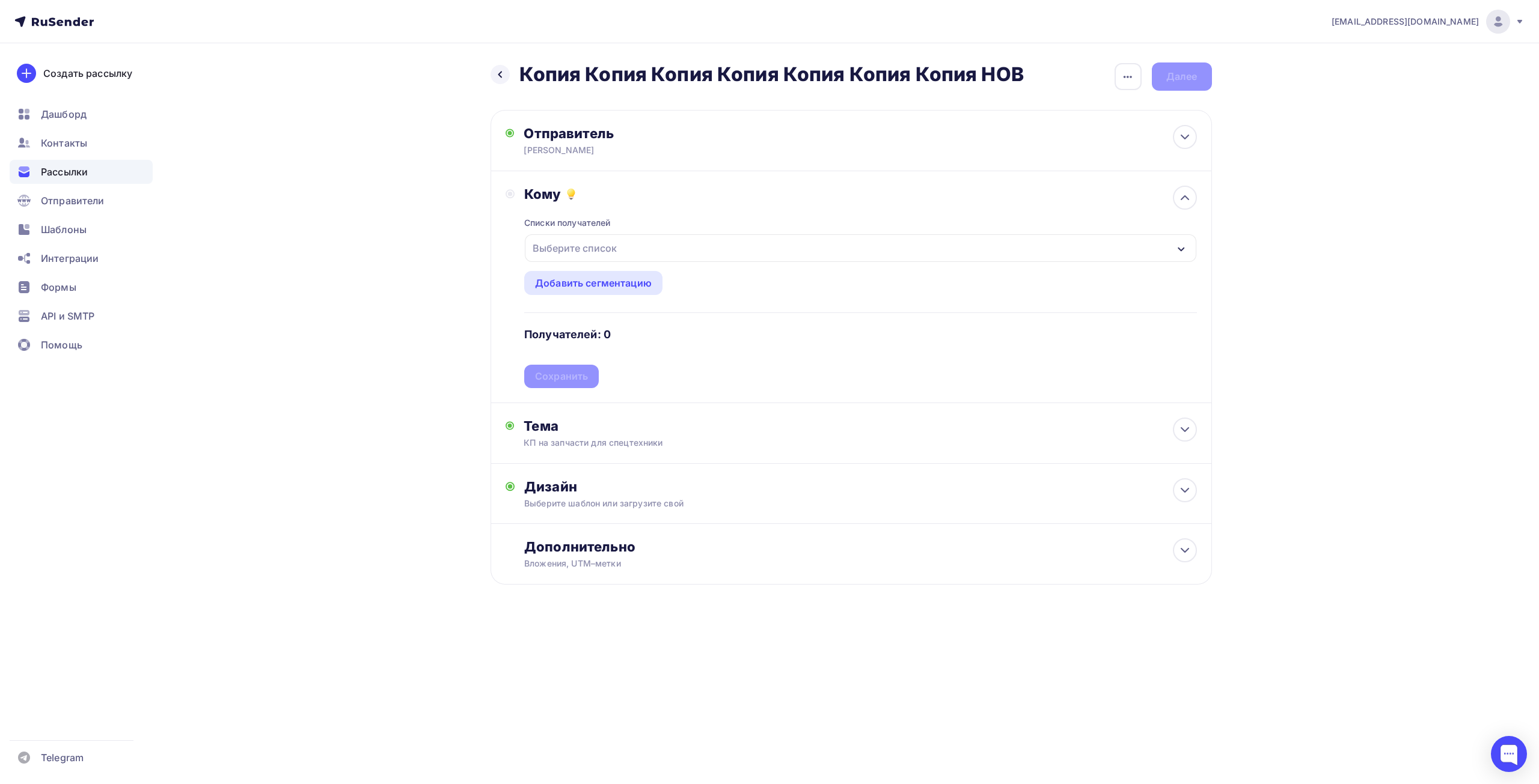
click at [679, 247] on div "Выберите список" at bounding box center [860, 249] width 671 height 28
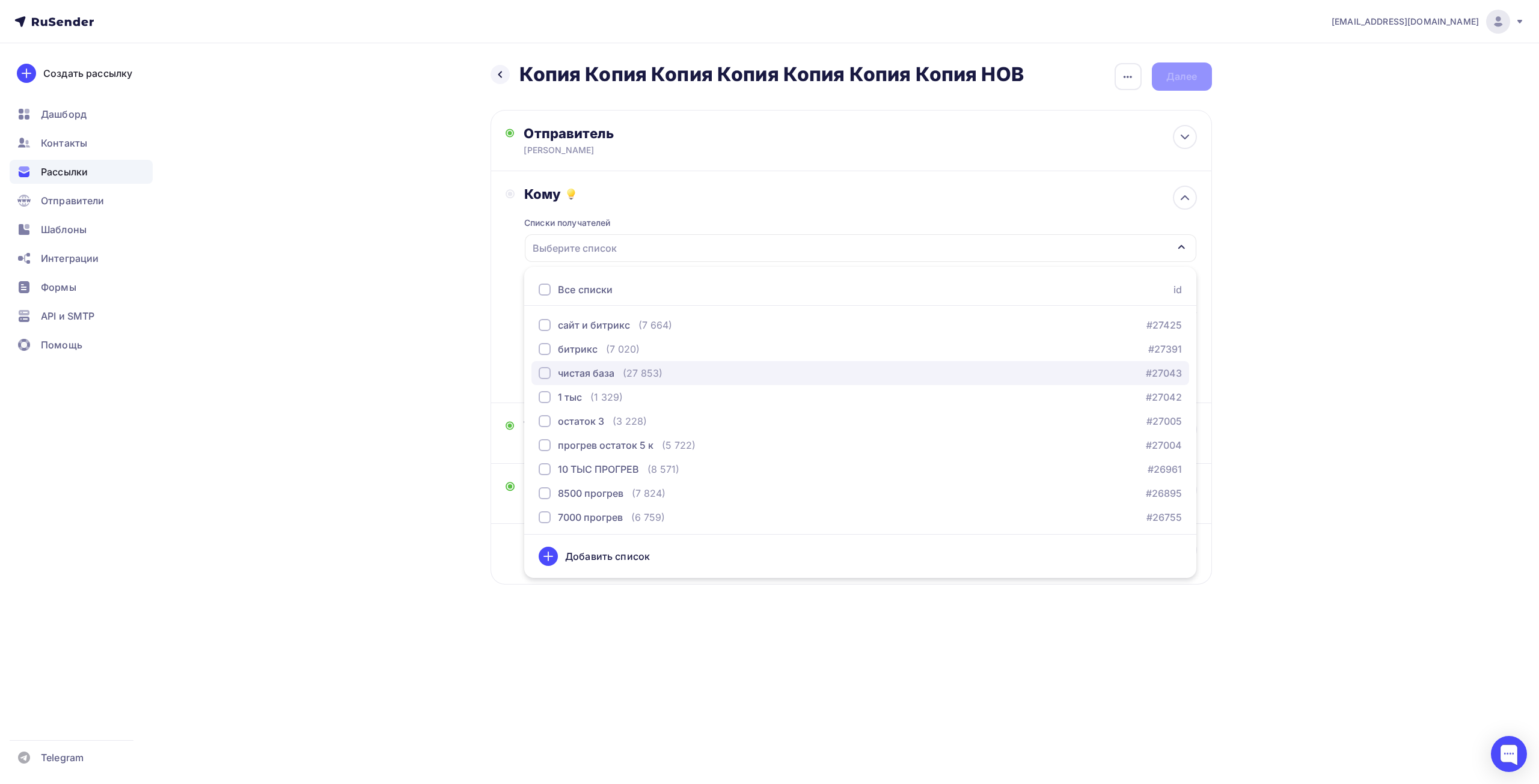
click at [612, 368] on div "чистая база" at bounding box center [586, 373] width 56 height 14
click at [429, 469] on div "Назад Копия Копия Копия Копия Копия Копия Копия НОВ Копия Копия Копия Копия Коп…" at bounding box center [770, 352] width 985 height 619
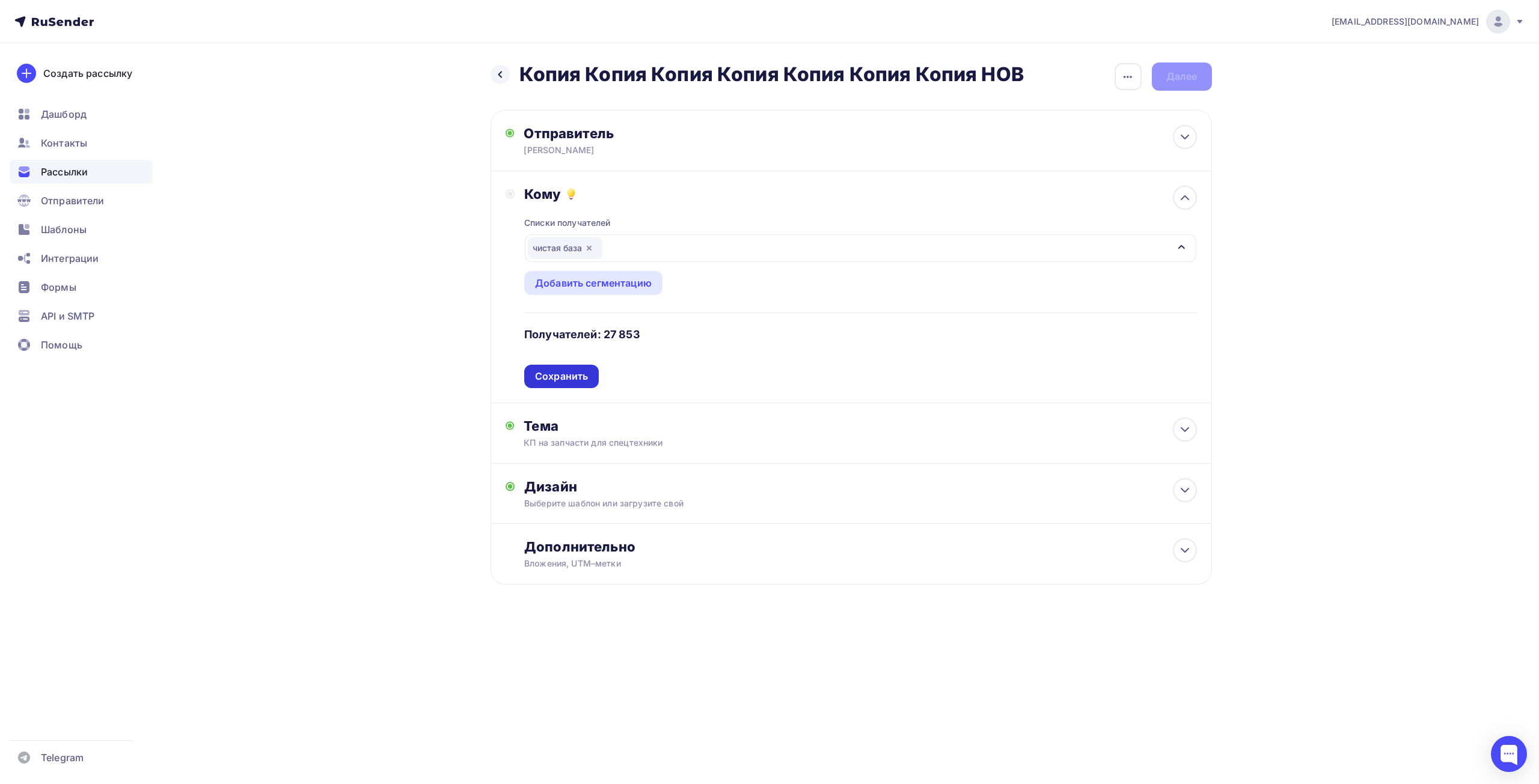
click at [572, 377] on div "Сохранить" at bounding box center [561, 377] width 53 height 14
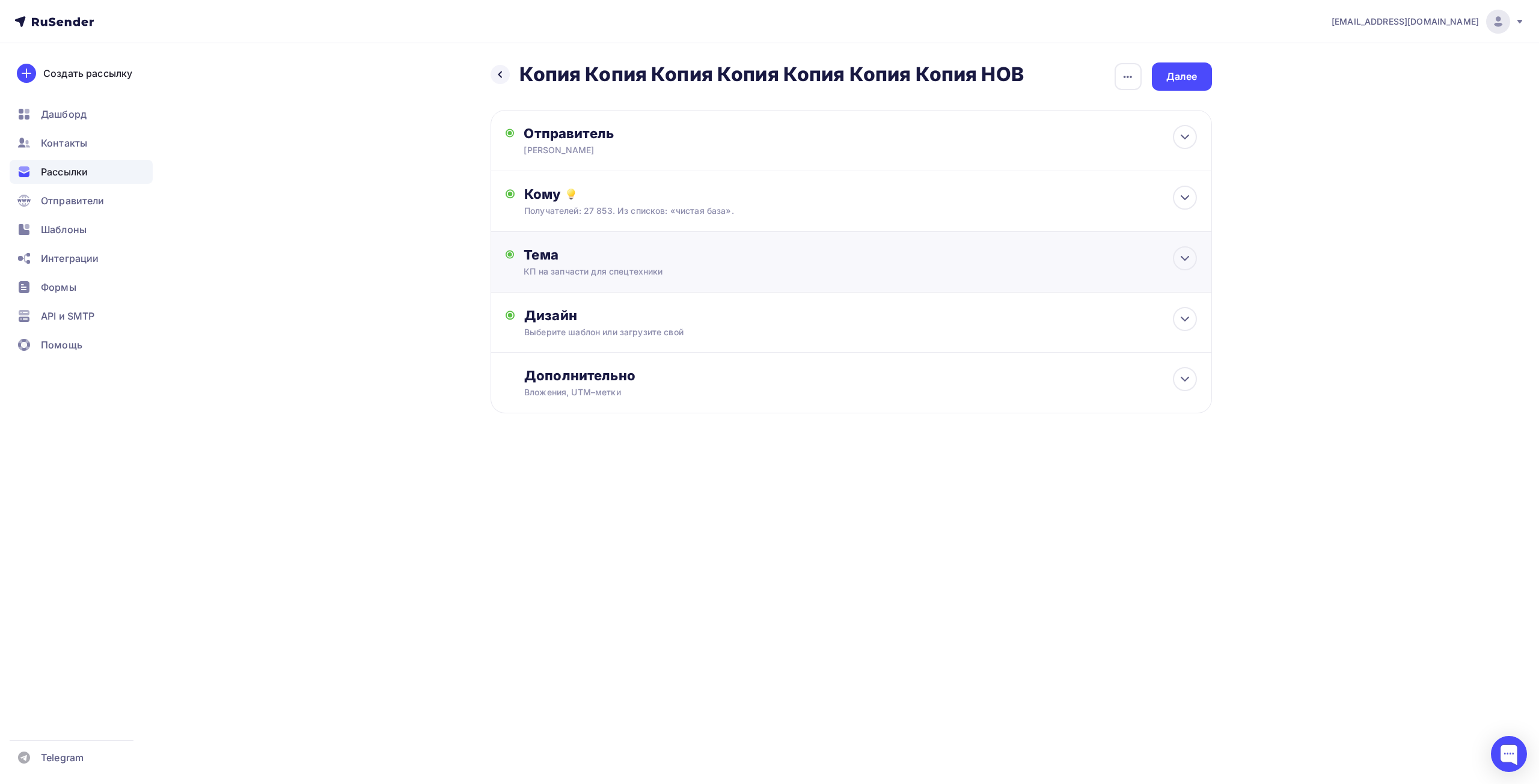
click at [589, 272] on div "КП на запчасти для спецтехники" at bounding box center [630, 271] width 214 height 12
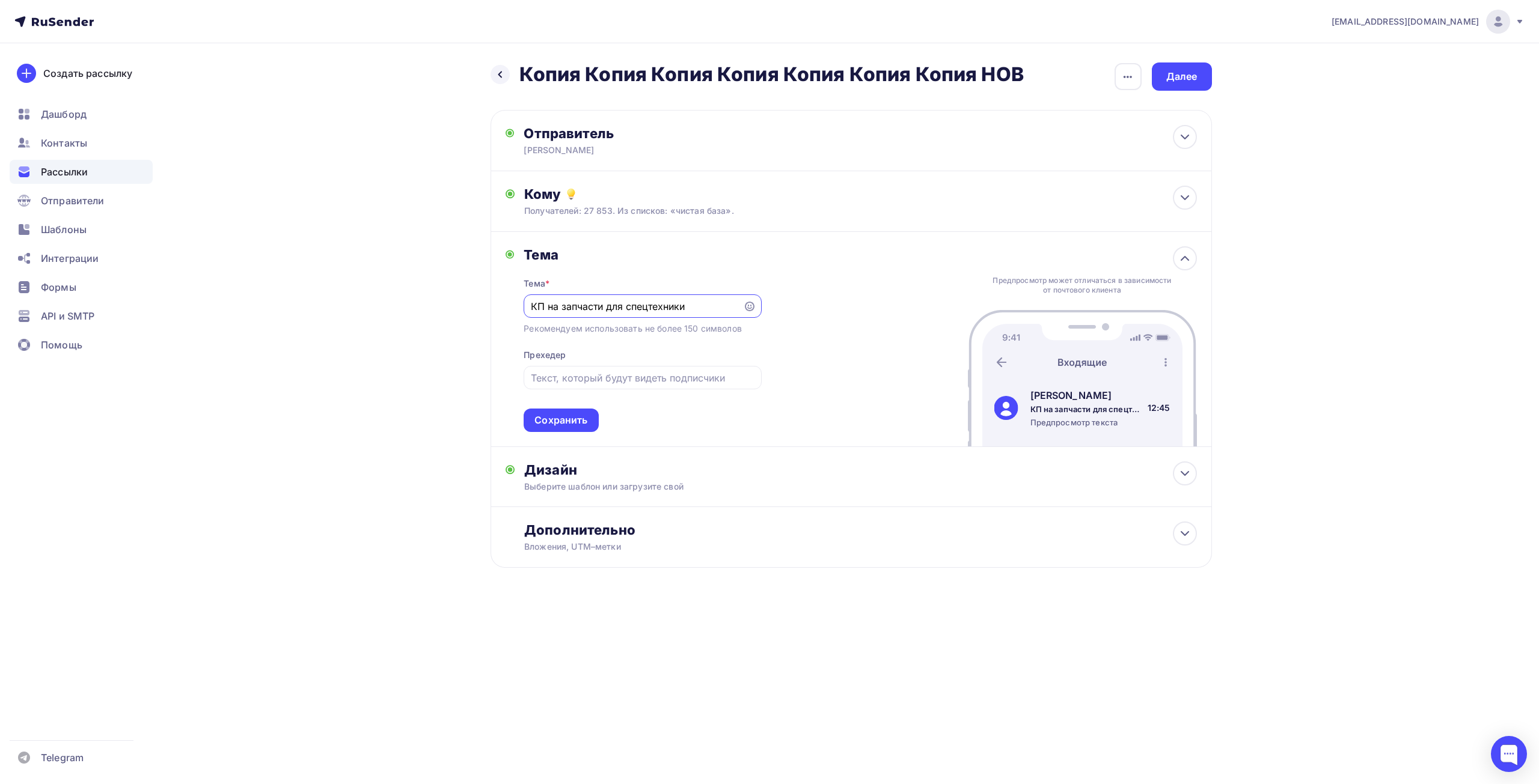
click at [295, 321] on div "Назад Копия Копия Копия Копия Копия Копия Копия НОВ Копия Копия Копия Копия Коп…" at bounding box center [770, 344] width 985 height 602
click at [1184, 78] on div "Далее" at bounding box center [1182, 77] width 31 height 14
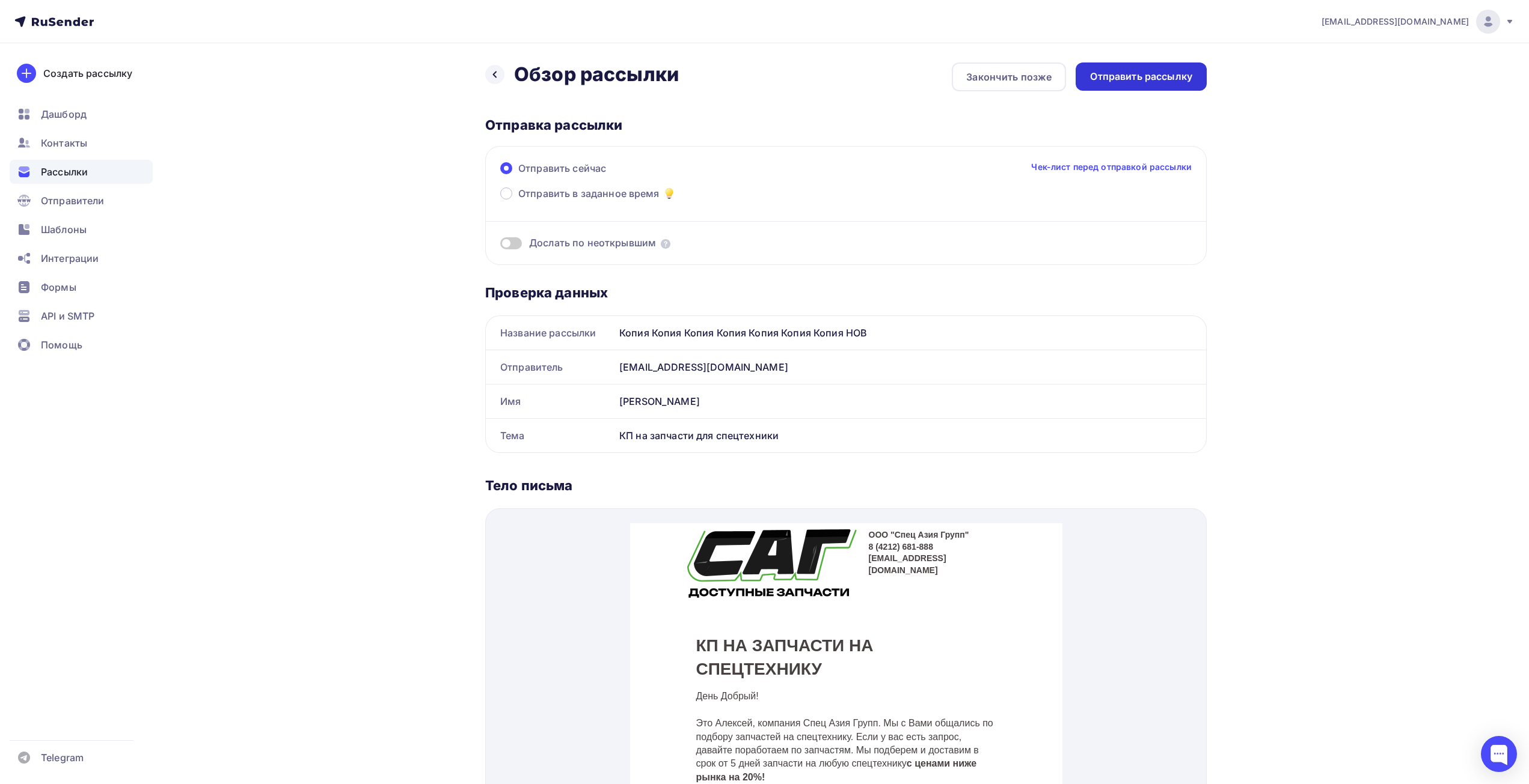
click at [1136, 86] on div "Отправить рассылку" at bounding box center [1141, 77] width 131 height 28
